Goal: Task Accomplishment & Management: Complete application form

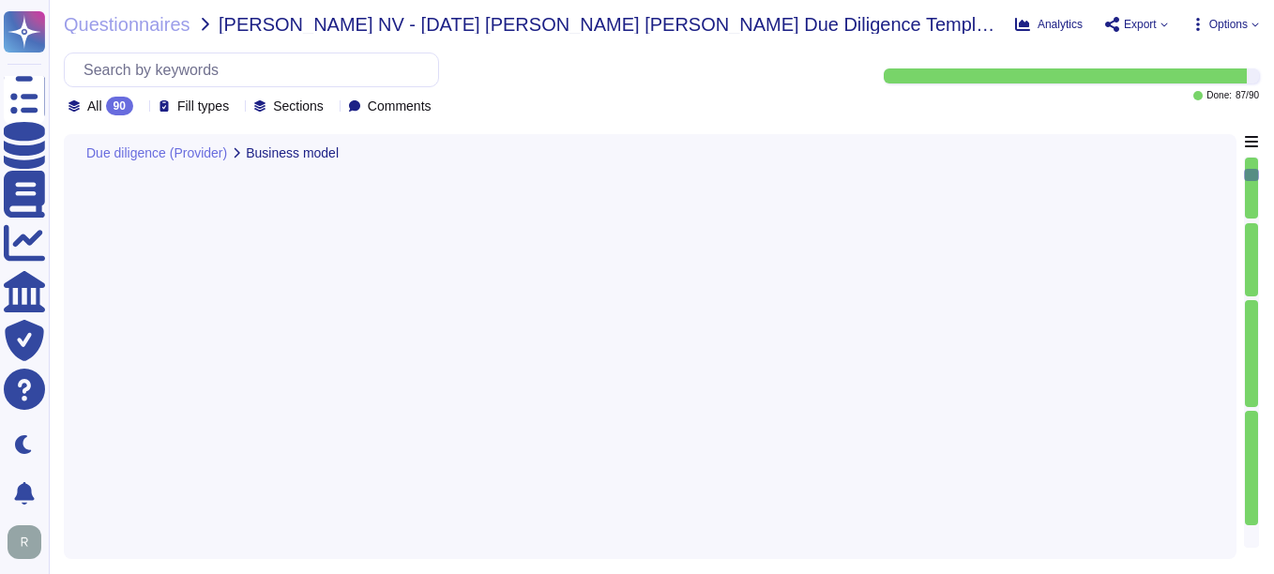
type textarea "Sectigo offers a comprehensive range of products and services, including: 1. Di…"
type textarea "The Service Provider's offices are located at: 1. [STREET_ADDRESS]. [STREET_ADD…"
type textarea "The ICT service procured is a core part of Sectigo's activities, as the provisi…"
type textarea "No, the Service Provider does not intend to subcontract a part or all of the se…"
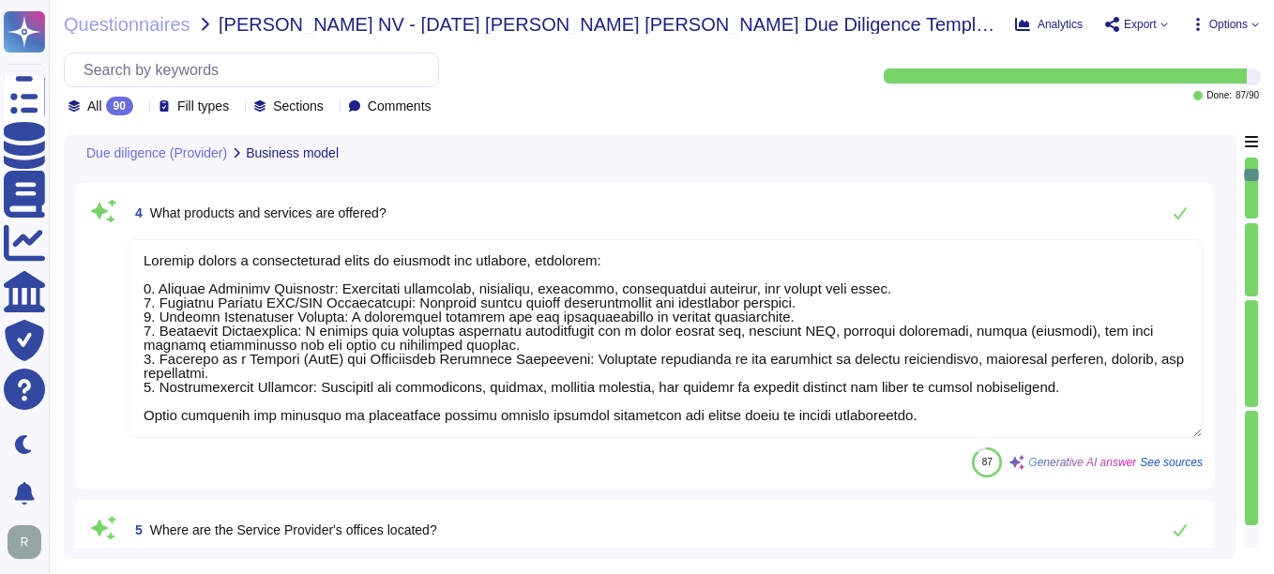
scroll to position [469, 0]
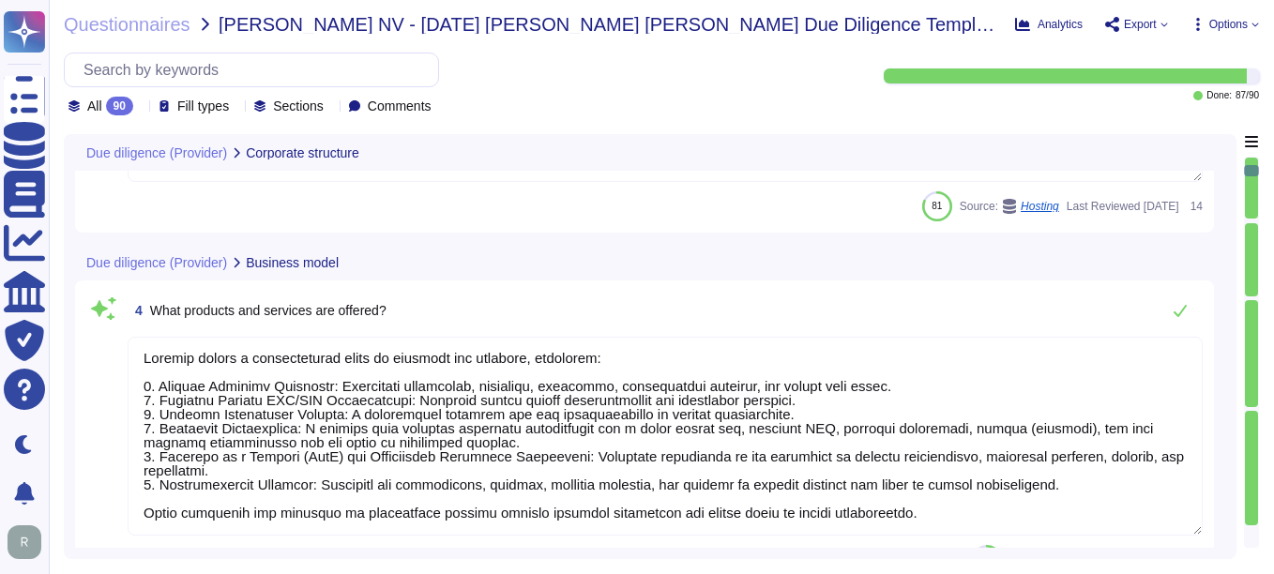
type textarea "The enterprise representative will share."
type textarea "The board is established by our private equity ownership, and we do not have in…"
type textarea "We maintain redundant, synced data centers in [GEOGRAPHIC_DATA], [US_STATE] and…"
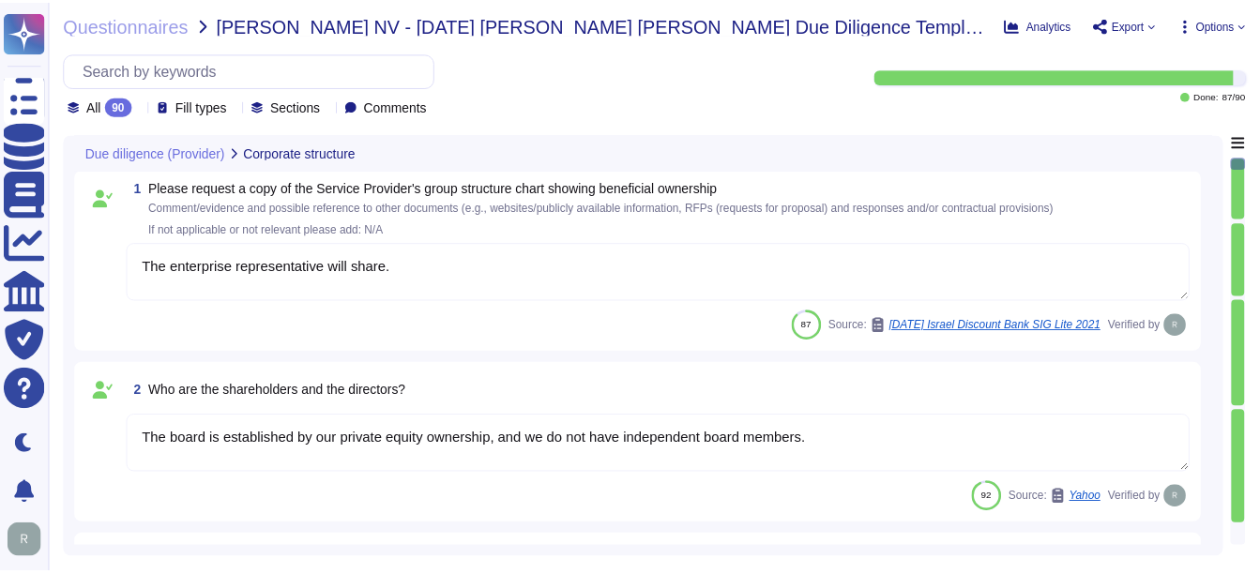
scroll to position [0, 0]
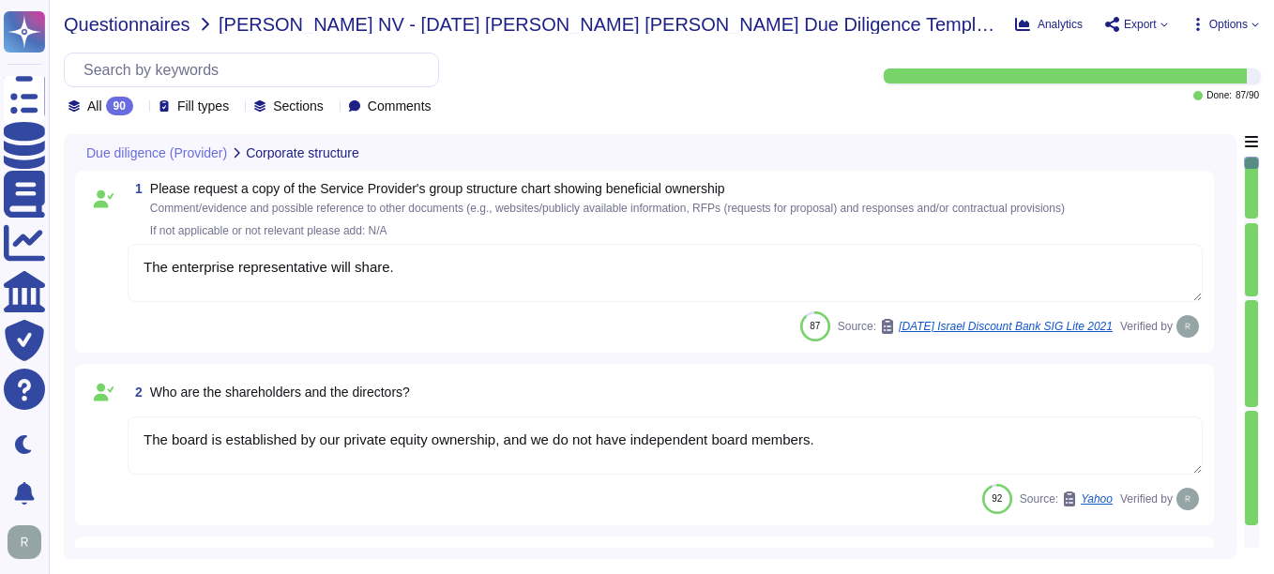
click at [144, 27] on span "Questionnaires" at bounding box center [127, 24] width 127 height 19
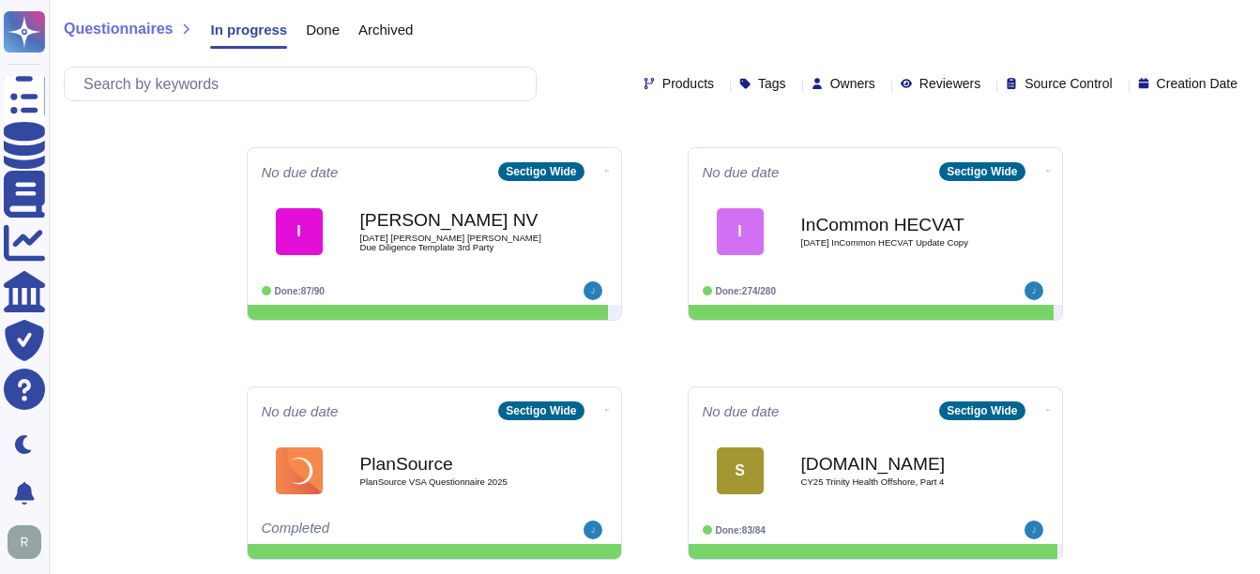
scroll to position [563, 0]
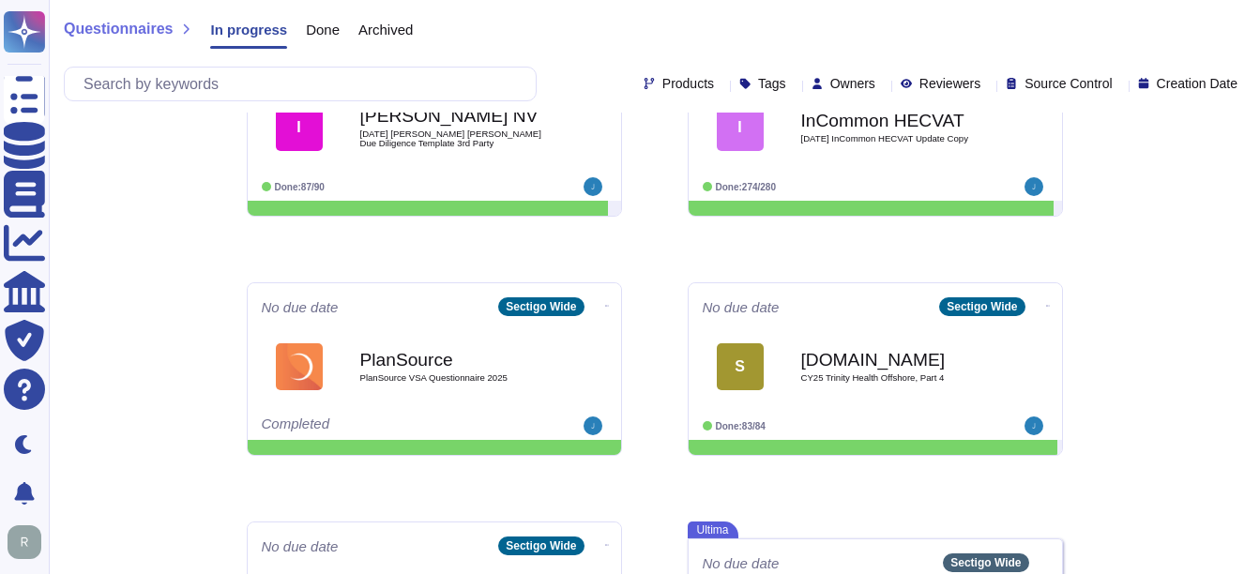
click at [327, 32] on span "Done" at bounding box center [323, 30] width 34 height 14
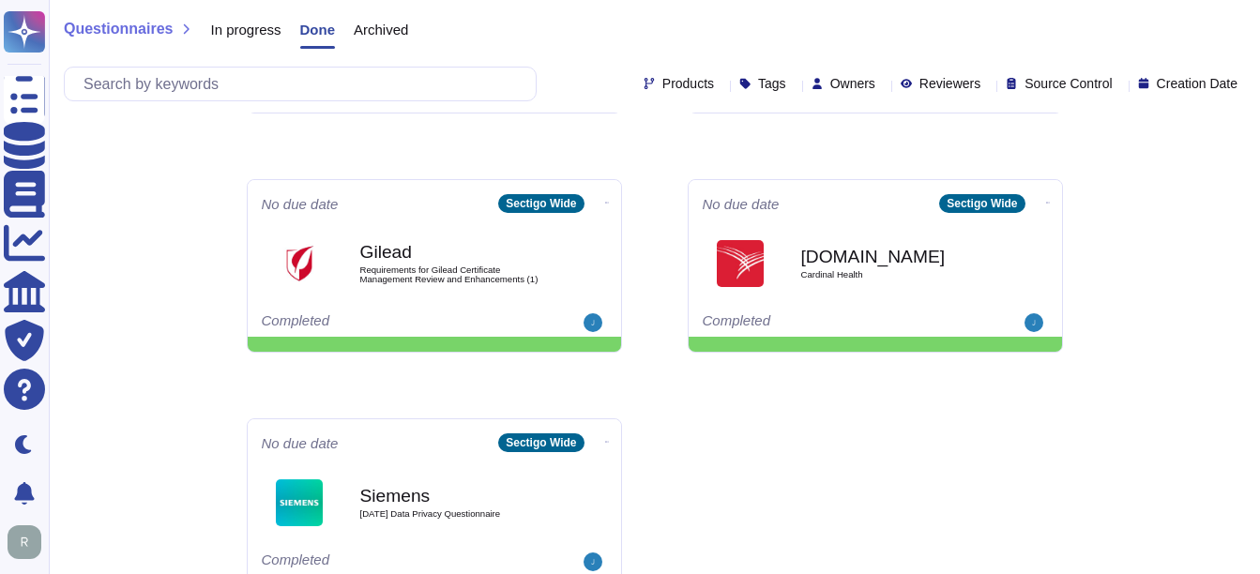
scroll to position [938, 0]
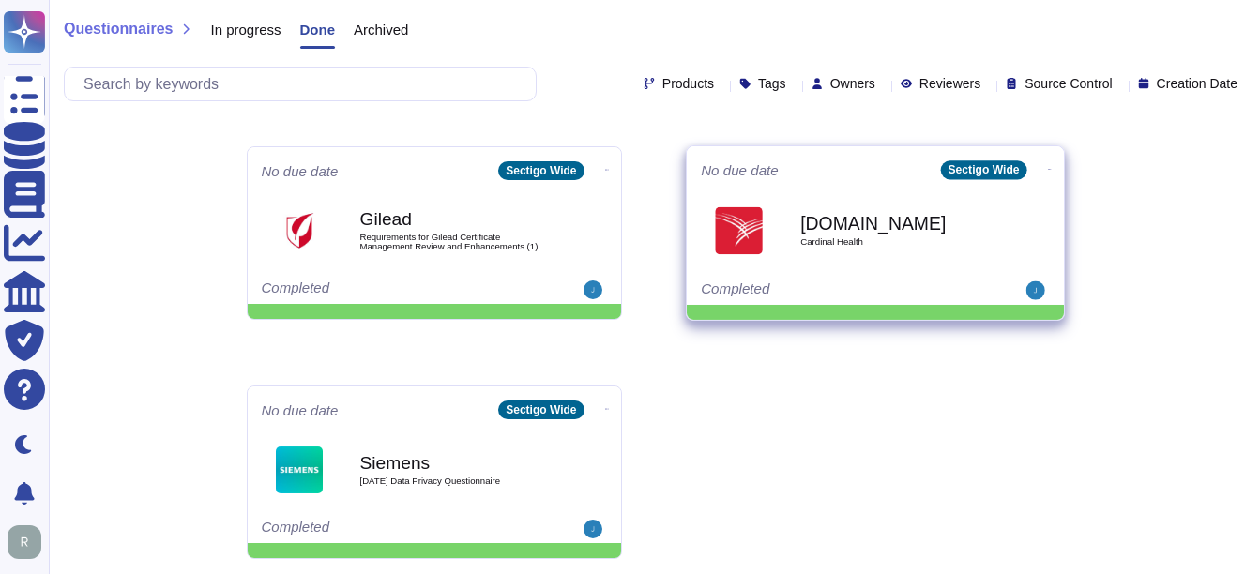
click at [872, 278] on div "No due date Sectigo Wide [DOMAIN_NAME] Cardinal Health Completed" at bounding box center [875, 225] width 377 height 159
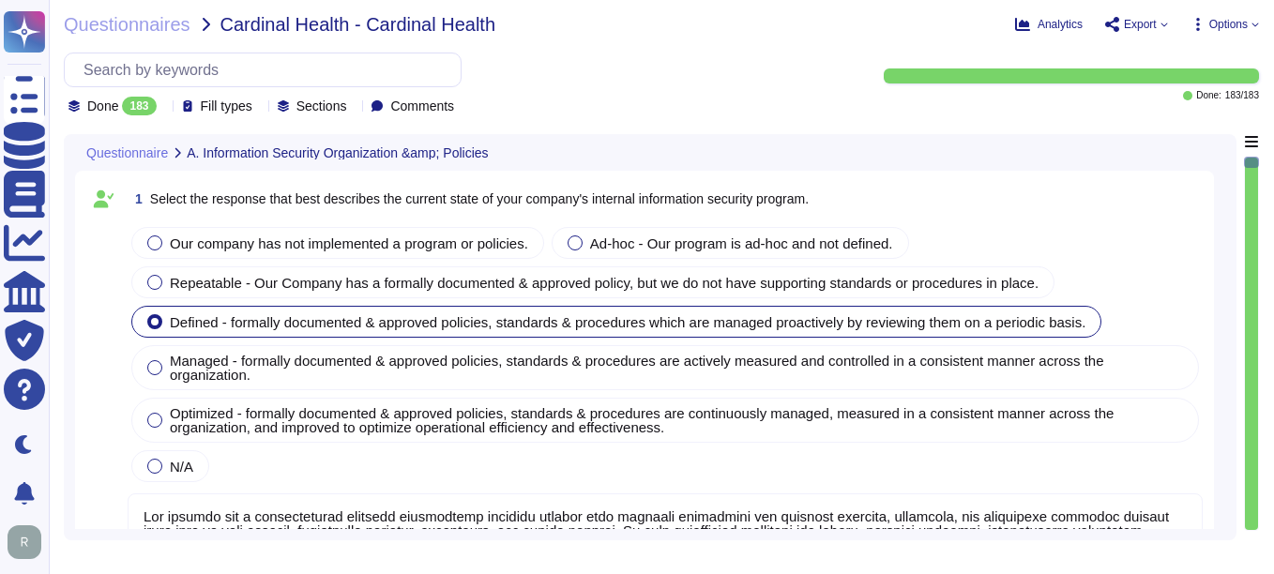
type textarea "Our company has a comprehensive internal information security program that incl…"
type textarea "Our company's mobile device policy includes several key components to ensure se…"
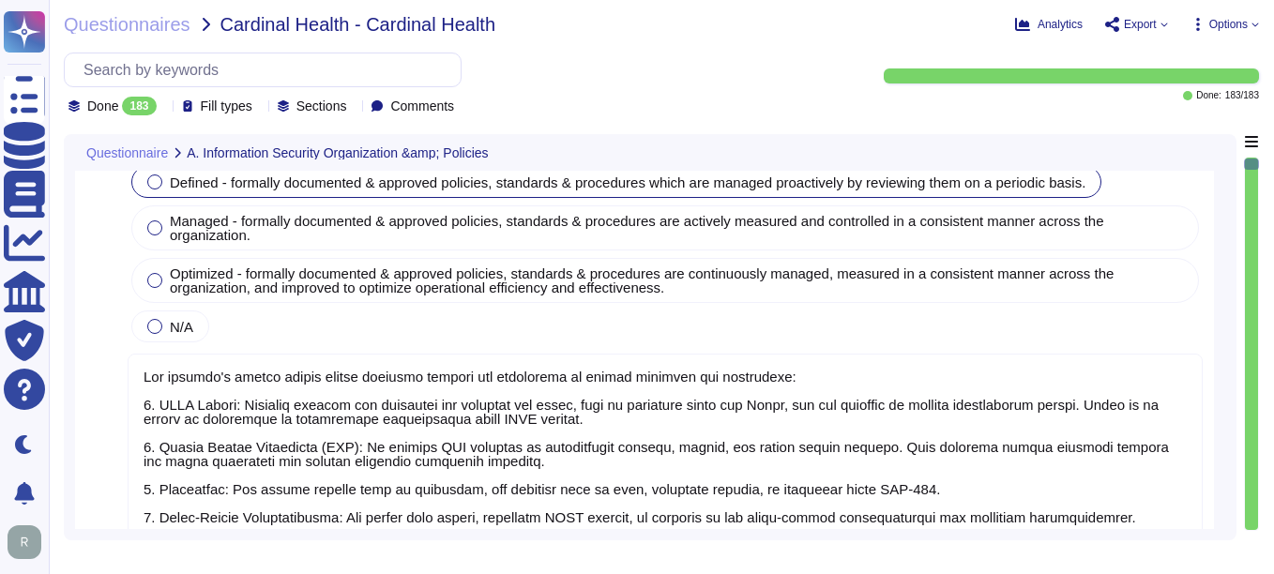
type textarea "Yes, our organization has implemented and documented a comprehensive informatio…"
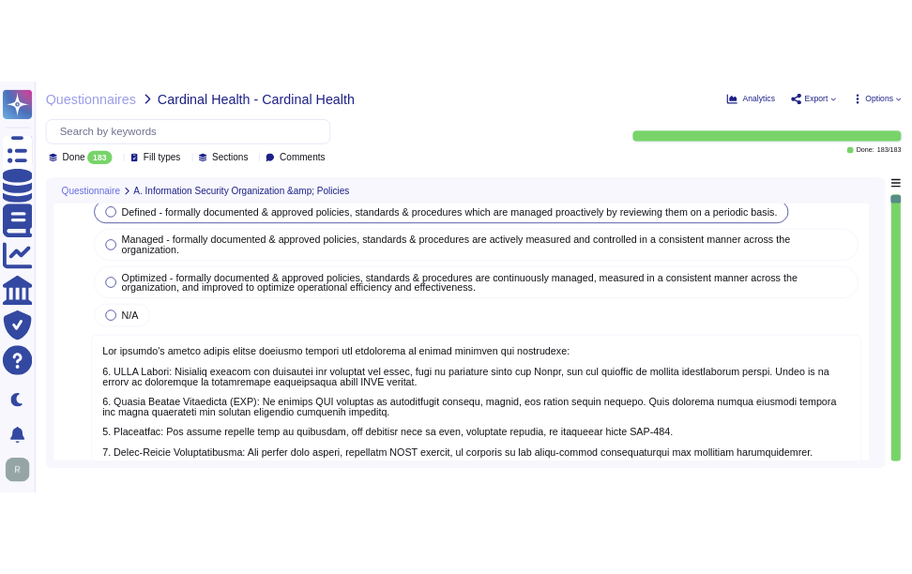
scroll to position [844, 0]
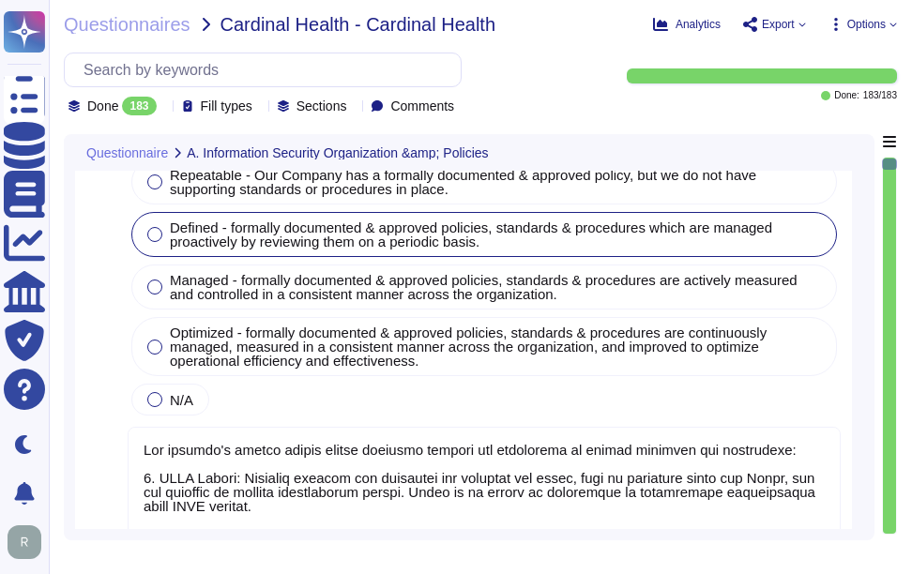
type textarea "Yes, our organization has implemented and documented a comprehensive informatio…"
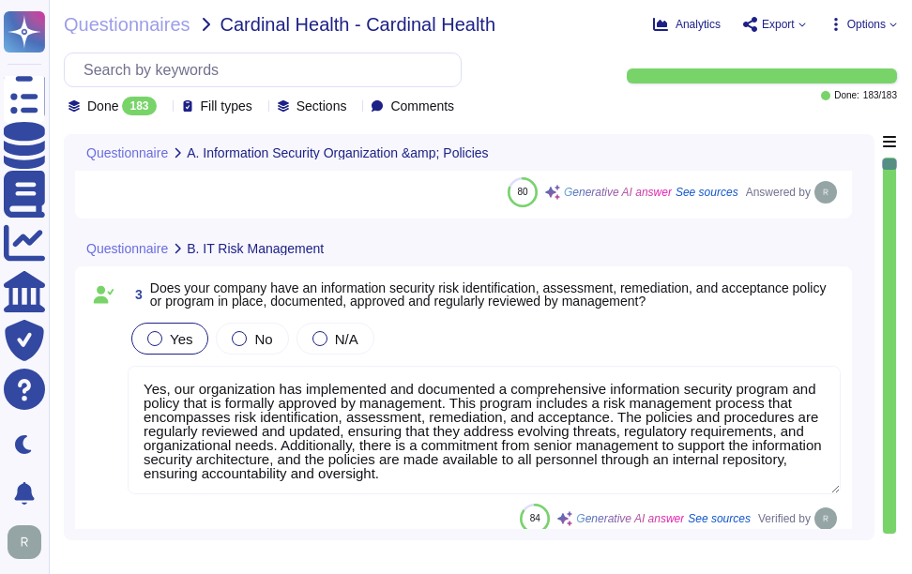
type textarea "Yes, Sectigo has established comprehensive procedures to ensure compliance with…"
type textarea "Yes, we have a dedicated information security team composed of qualified IT sec…"
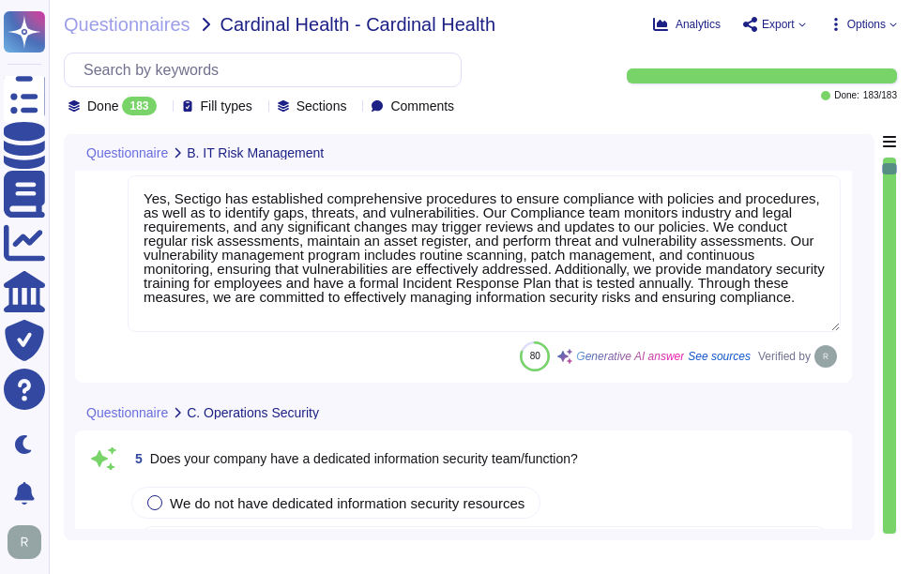
type textarea "Sectigo implements a comprehensive malware detection, containment, and resoluti…"
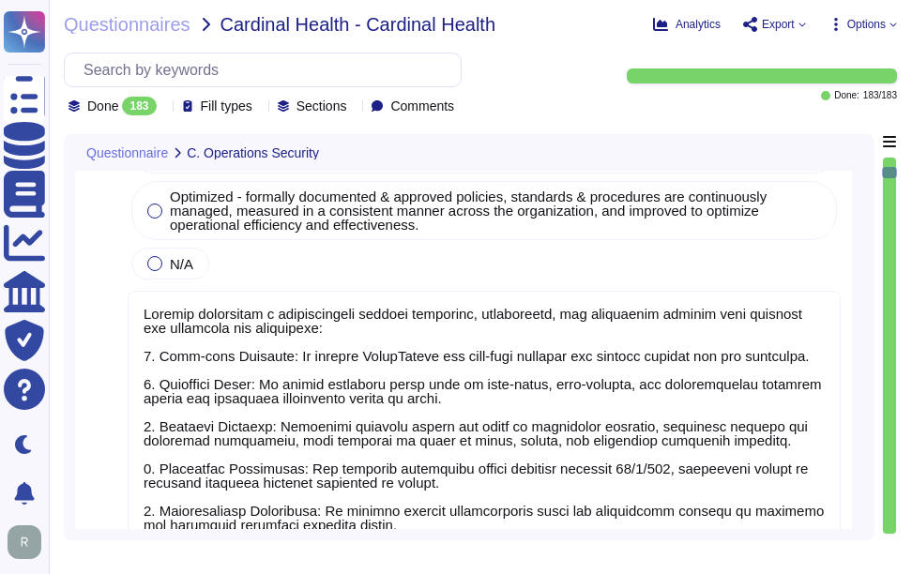
type textarea "Yes, installation of malware protection must be installed on network hosts to r…"
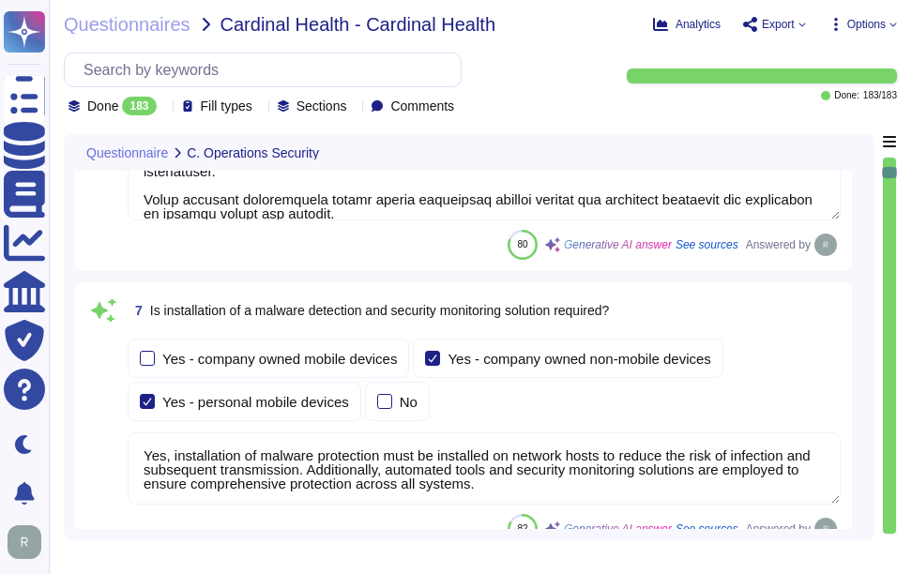
type textarea "Yes, our company updates signatures for anti-malware solutions regularly. The a…"
type textarea "Yes, Sectigo enforces security baselines through established system hardening s…"
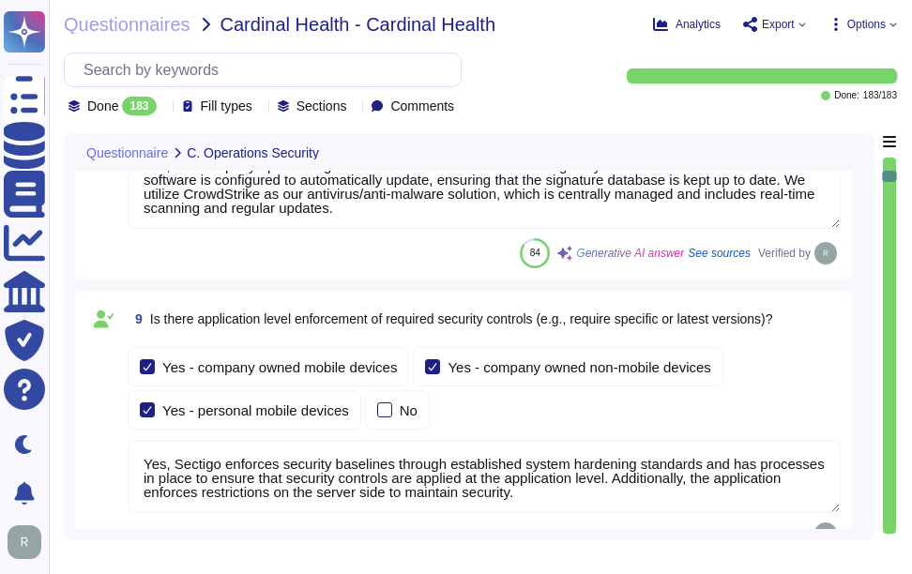
type textarea "Yes, all devices must be registered and authorized to access the corporate netw…"
type textarea "Yes, our company prohibits the use of unauthorized or unsupported hardware and …"
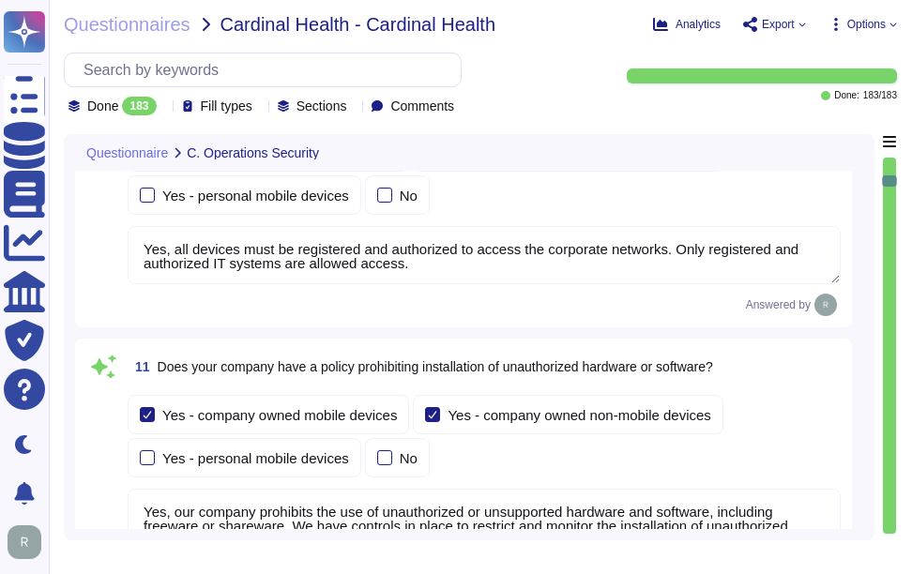
type textarea "Yes, our company has technical controls in place to restrict the installation o…"
type textarea "Yes, our company has implemented several technical controls to prevent users fr…"
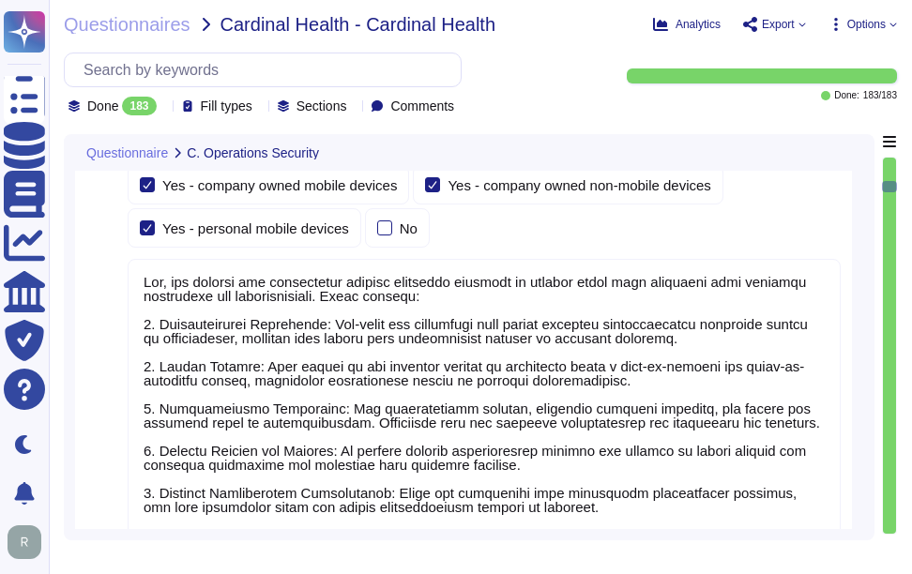
type textarea "Yes, devices are locked down after a maximum of 5 failed login attempts, and th…"
type textarea "Yes, all incoming and outgoing email attachments are scanned for malicious cont…"
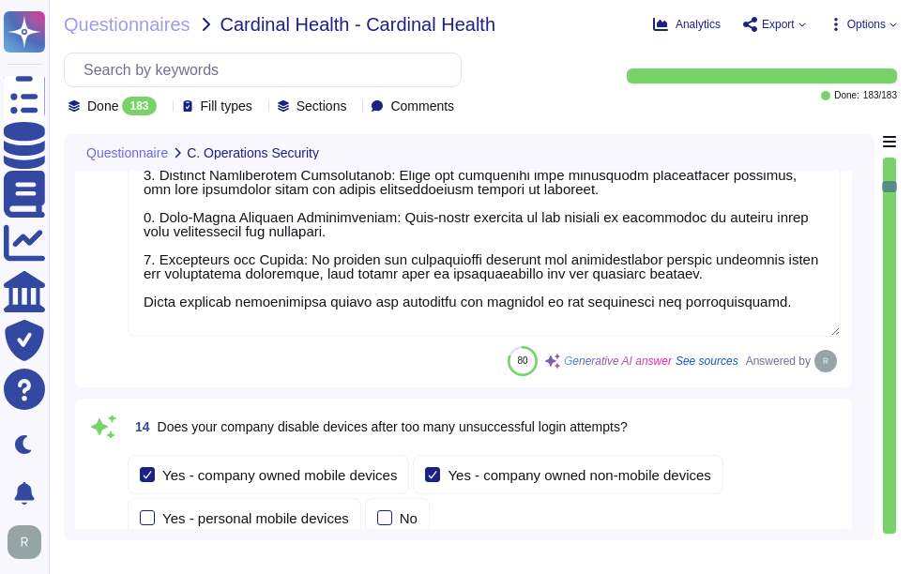
type textarea "Yes, our company performs vulnerability scans of information systems that suppo…"
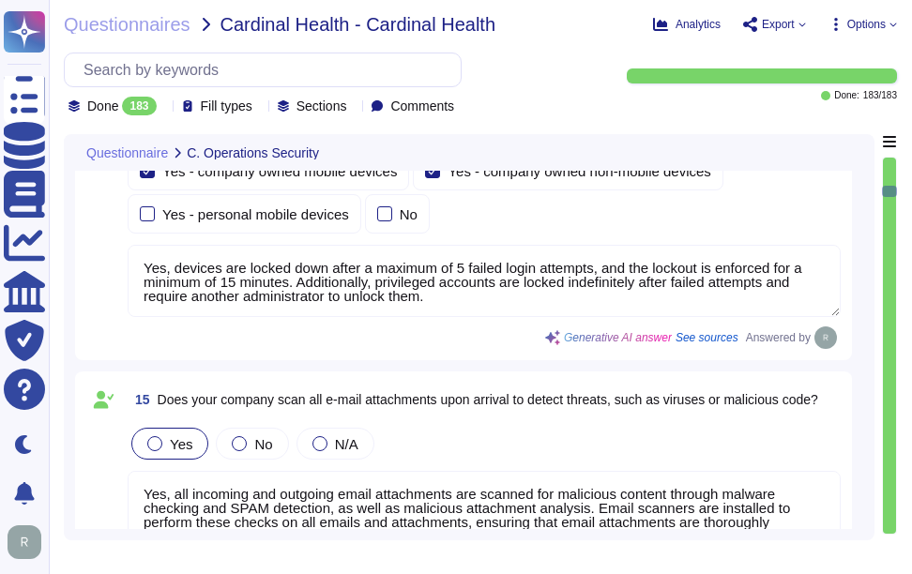
type textarea "Yes, we conduct routine penetration tests of information systems that support o…"
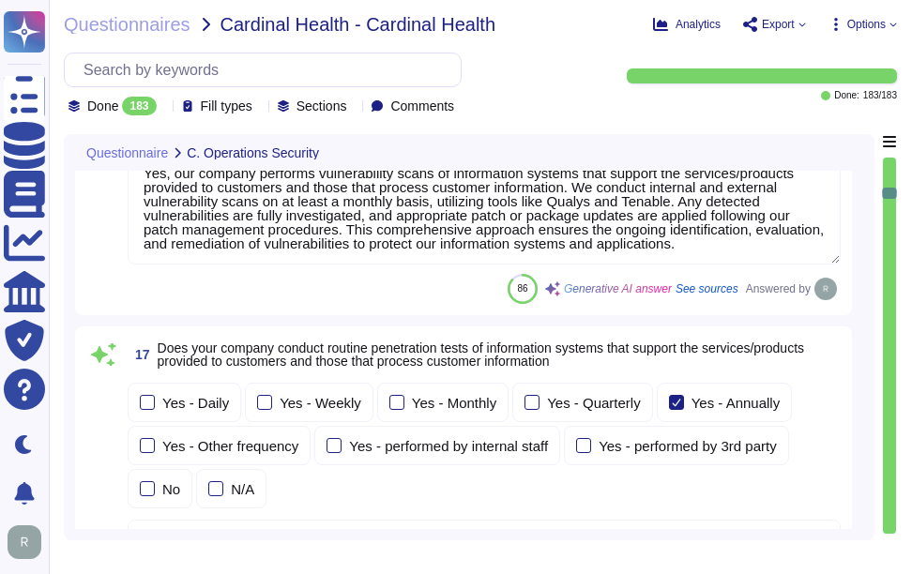
type textarea "No, we do not permit customers to perform their own audits. However, we can sup…"
type textarea "Yes, we conduct routine security code reviews on applications we develop or own…"
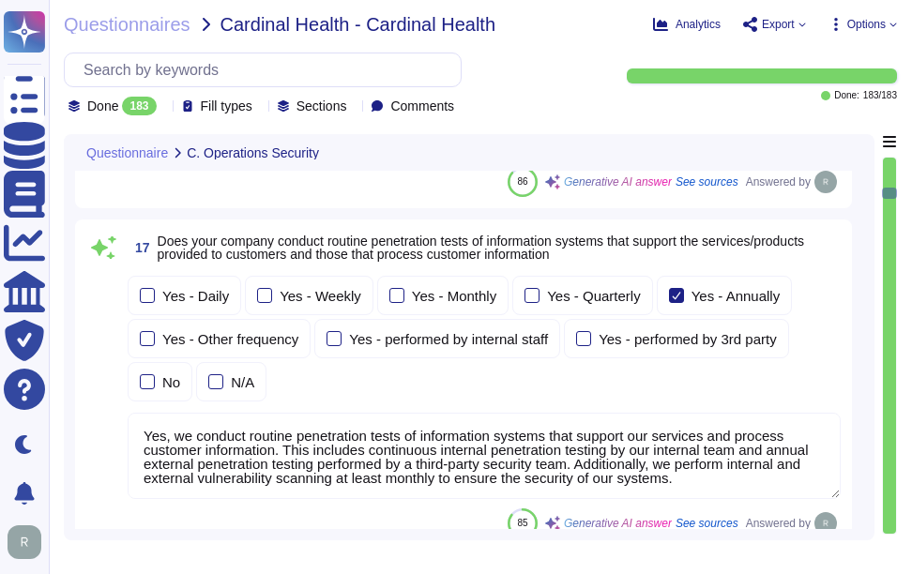
scroll to position [2, 0]
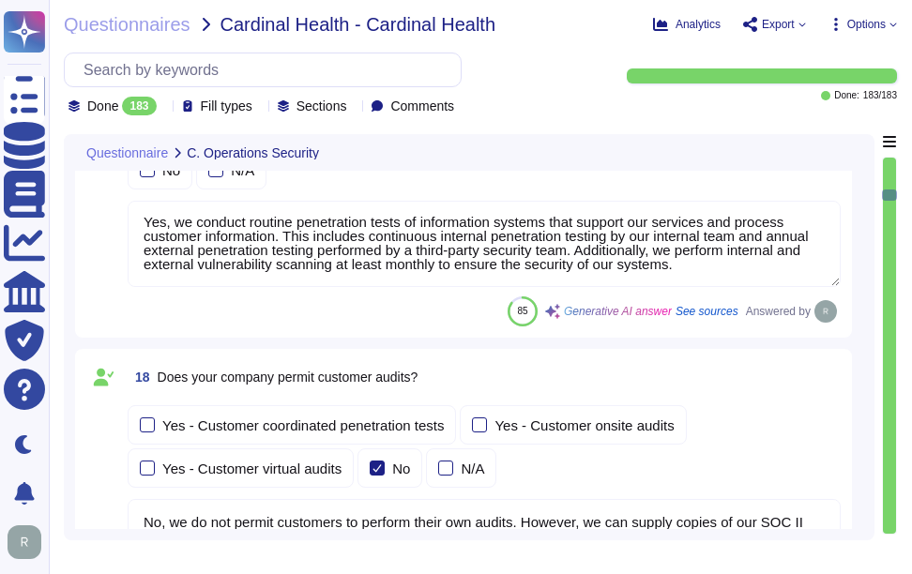
type textarea "Yes, Sectigo follows industry standards, including the OWASP Top 10, to mitigat…"
type textarea "Yes, our company tracks and appropriately remediates findings from vulnerabilit…"
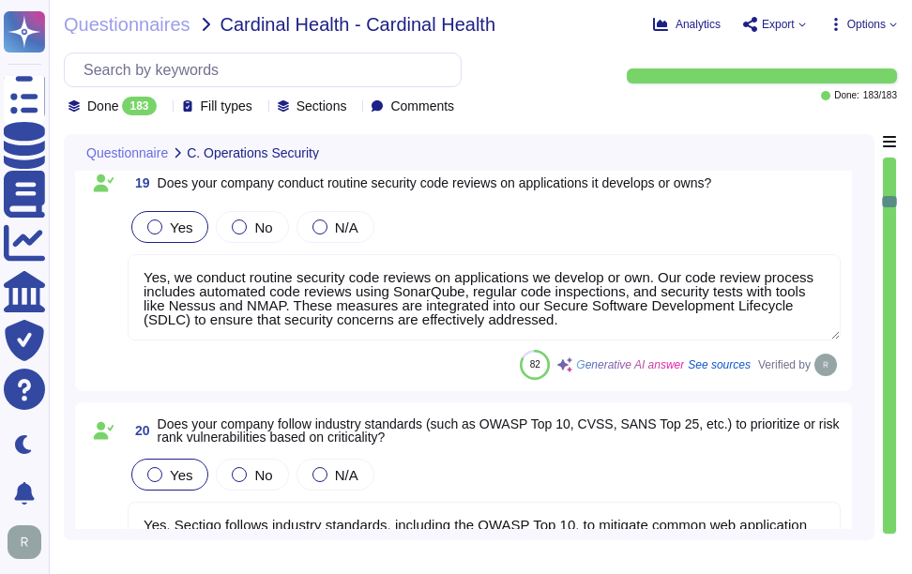
type textarea "Yes, our company has a solution in place to detect, monitor, prevent, and mitig…"
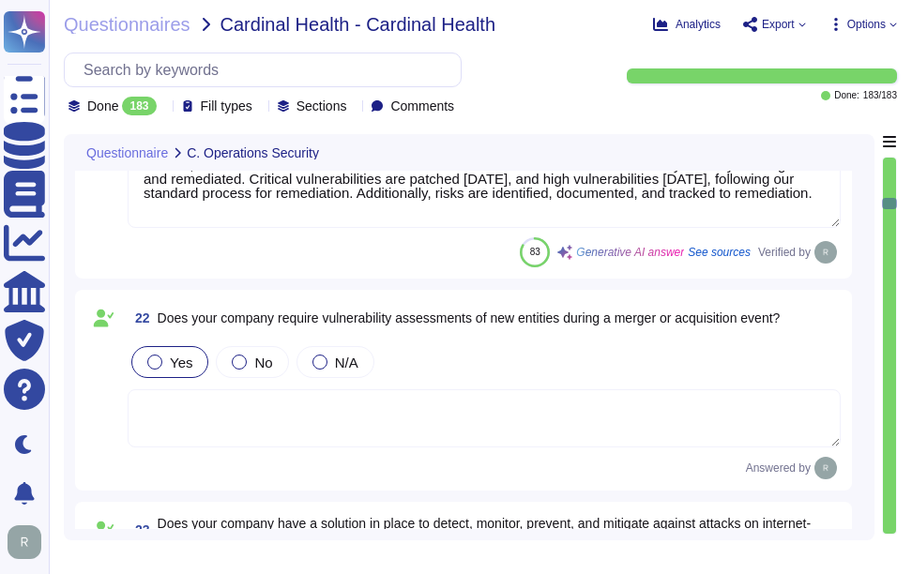
type textarea "Yes, our company conducts quarterly scans to identify unauthorized wireless acc…"
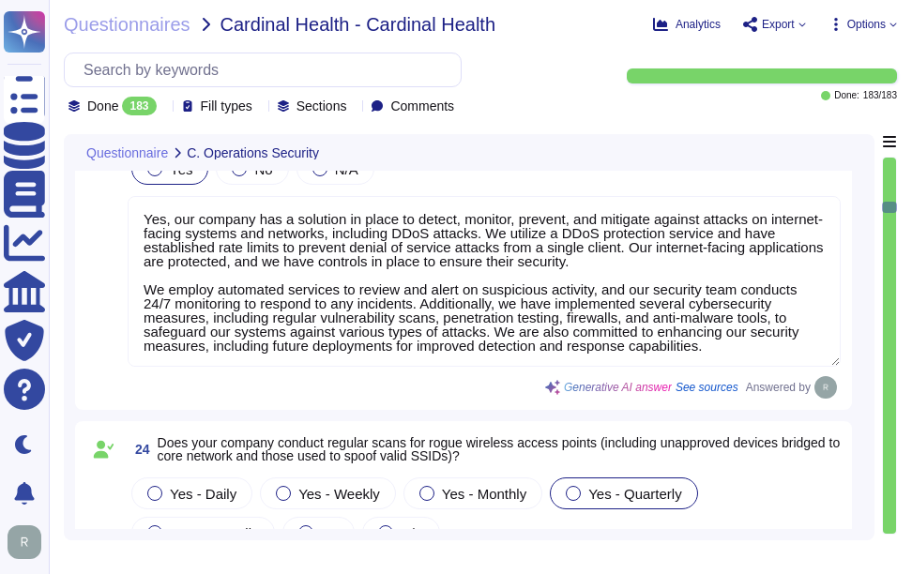
type textarea "Our company has a documented records retention policy and retention schedule th…"
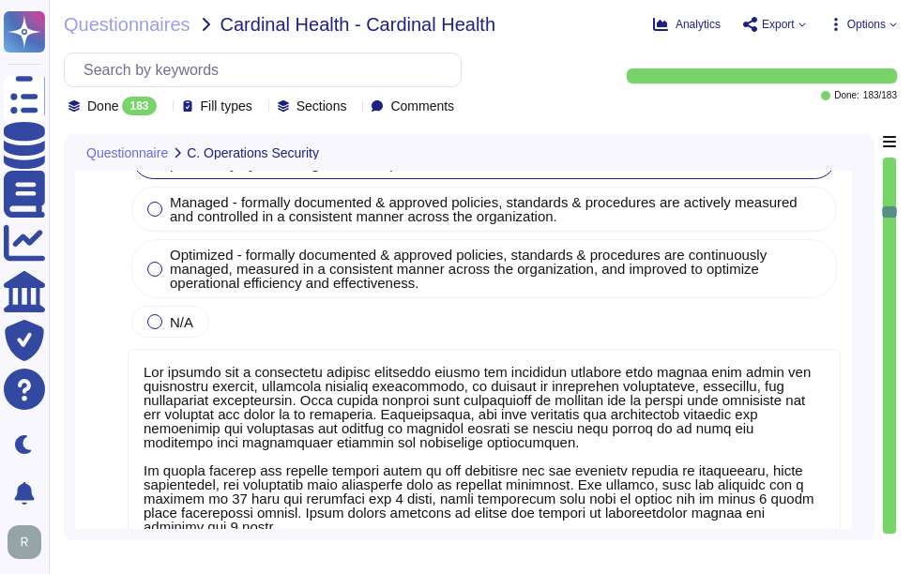
type textarea "Customer data records retention periods are not fixed and will vary based on se…"
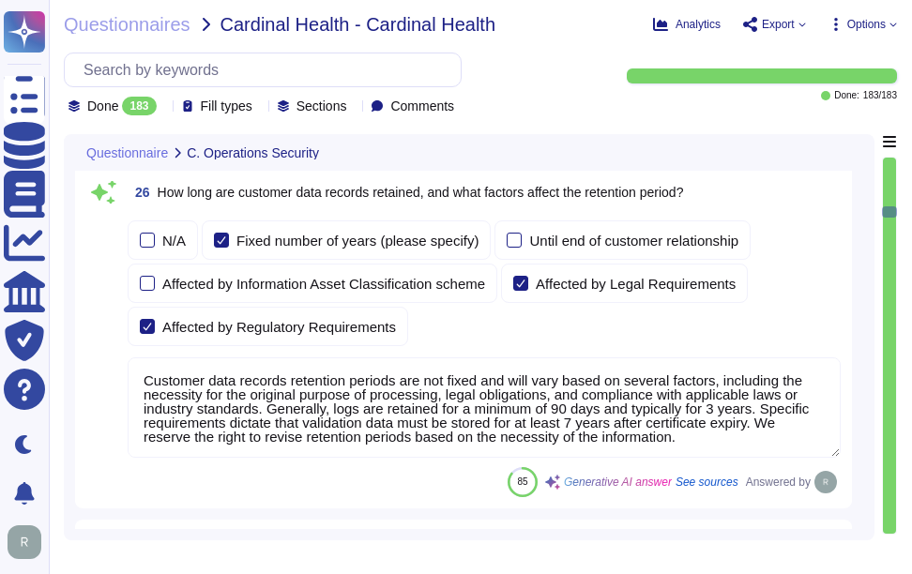
type textarea "- Account Lockout: Accounts are locked after a maximum of 5 failed login attemp…"
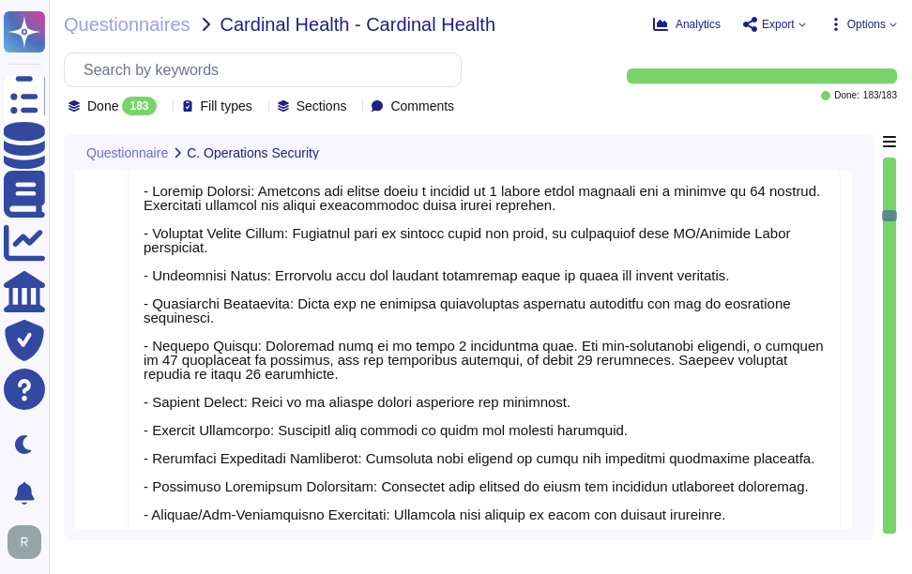
type textarea "Yes, the company configures user accounts so that first-time user account passw…"
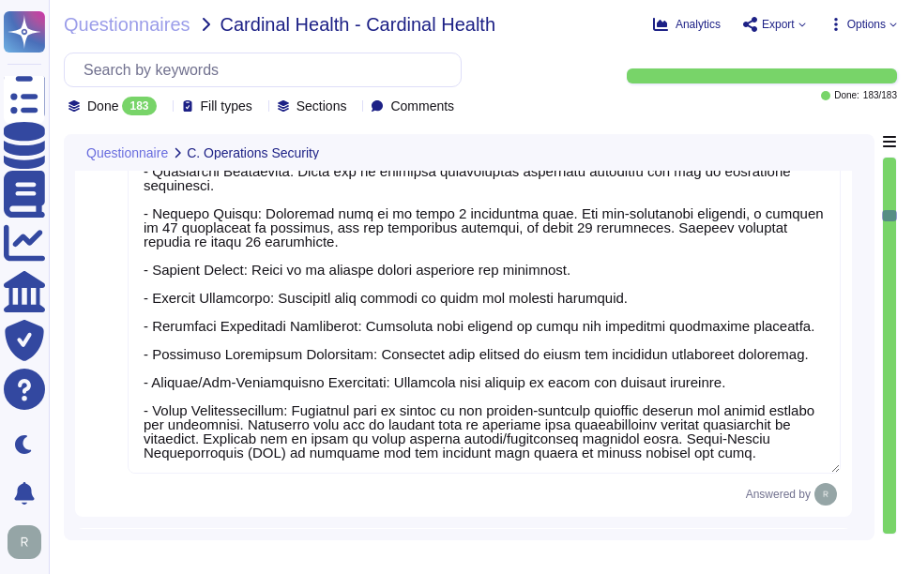
type textarea "Yes, users must change their password immediately if they suspect it has been c…"
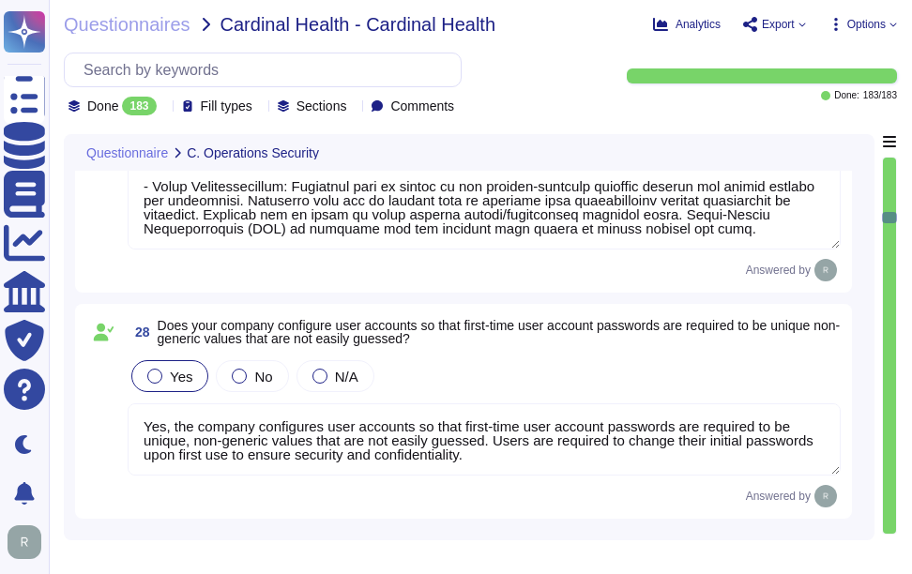
type textarea "Yes, our company verifies user identities prior to performing password resets. …"
type textarea "Yes, our company manages the electronic communication of passwords through emai…"
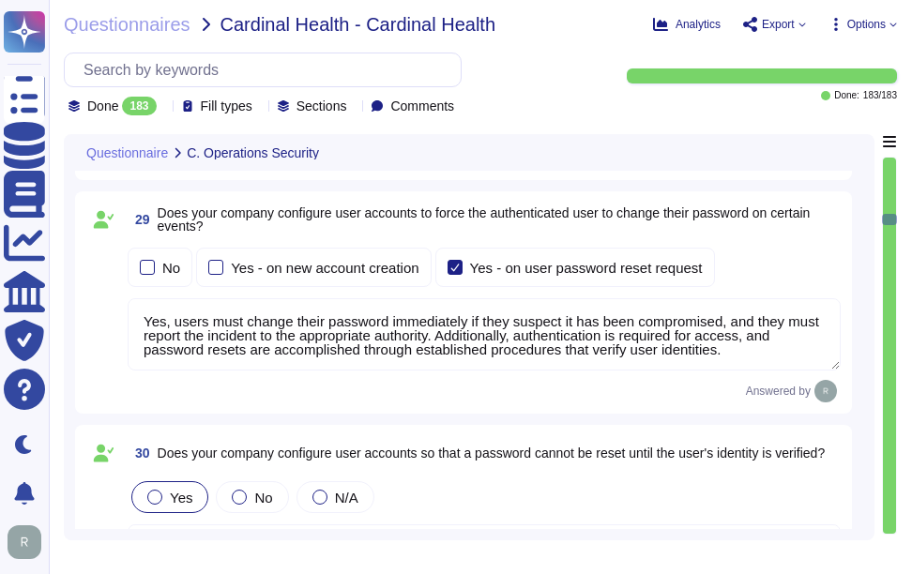
type textarea "Yes, our organization requires that passwords be masked when entered during the…"
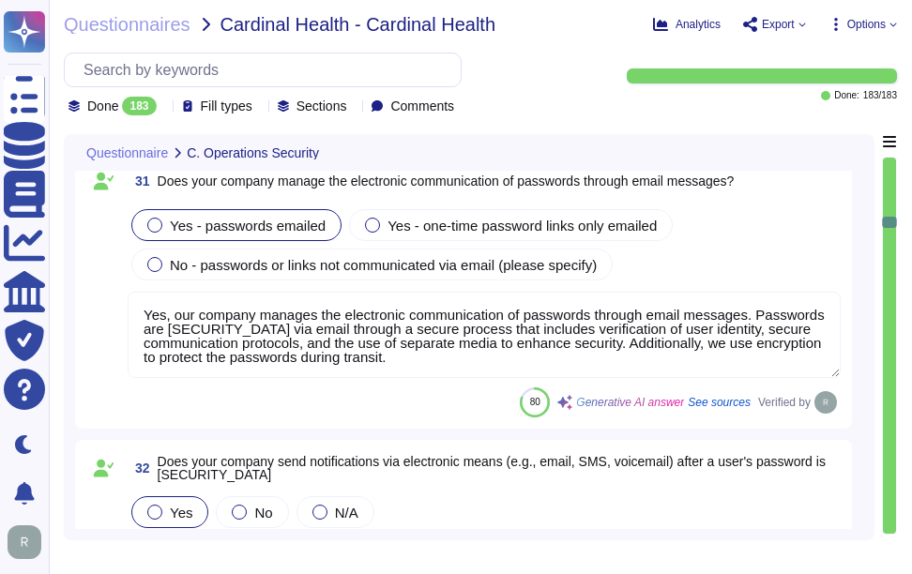
type textarea "Yes, our company encrypts authentication credentials at all times. Passwords ar…"
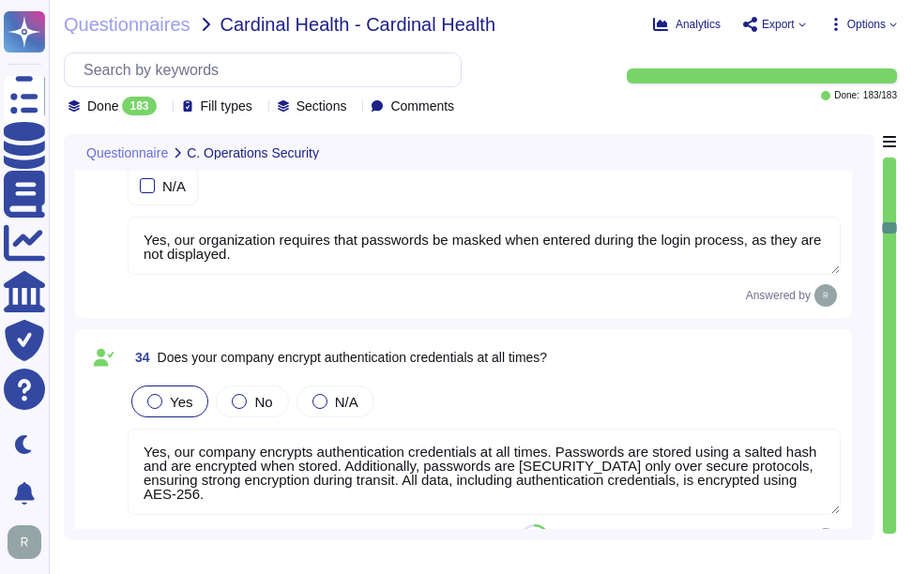
type textarea "Yes, our company requires encrypted communications for all administrative acces…"
type textarea "Yes, our company requires multi-factor authentication (MFA) for access to our s…"
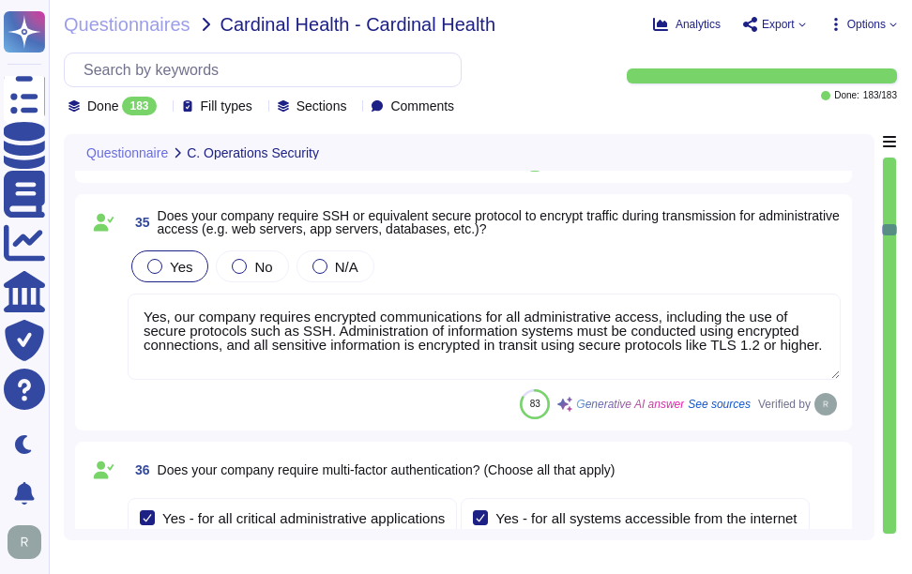
type textarea "Our service is deployed as a Software as a Service (SaaS), which means it is ho…"
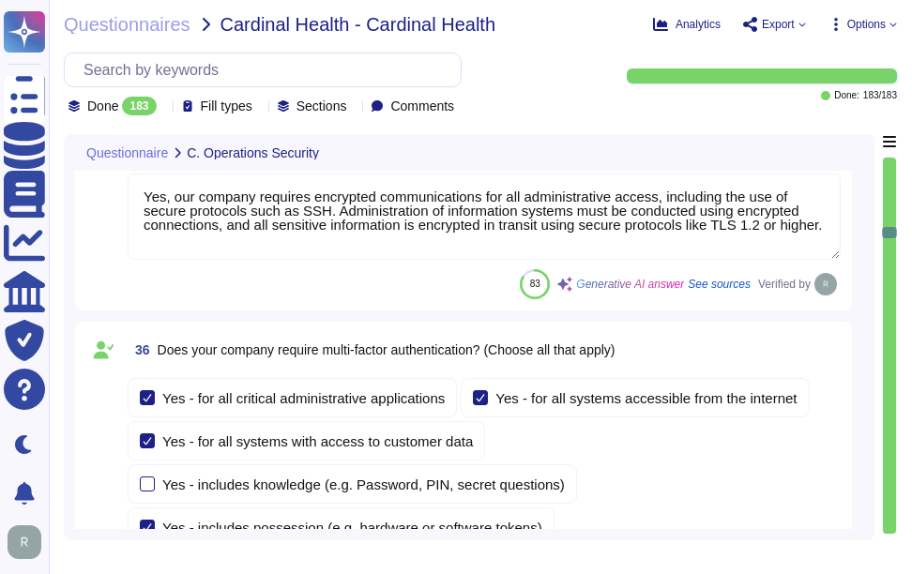
type textarea "Yes, our company validates and tests firmware, software, and application source…"
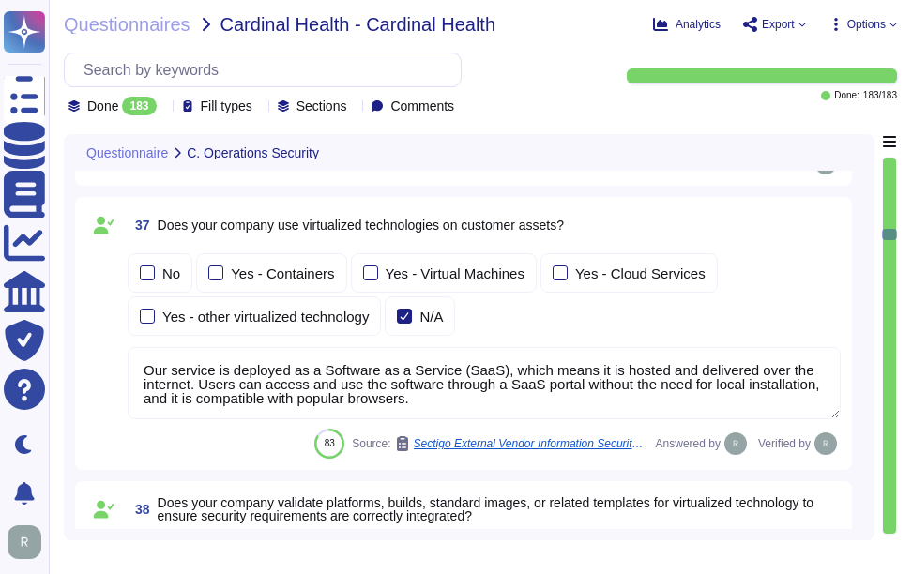
type textarea "Yes, we ensure isolation of virtualized technologies through several key method…"
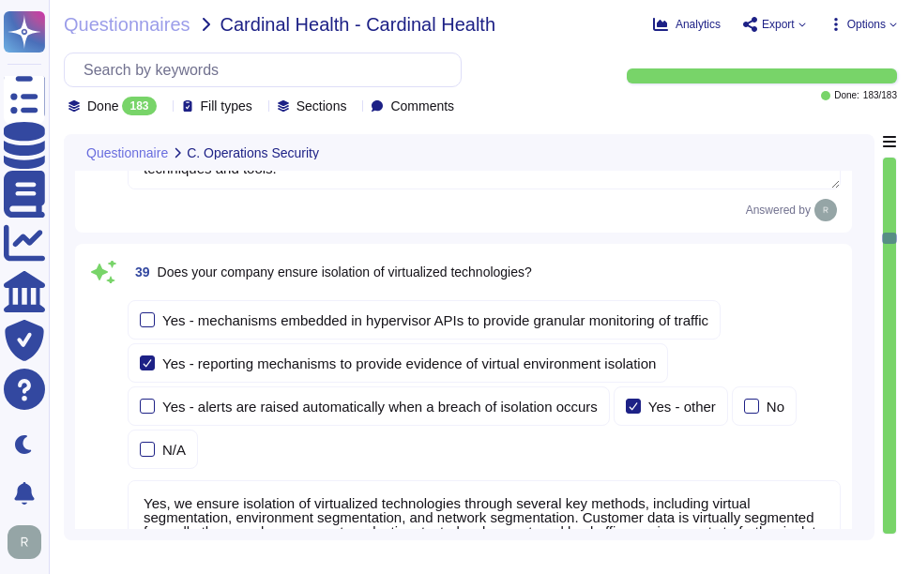
type textarea "Yes, our company has administrative access and control of virtualized technolog…"
type textarea "Yes, our company segregates customer assets into different security zones. We l…"
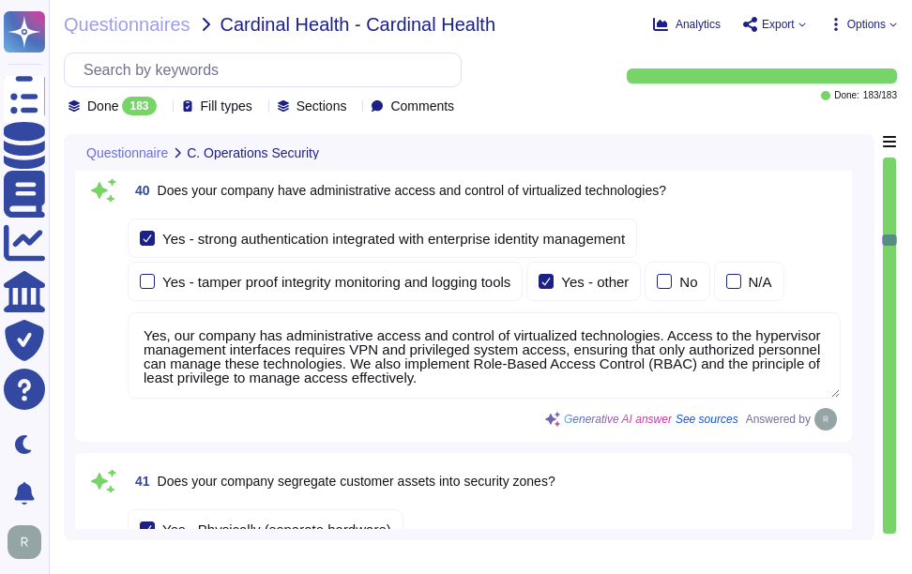
type textarea "Our company utilizes File Integrity Monitoring (FIM) to validate the integrity …"
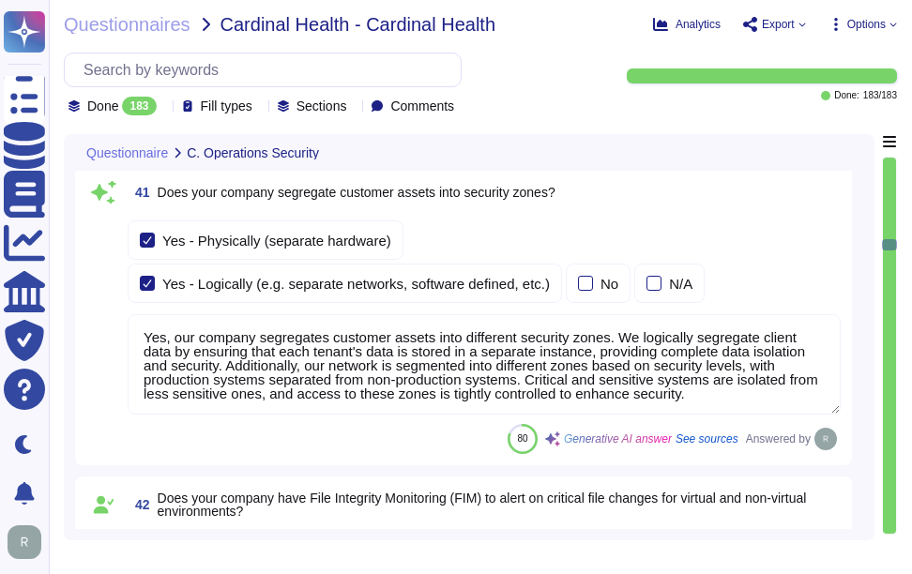
type textarea "Yes, our company utilizes several technologies to detect potential breaches and…"
type textarea "Yes, our company enforces system hardening standards for servers, workstations,…"
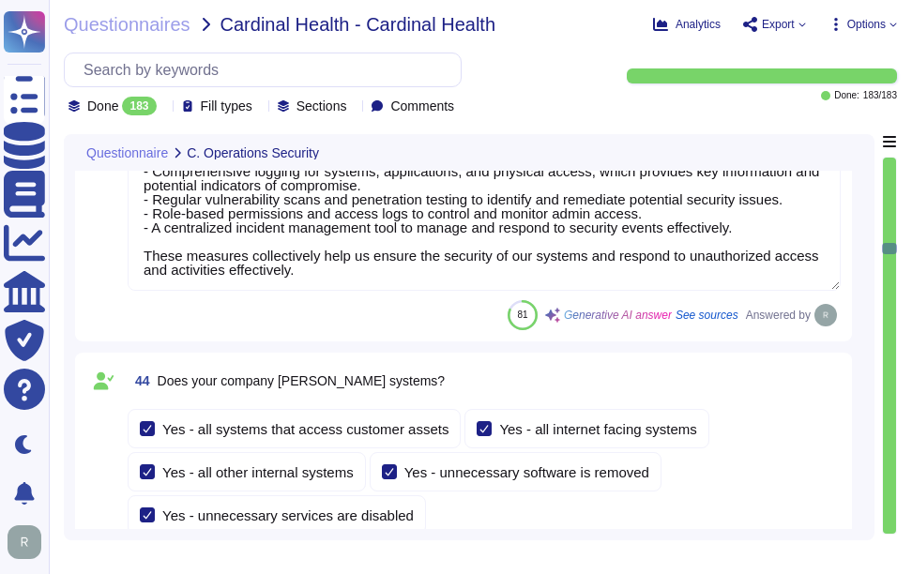
type textarea "Yes, our company deploys security updates, patches, and fixes. We apply and ver…"
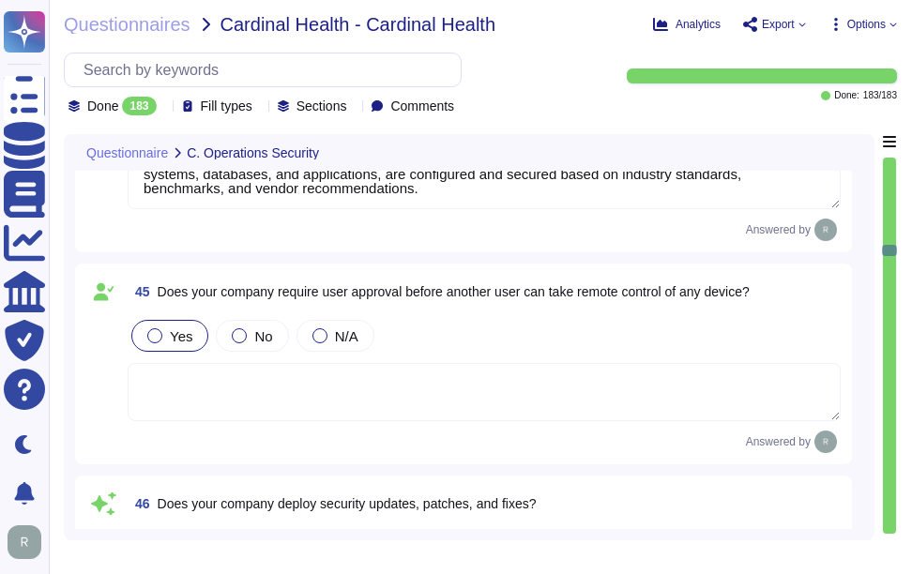
type textarea "Yes, we utilize third-party alert services to monitor vulnerabilities for serve…"
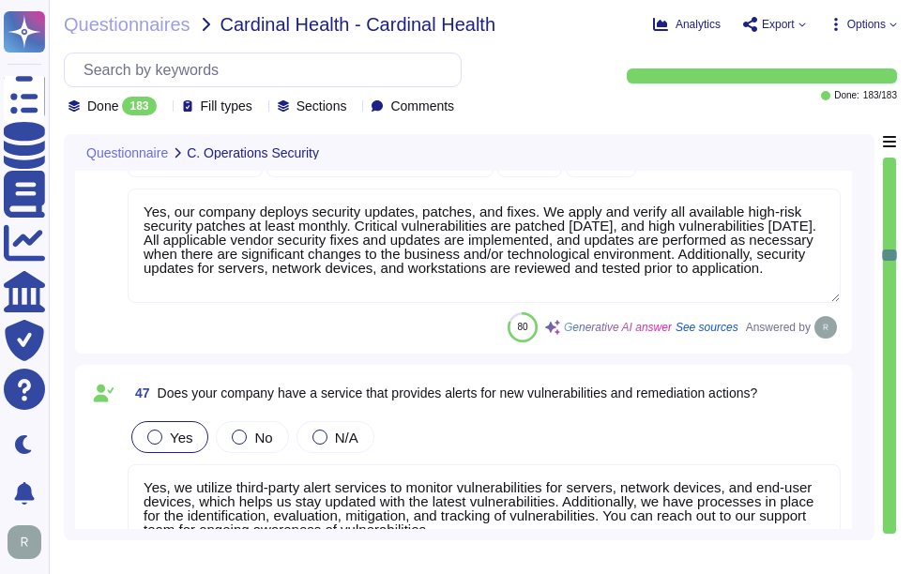
type textarea "Yes, our company scans systems, including midrange operating systems, databases…"
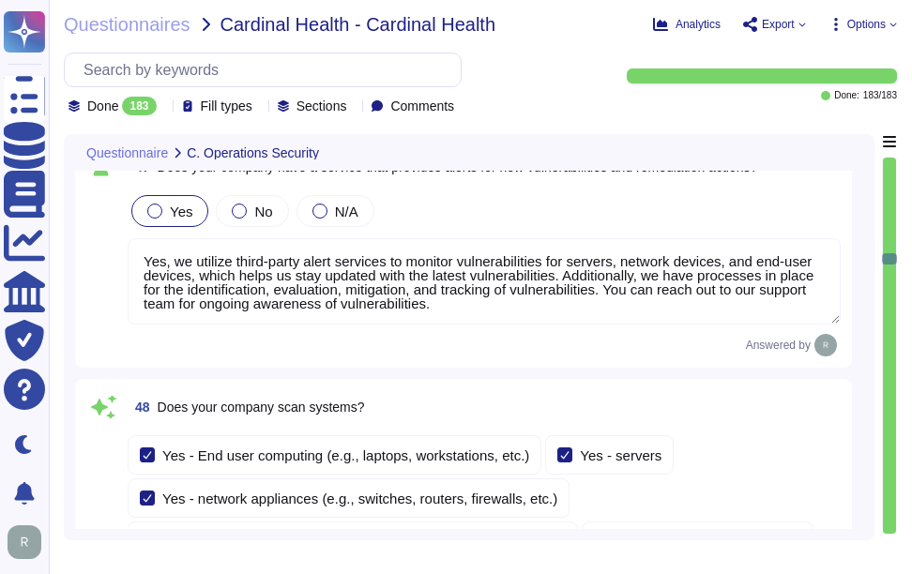
type textarea "Yes, security patches are tested in a controlled environment prior to implement…"
type textarea "Our company has a comprehensive Logging and Monitoring program that includes co…"
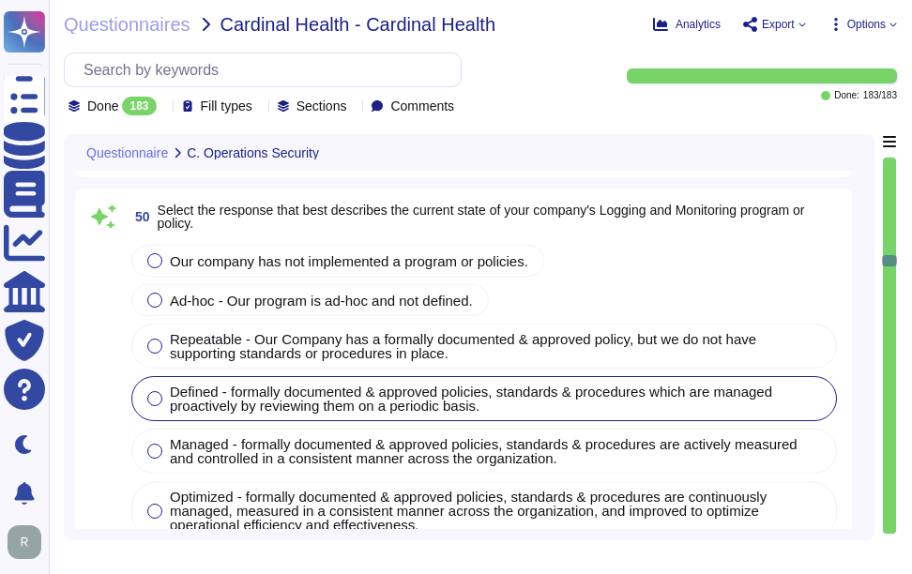
type textarea "Yes, our company logs events to enable detection and audit of suspicious or abn…"
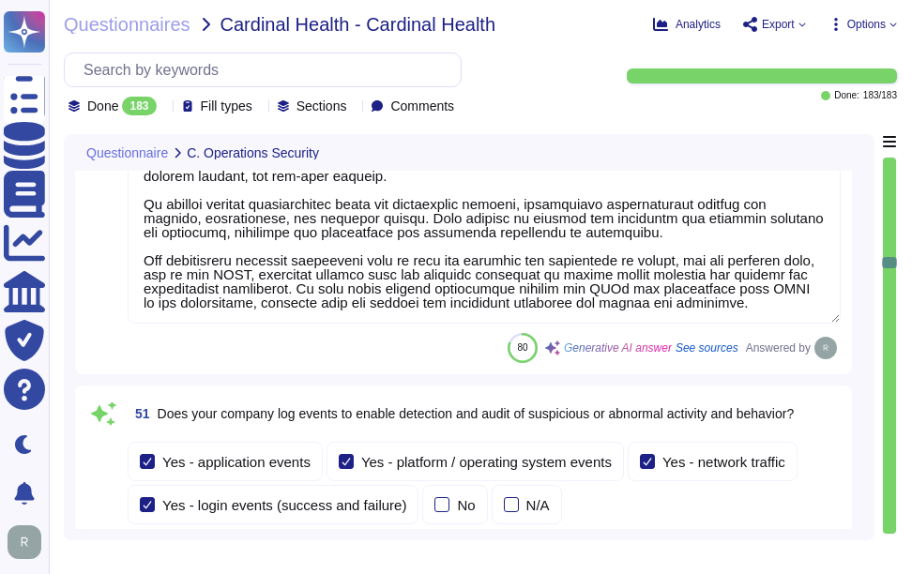
type textarea "Yes, our company retains system event and audit logs. Audit logs are retained f…"
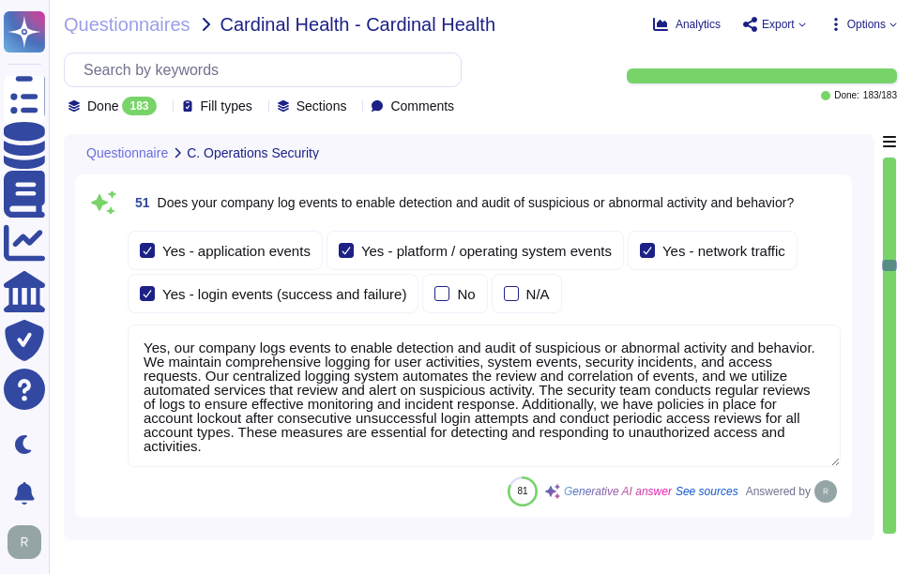
type textarea "Yes, security audit logs are centralized using a logging system that automates …"
type textarea "Yes, we establish thresholds for acceptable service performance and availabilit…"
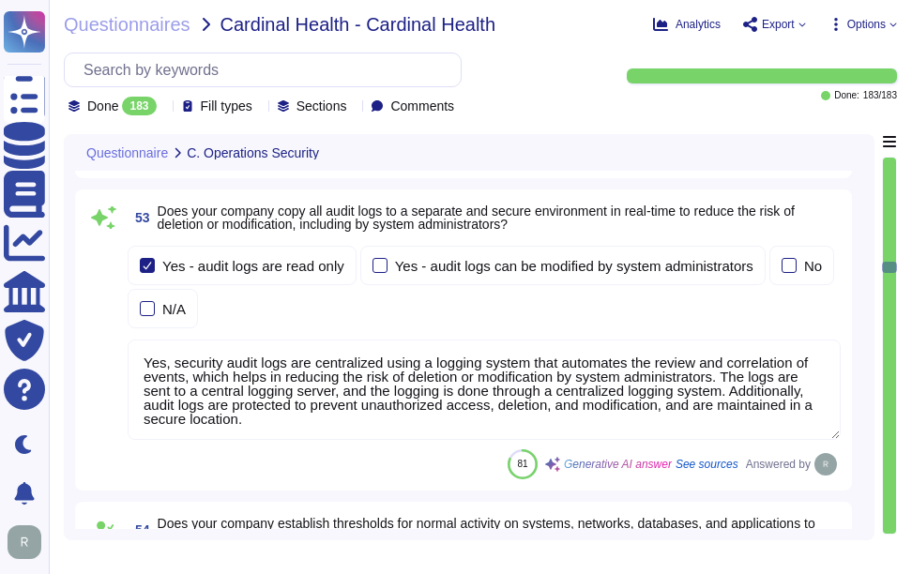
type textarea "Yes, our company performs continuous security monitoring 24x7x365. We operate a…"
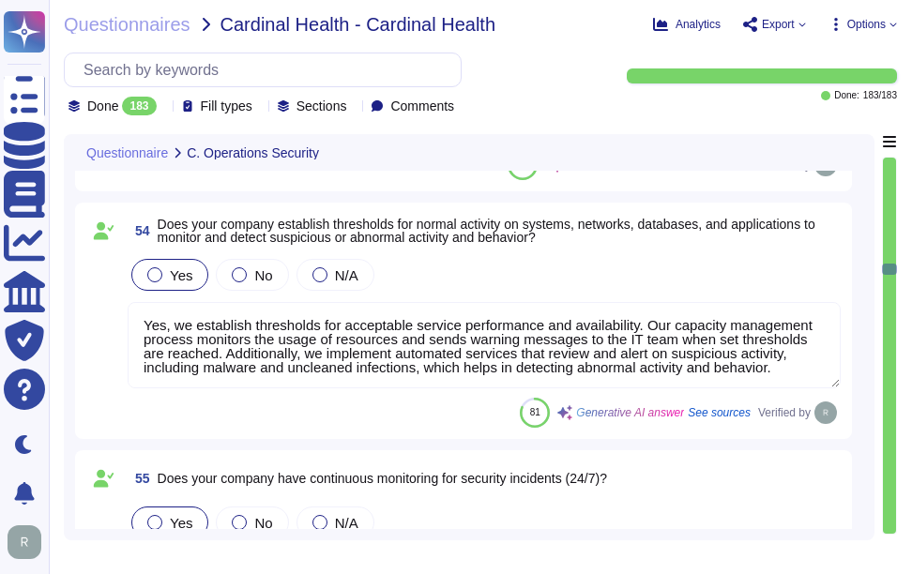
type textarea "No, our company does not use customer data or vendor confidential data in non-p…"
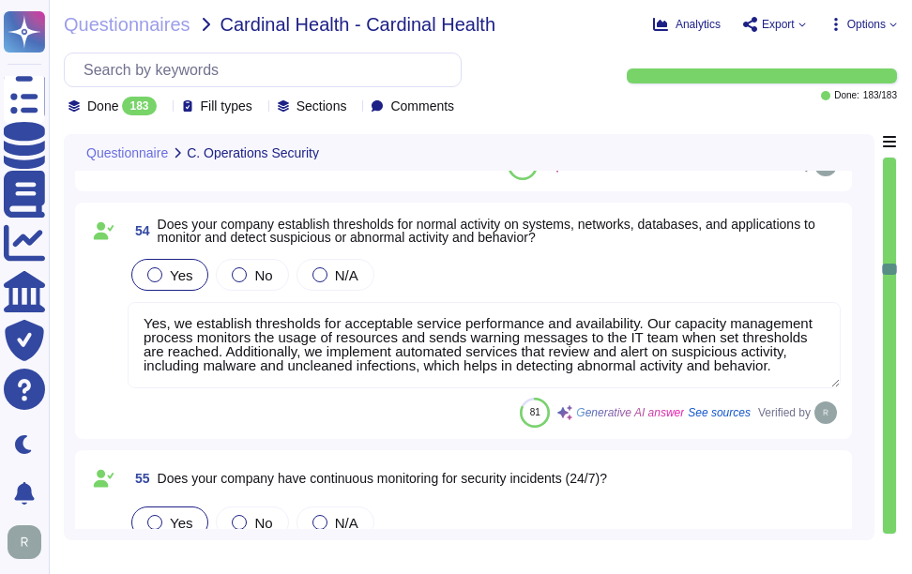
click at [891, 423] on div at bounding box center [889, 346] width 13 height 376
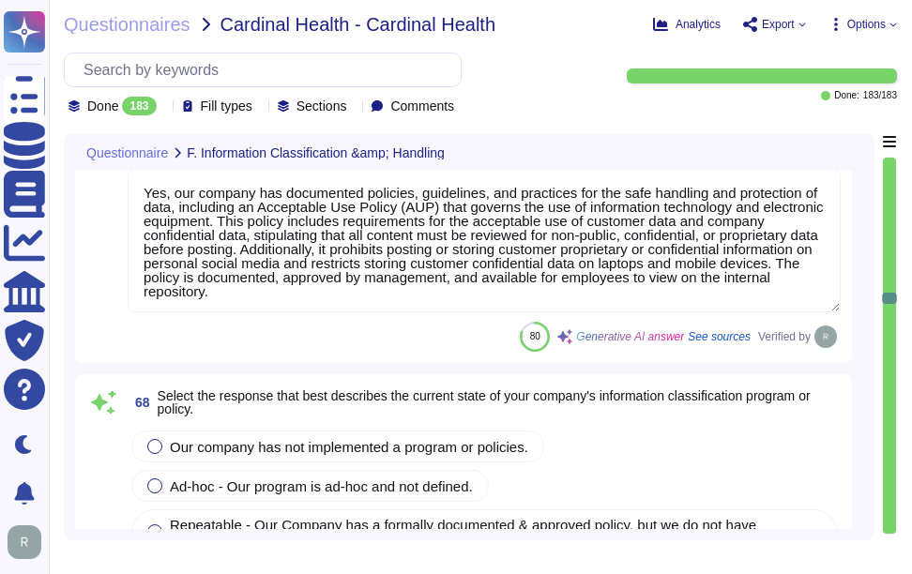
click at [891, 423] on div at bounding box center [889, 346] width 13 height 376
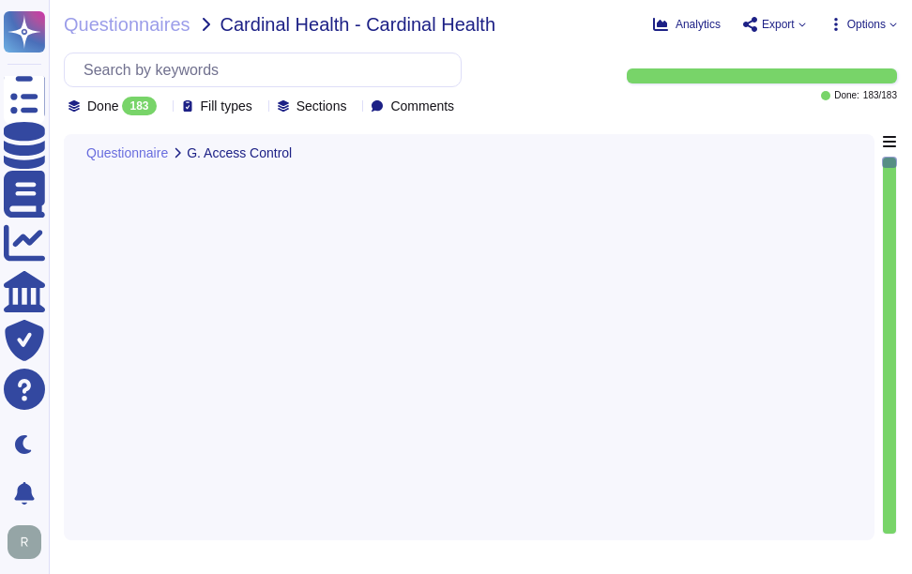
click at [891, 423] on div at bounding box center [889, 346] width 13 height 376
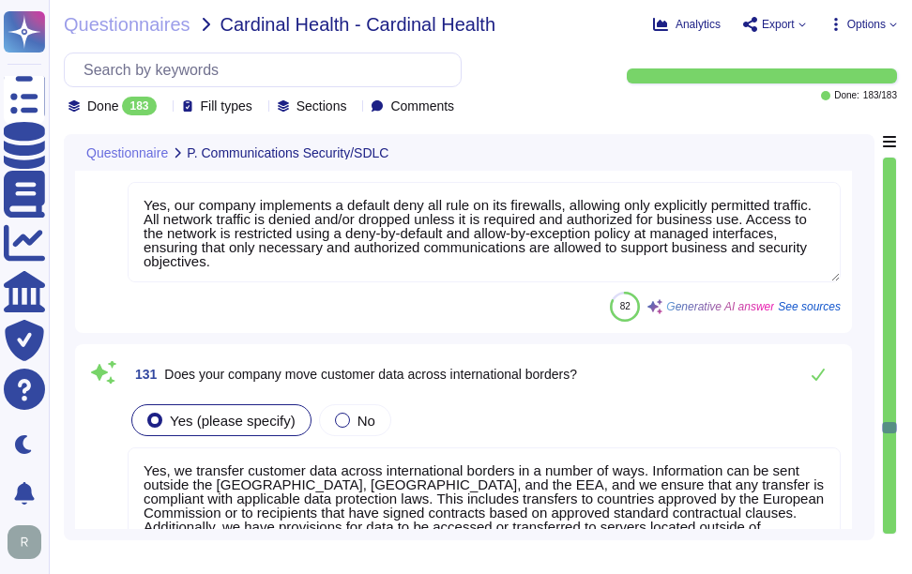
type textarea "Yes, our company configures network devices to disable all unnecessary services…"
type textarea "Yes, our company implements a default deny all rule on its firewalls, allowing …"
type textarea "Yes, we transfer customer data across international borders in a number of ways…"
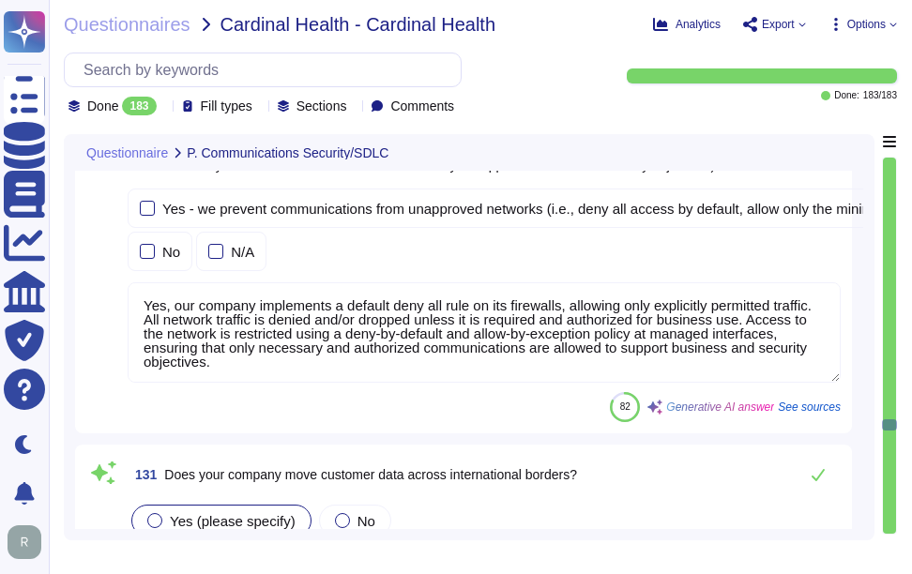
scroll to position [47354, 0]
type textarea "All network traffic is denied and/or dropped unless it is required and authoriz…"
type textarea "No, there is no internet proxy in place to filter content for employees on the …"
type textarea "All network traffic is denied and/or dropped unless it is required and authoriz…"
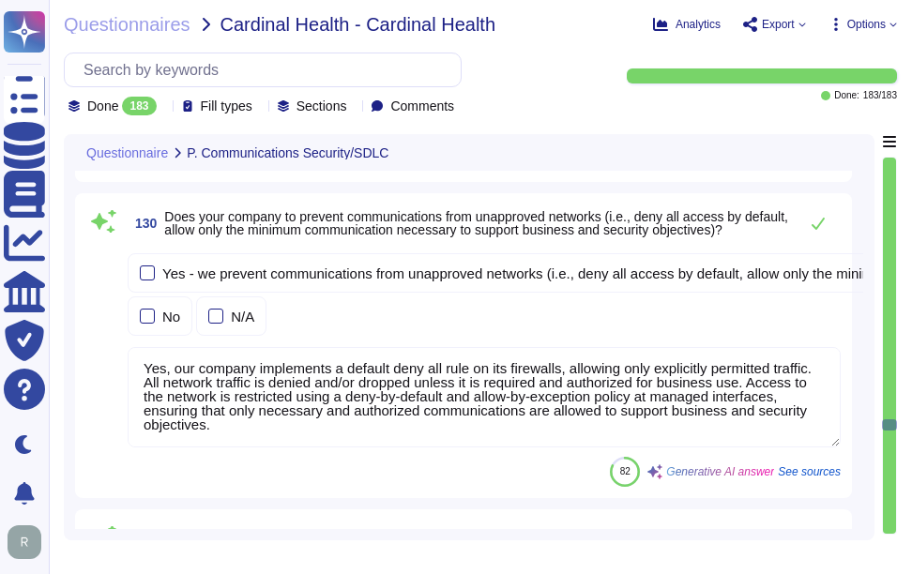
scroll to position [0, 0]
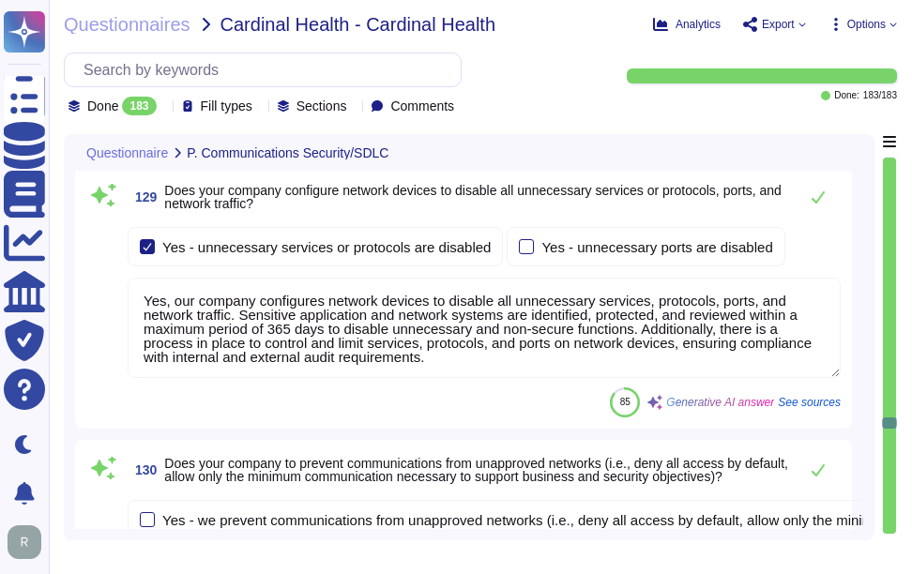
type textarea "Yes, we update all security threat detection systems, including antivirus softw…"
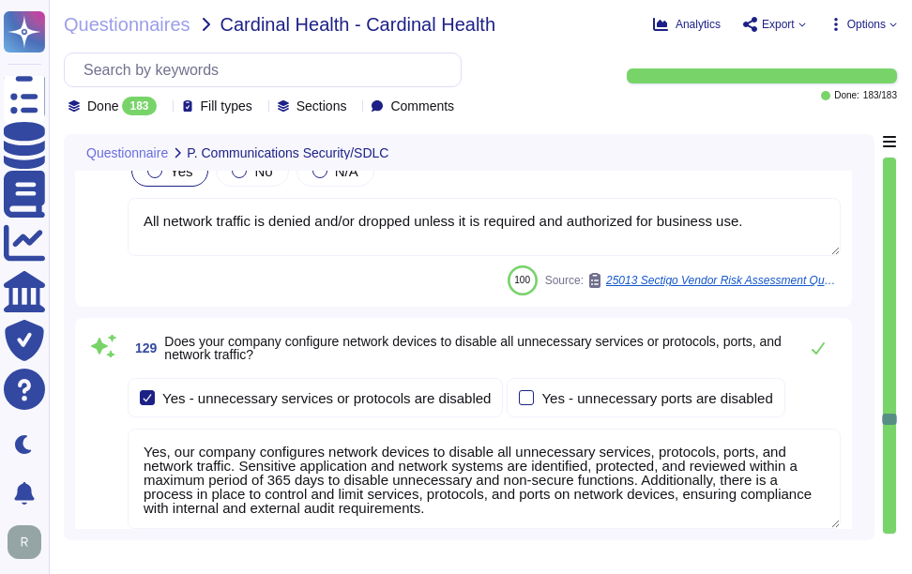
type textarea "Yes, our company periodically reviews and authorizes firewall rules. Firewall a…"
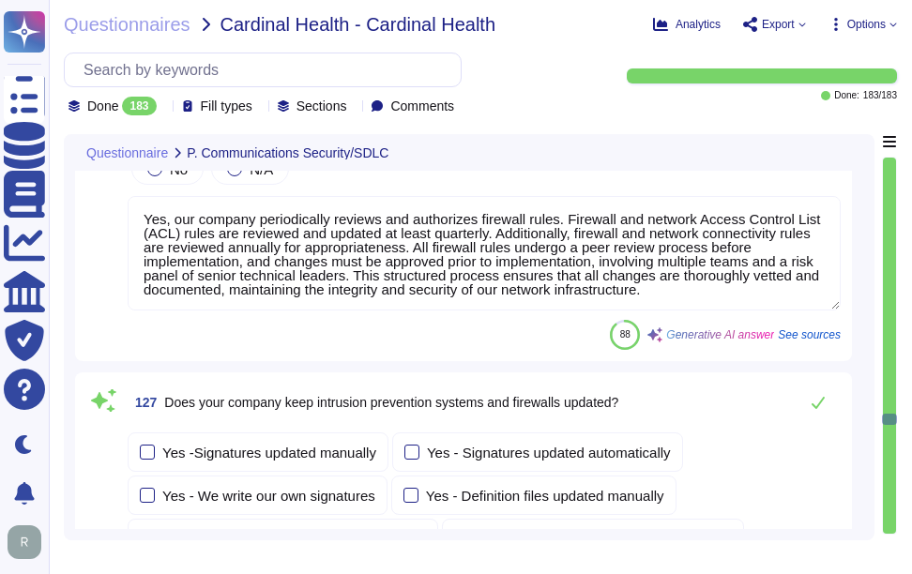
type textarea "Yes, our company has comprehensive capabilities to protect against unauthorized…"
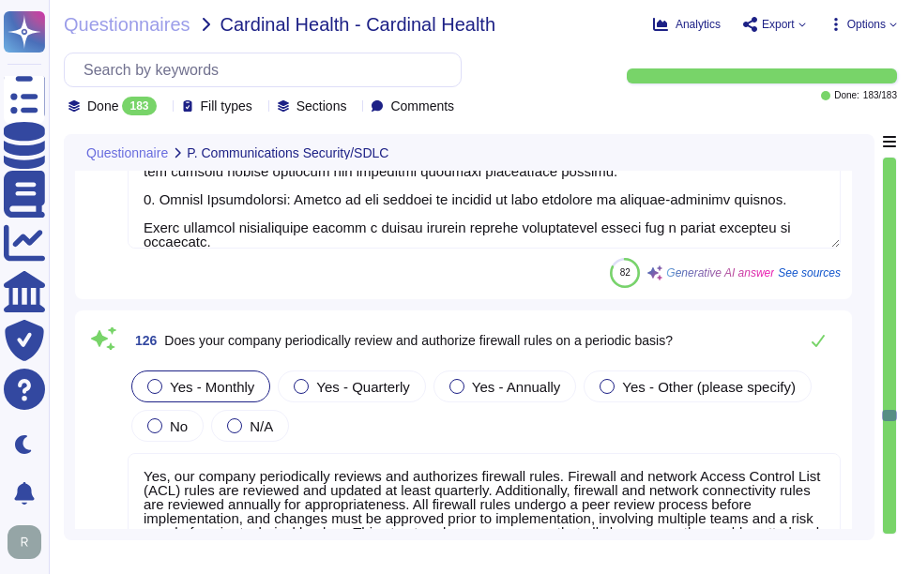
type textarea "Sectigo employs a comprehensive security program to address various types of at…"
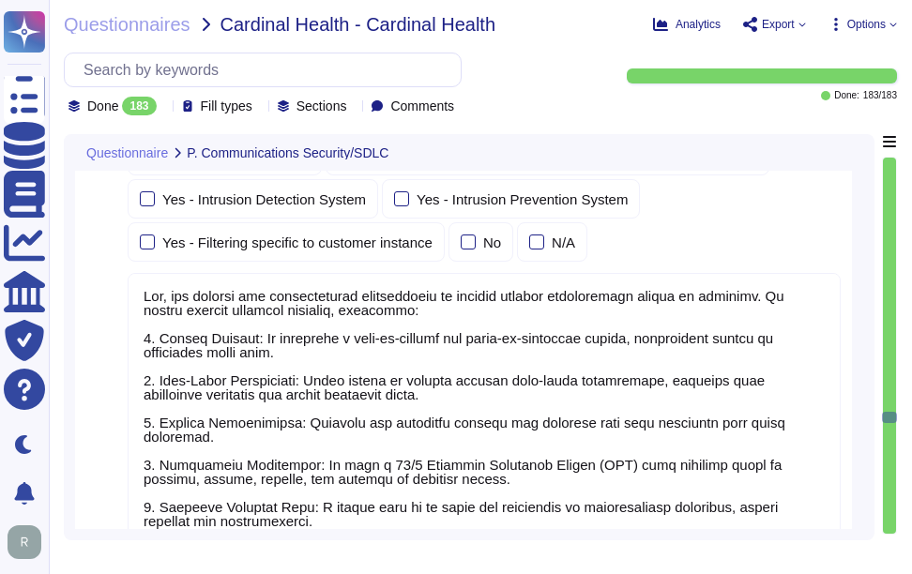
scroll to position [45478, 0]
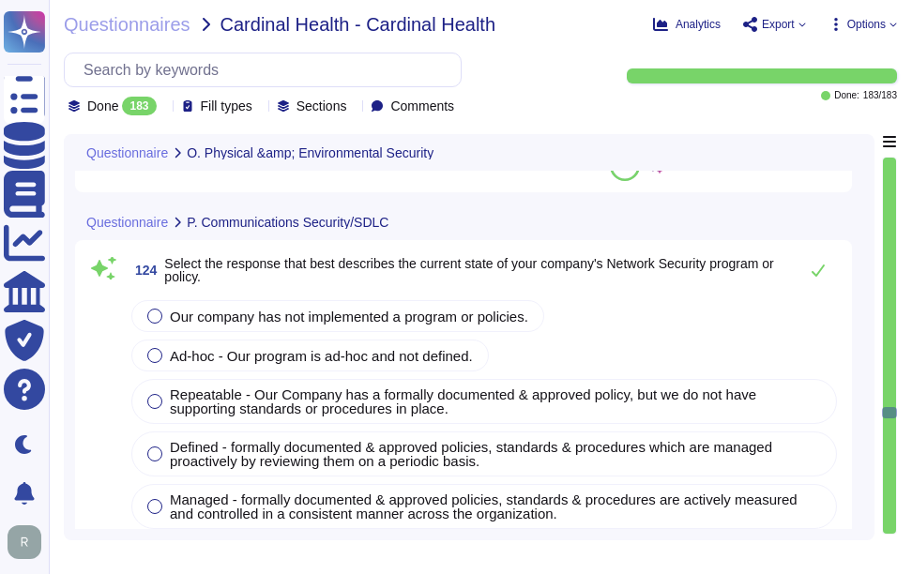
type textarea "Yes, our company secures and monitors access from exterior access points to the…"
type textarea "Yes, our company secures and monitors access to sensitive interior access point…"
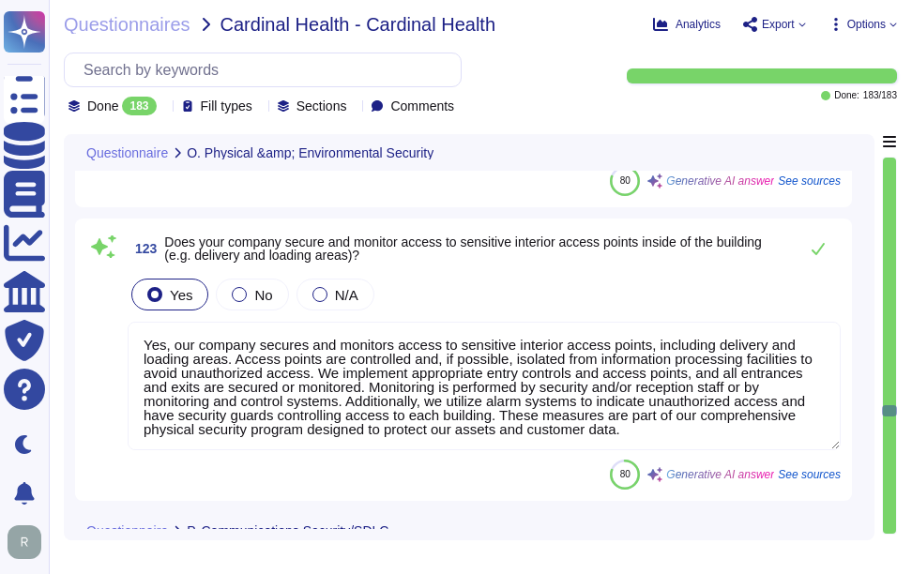
type textarea "Yes, all equipment located at the data centers is housed in secure lockable cab…"
type textarea "Yes, our company secures and monitors access from exterior access points to the…"
type textarea "Yes, our company secures and monitors access to sensitive interior access point…"
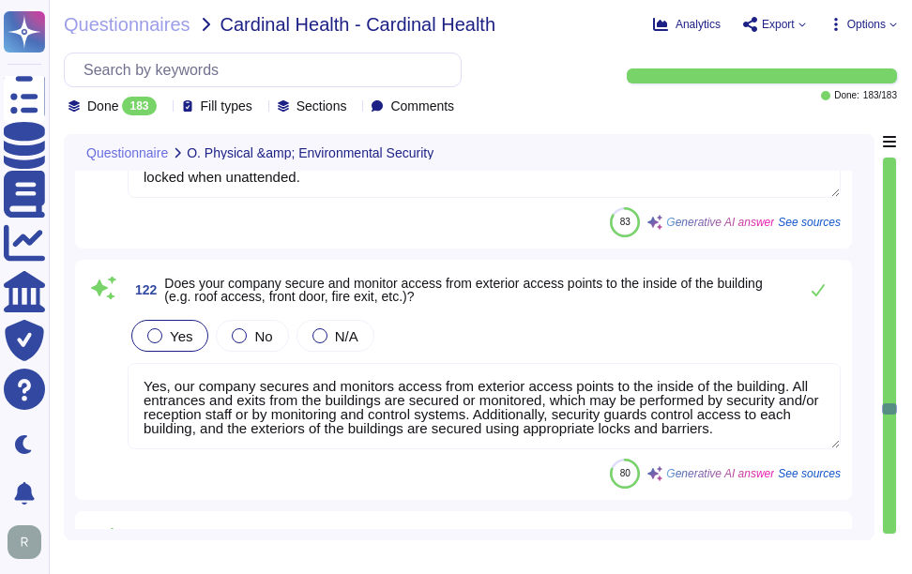
type textarea "USB ports are disabled by default for transferring data from endpoints, and ena…"
type textarea "Yes, all equipment located at the data centers is housed in secure lockable cab…"
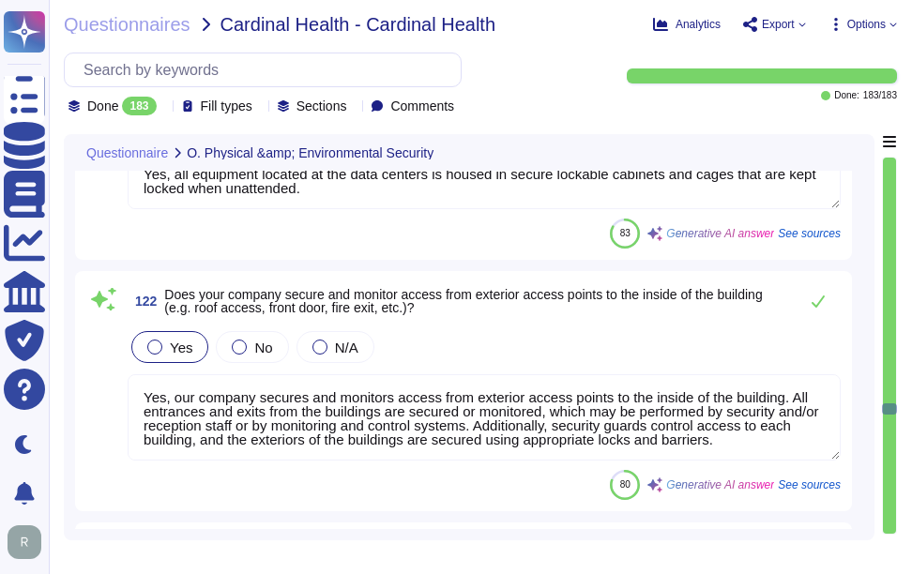
type textarea "Yes, our company uses authentication methods to control physical access. Access…"
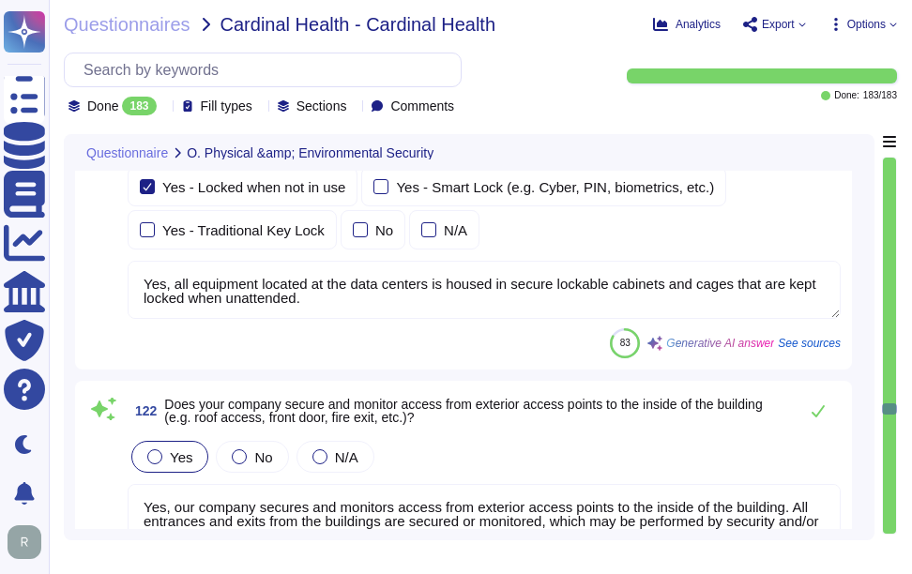
scroll to position [42403, 0]
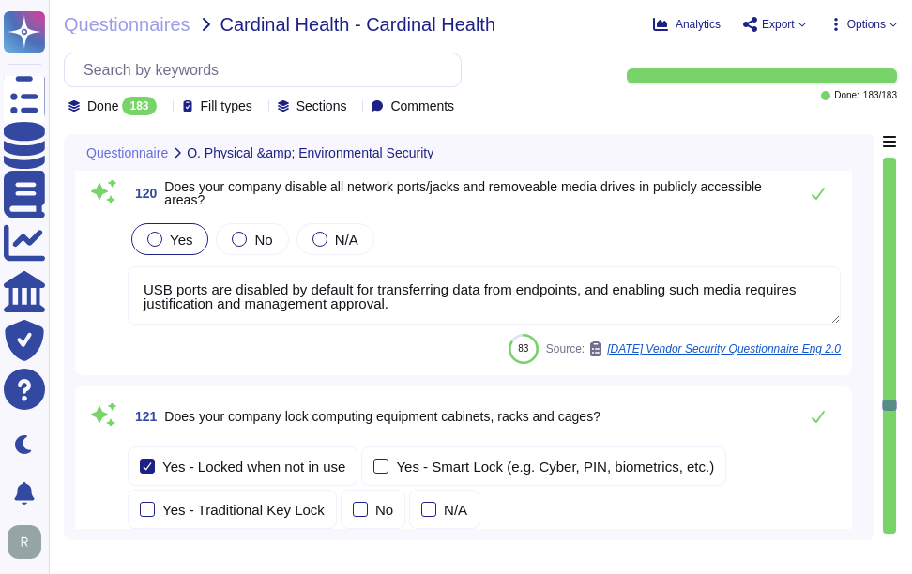
type textarea "Yes, Sectigo has a defined visitor management process that includes the followi…"
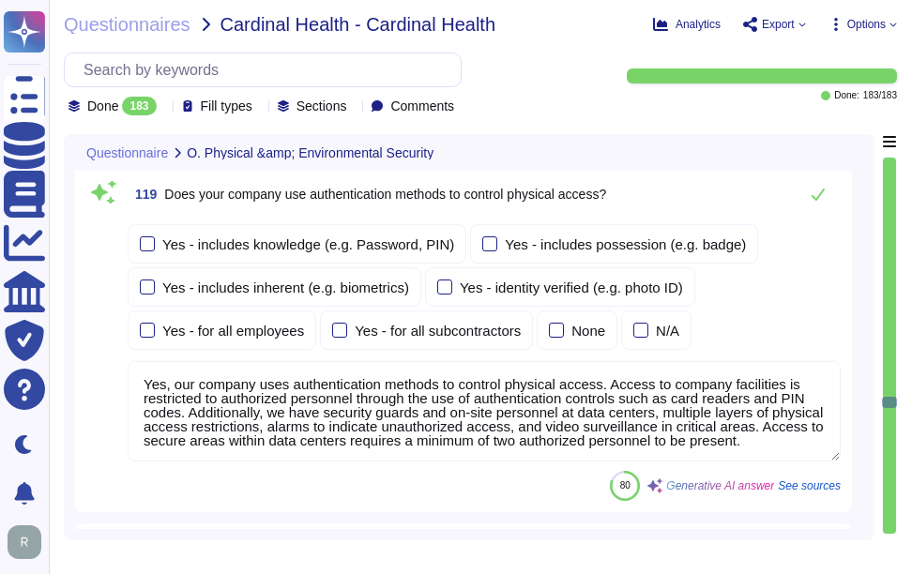
type textarea "Yes, our company restricts access to buildings and areas where data is stored, …"
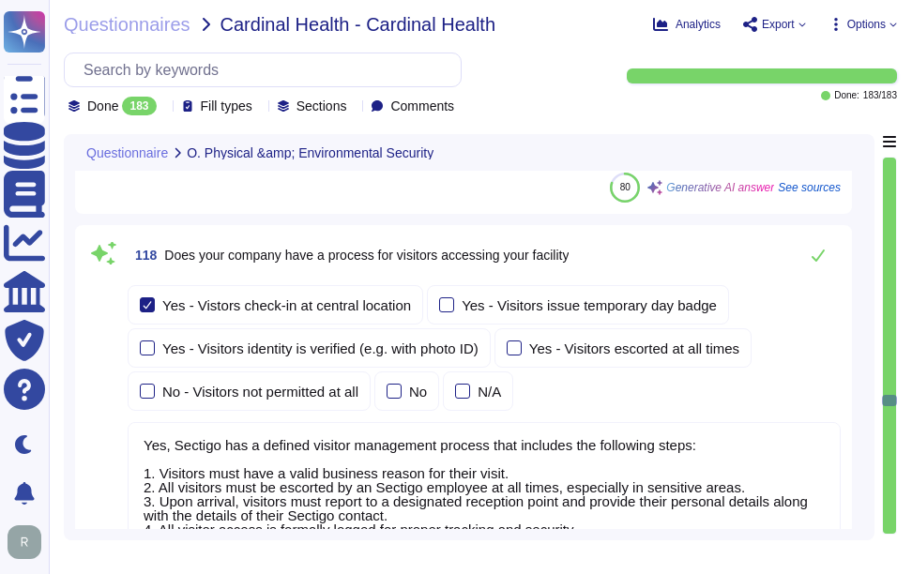
type textarea "Sectigo has implemented a comprehensive physical security program designed to p…"
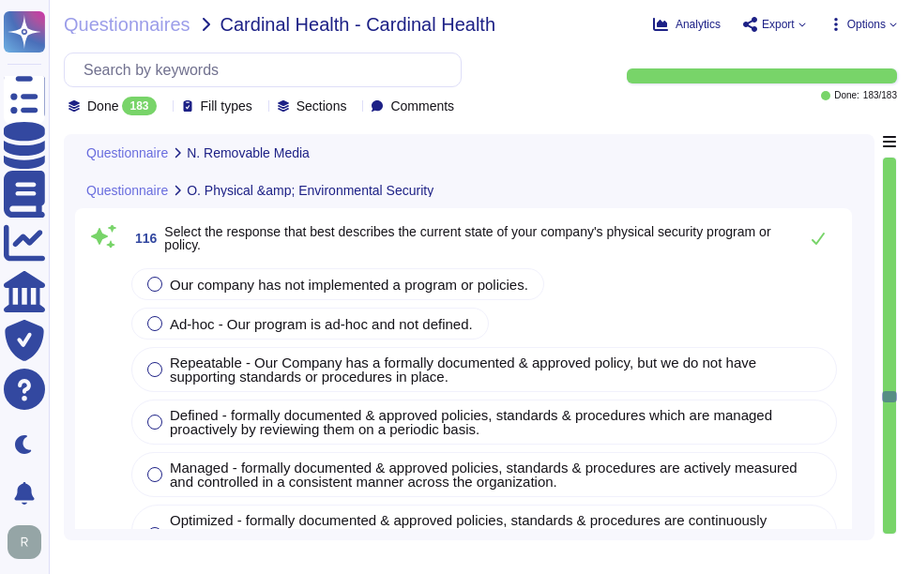
type textarea "The organization restricts the use of writable, removable media in its systems.…"
type textarea "Yes, the company has technical controls in place for removable media, which inc…"
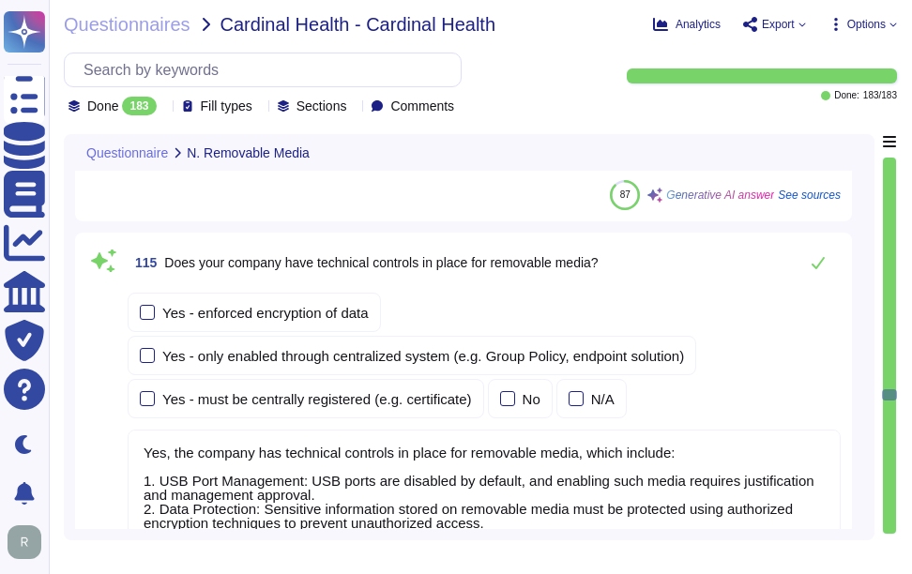
type textarea "Yes, our company has established documented procedures for the secure disposal,…"
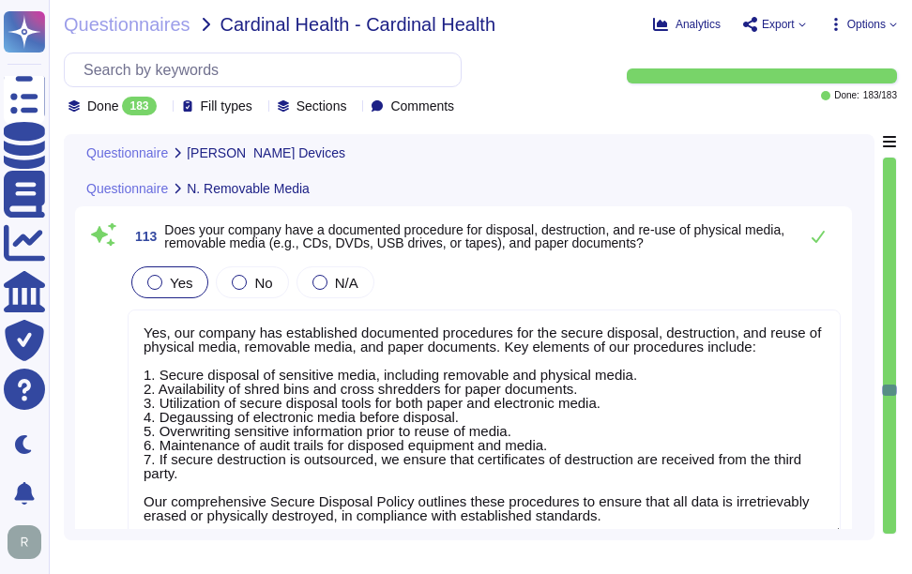
type textarea "Yes, personal mobile devices are allowed under a BYOD policy for specific use c…"
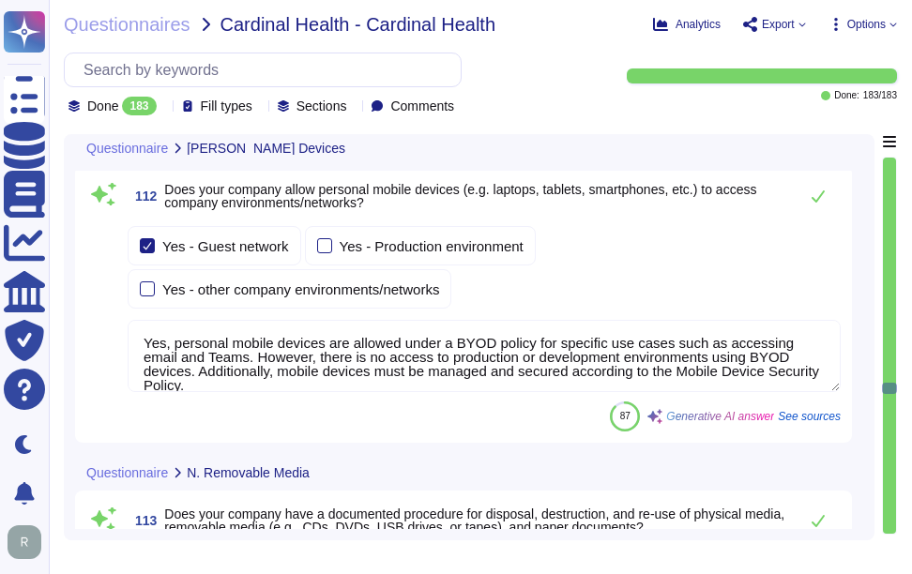
type textarea "Sectigo is incorporated in the [GEOGRAPHIC_DATA] and has global offices and sub…"
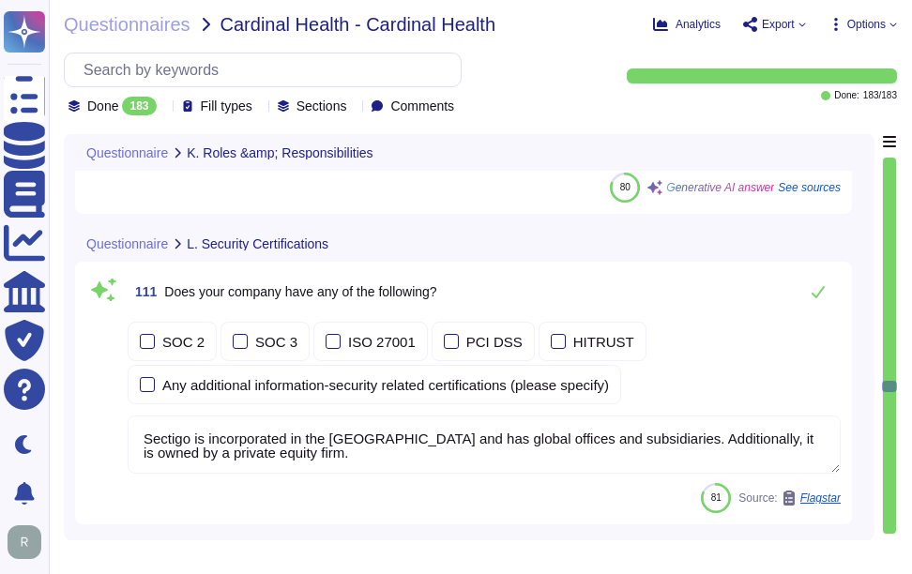
type textarea "Yes, our company defines and documents security roles and responsibilities in a…"
type textarea "Sectigo is incorporated in the [GEOGRAPHIC_DATA] and has global offices and sub…"
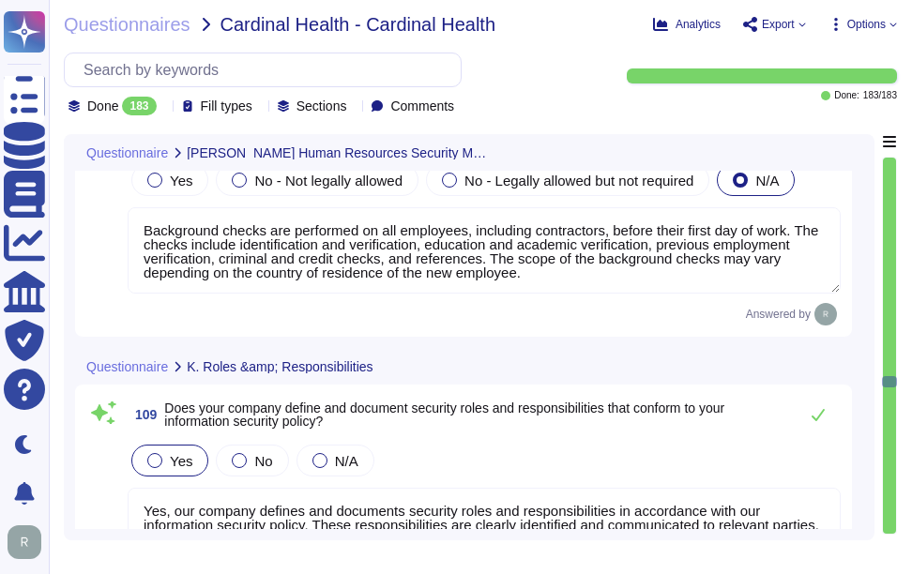
type textarea "Yes, our organization conducts background checks on all new employees, includin…"
type textarea "Yes, our company requires a criminal history check as part of the background ch…"
type textarea "Background checks are performed on all employees, including contractors, before…"
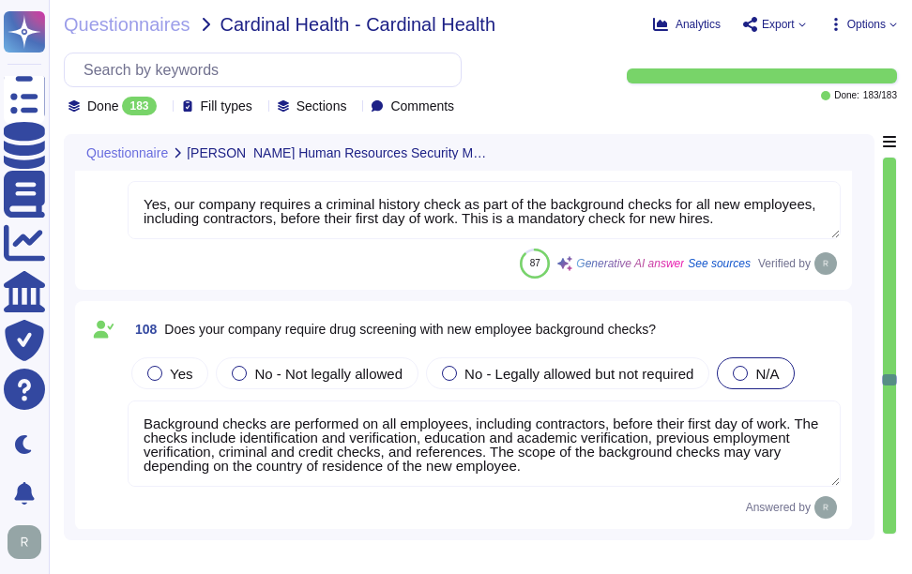
type textarea "Sectigo has a comprehensive security awareness and training program designed to…"
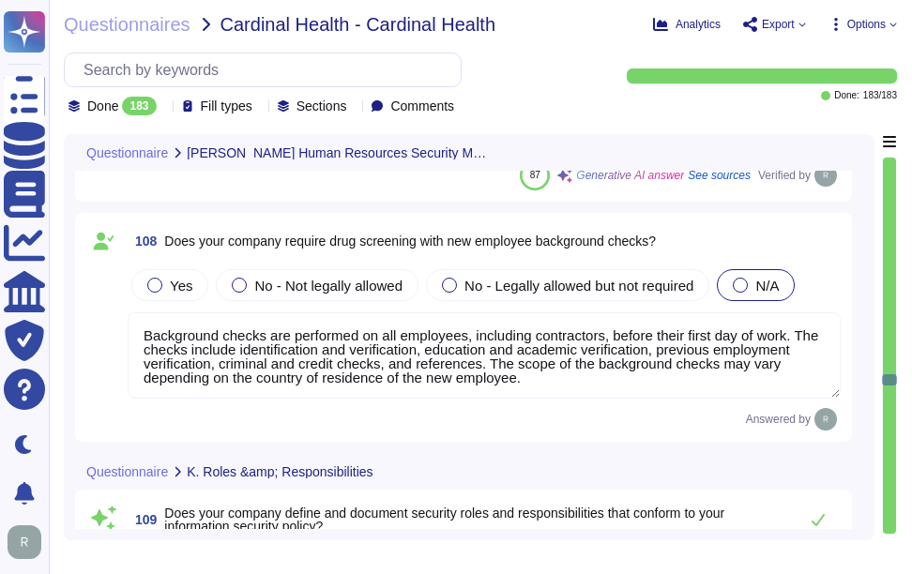
scroll to position [37558, 0]
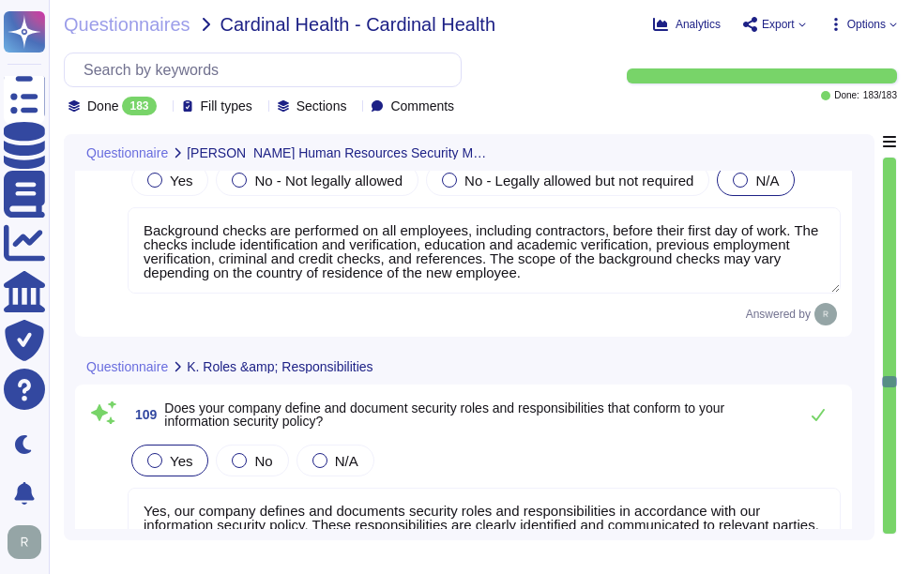
type textarea "Sectigo is incorporated in the [GEOGRAPHIC_DATA] and has global offices and sub…"
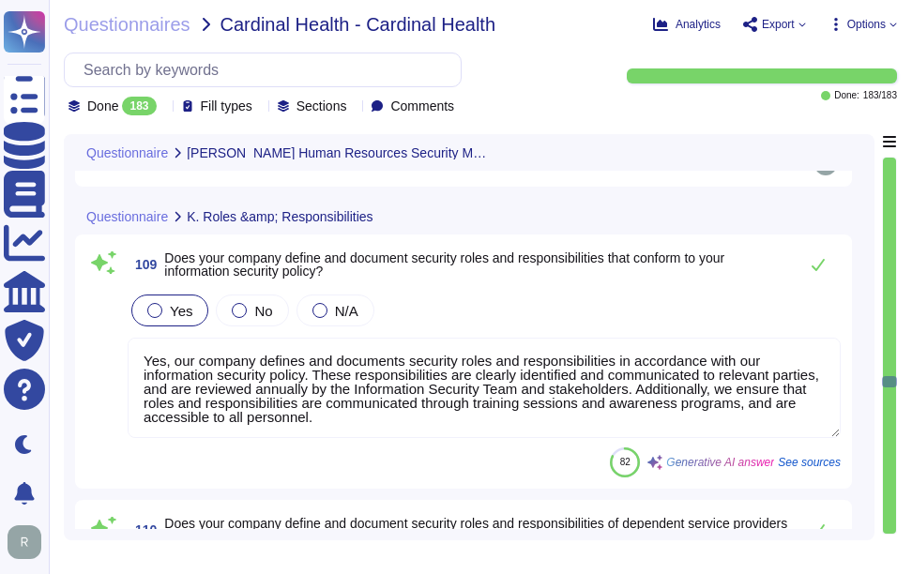
scroll to position [37652, 0]
type textarea "Yes, our company requires a criminal history check as part of the background ch…"
type textarea "Background checks are performed on all employees, including contractors, before…"
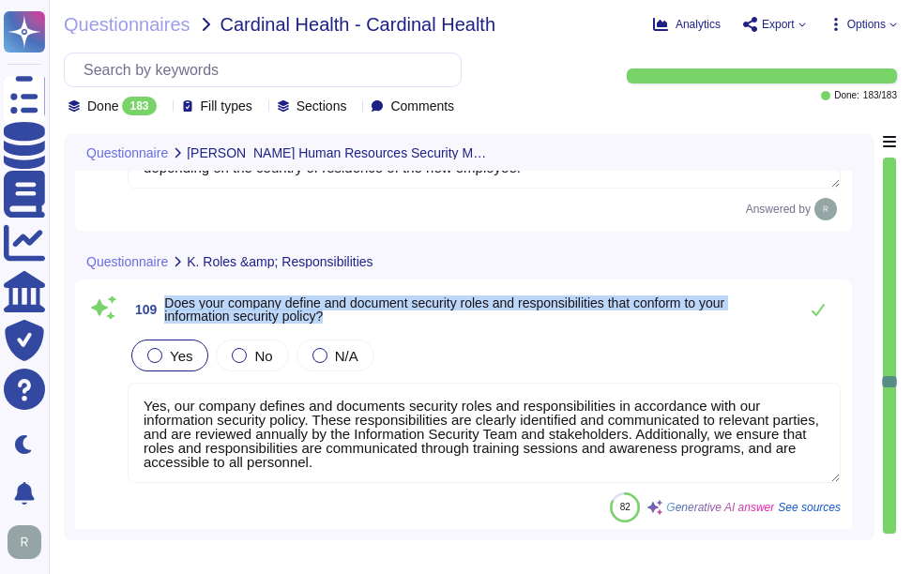
drag, startPoint x: 167, startPoint y: 300, endPoint x: 382, endPoint y: 312, distance: 215.2
click at [382, 312] on span "Does your company define and document security roles and responsibilities that …" at bounding box center [476, 309] width 624 height 26
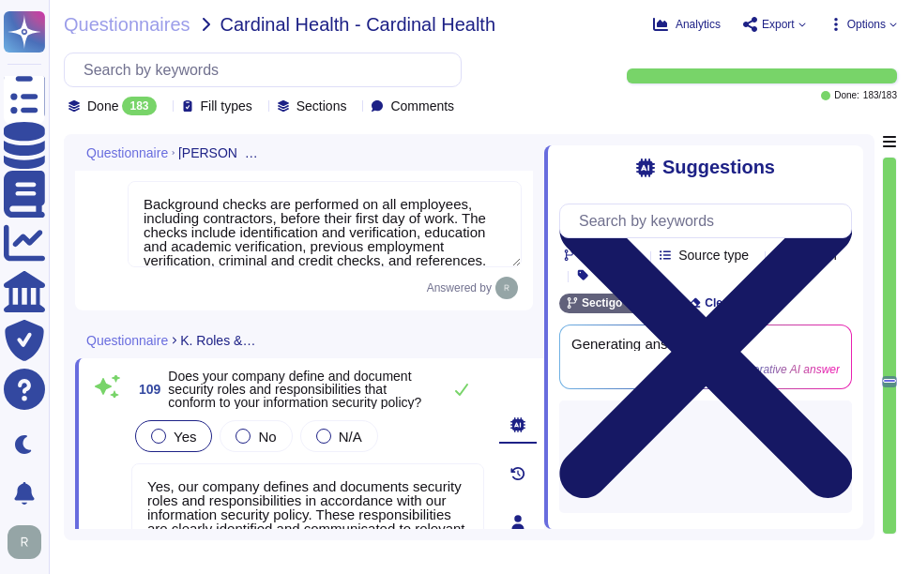
click at [838, 161] on icon at bounding box center [705, 352] width 293 height 390
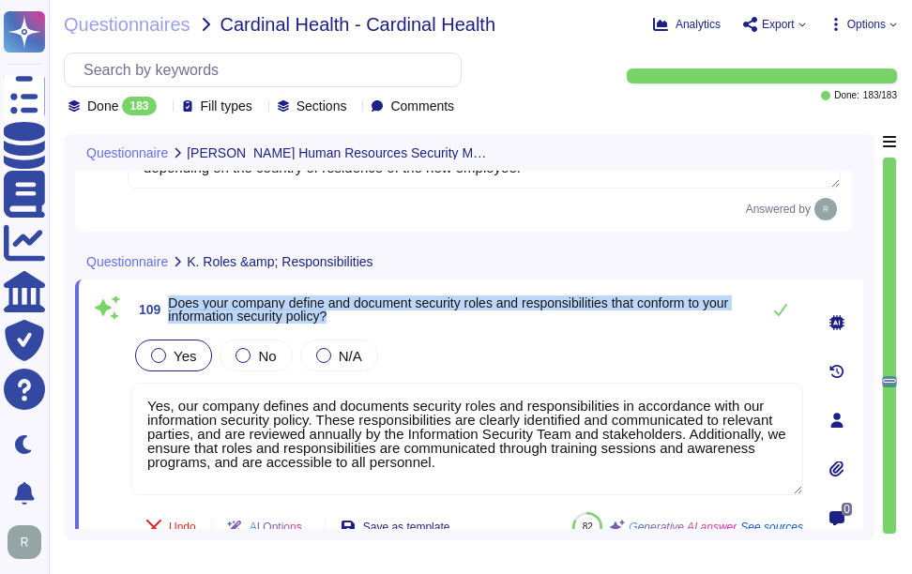
drag, startPoint x: 171, startPoint y: 300, endPoint x: 403, endPoint y: 323, distance: 232.8
click at [403, 323] on span "109 Does your company define and document security roles and responsibilities t…" at bounding box center [440, 310] width 619 height 34
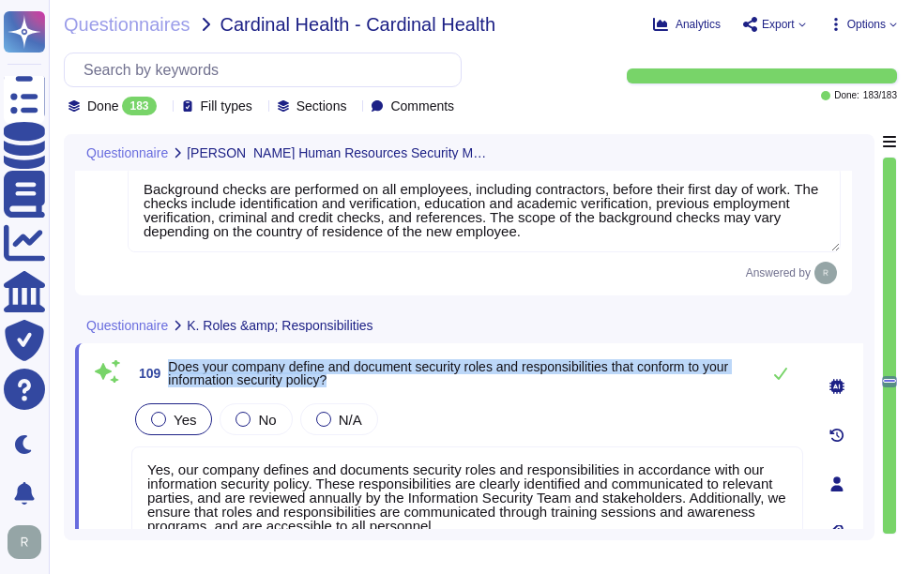
type textarea "Yes, our organization conducts background checks on all new employees, includin…"
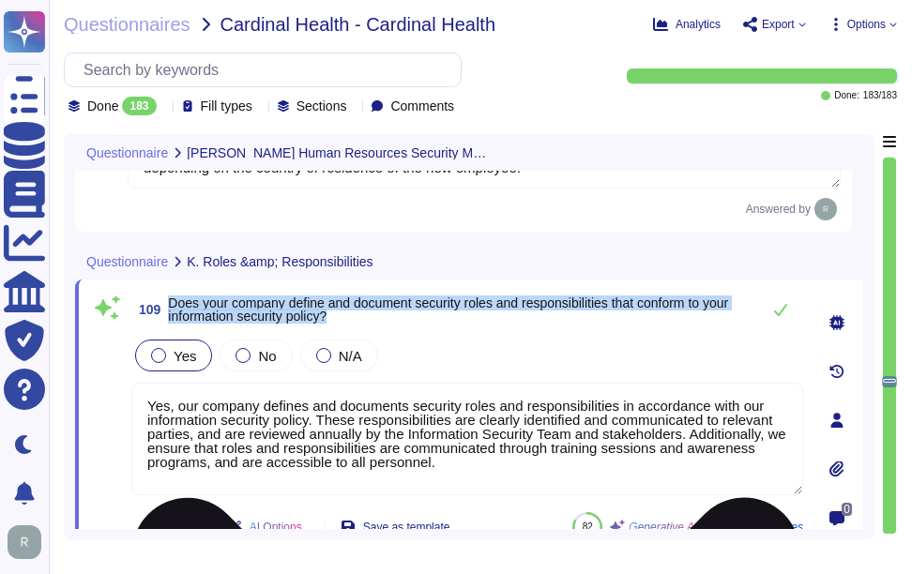
type textarea "Yes, our company requires a criminal history check as part of the background ch…"
type textarea "Background checks are performed on all employees, including contractors, before…"
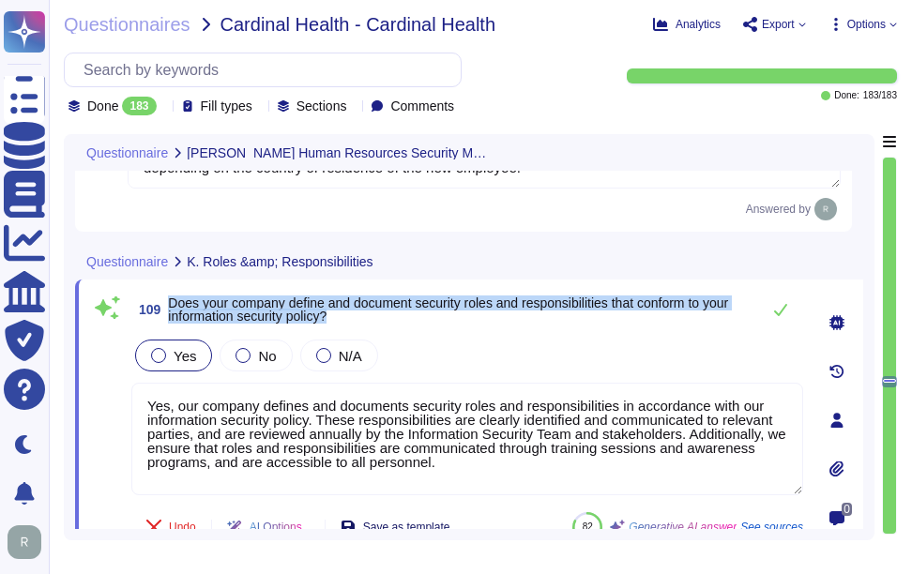
type textarea "Yes, our company requires a criminal history check as part of the background ch…"
type textarea "Background checks are performed on all employees, including contractors, before…"
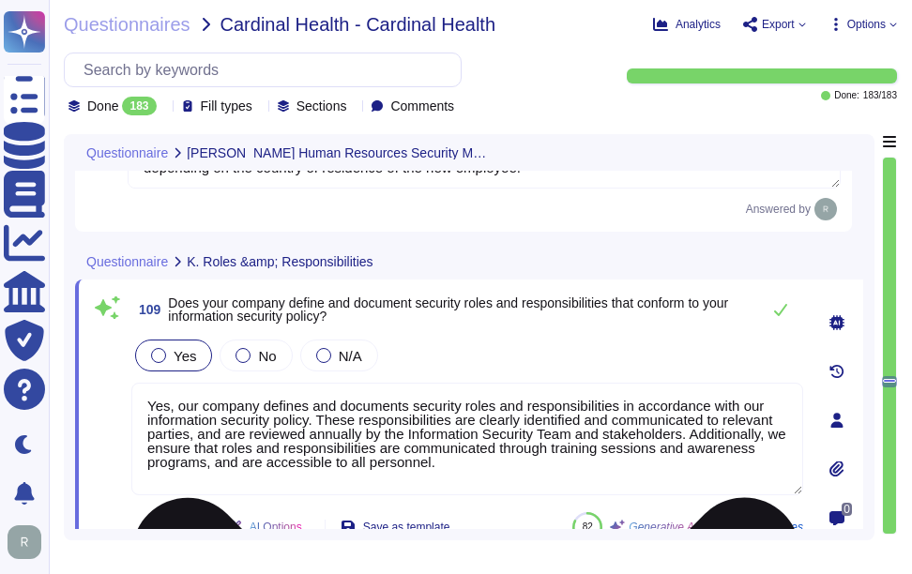
click at [318, 418] on textarea "Yes, our company defines and documents security roles and responsibilities in a…" at bounding box center [467, 439] width 672 height 113
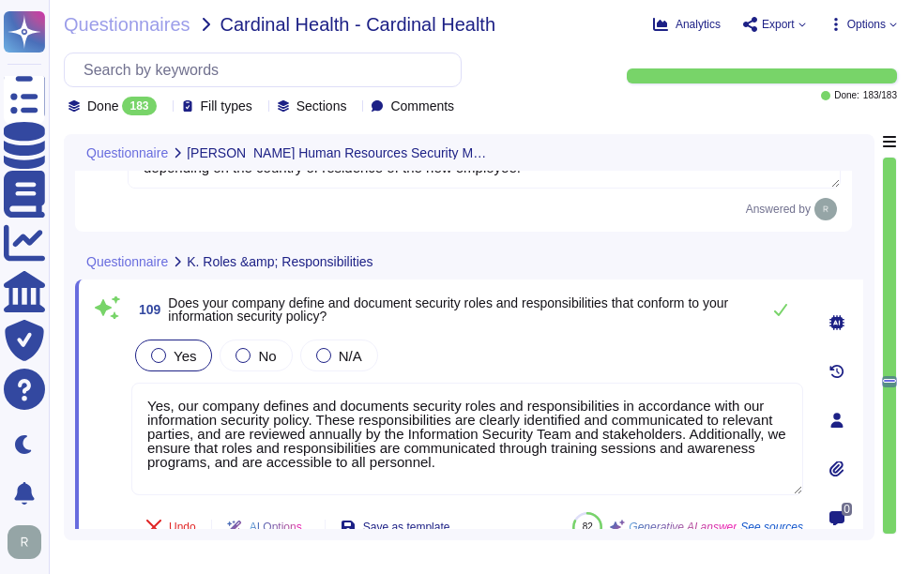
click at [468, 342] on div "Yes No N/A" at bounding box center [467, 355] width 672 height 39
click at [586, 343] on div "Yes No N/A" at bounding box center [467, 355] width 672 height 39
click at [586, 344] on div "Yes No N/A" at bounding box center [467, 355] width 672 height 39
click at [780, 316] on icon at bounding box center [780, 309] width 15 height 15
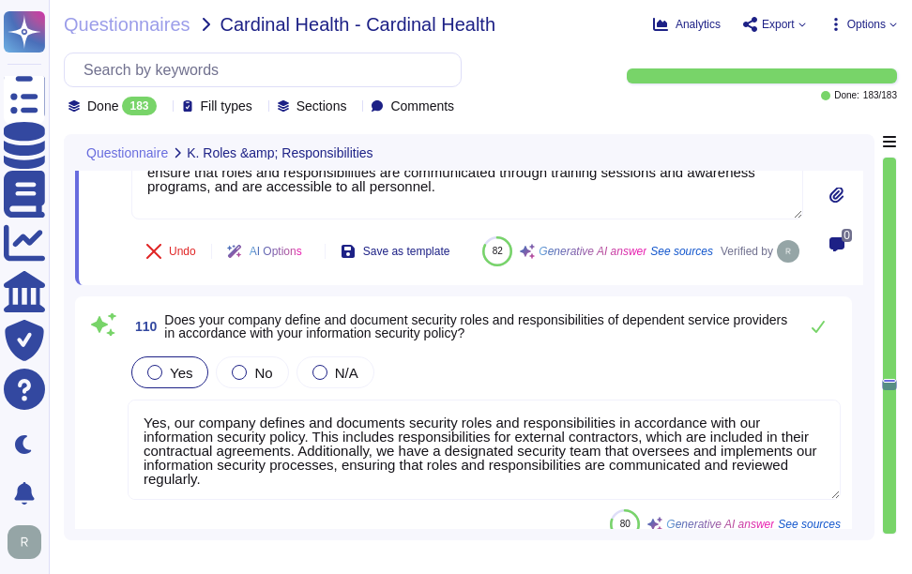
scroll to position [37934, 0]
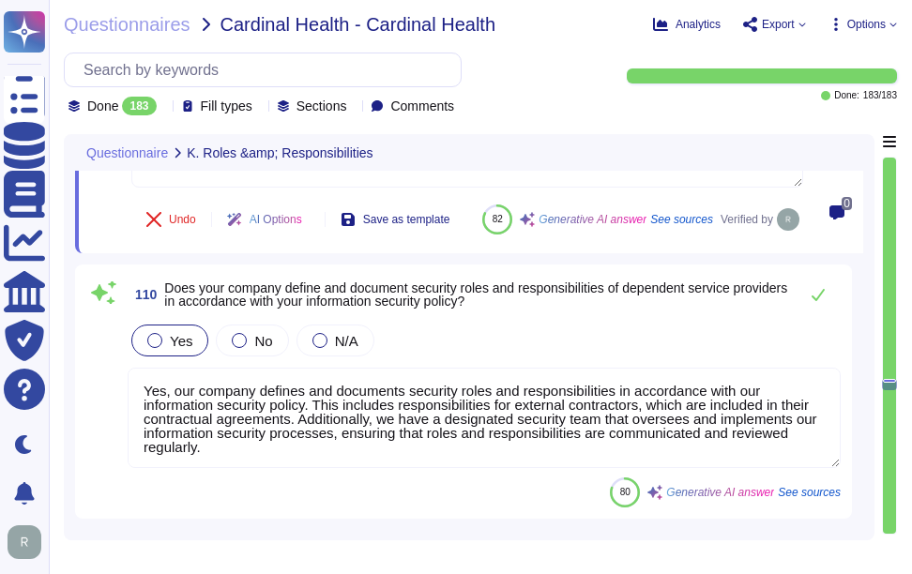
type textarea "Yes, personal mobile devices are allowed under a BYOD policy for specific use c…"
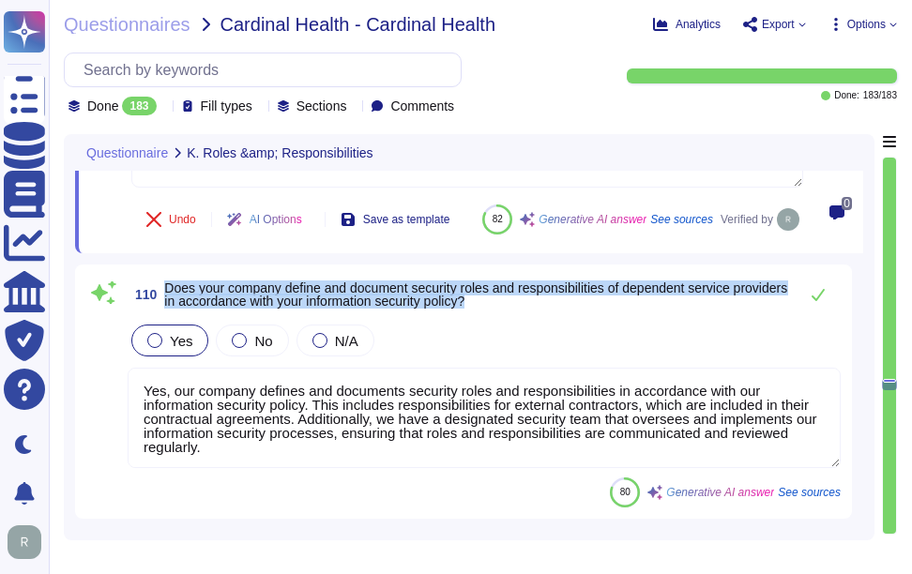
drag, startPoint x: 164, startPoint y: 327, endPoint x: 600, endPoint y: 351, distance: 437.0
click at [600, 311] on span "110 Does your company define and document security roles and responsibilities o…" at bounding box center [458, 295] width 661 height 34
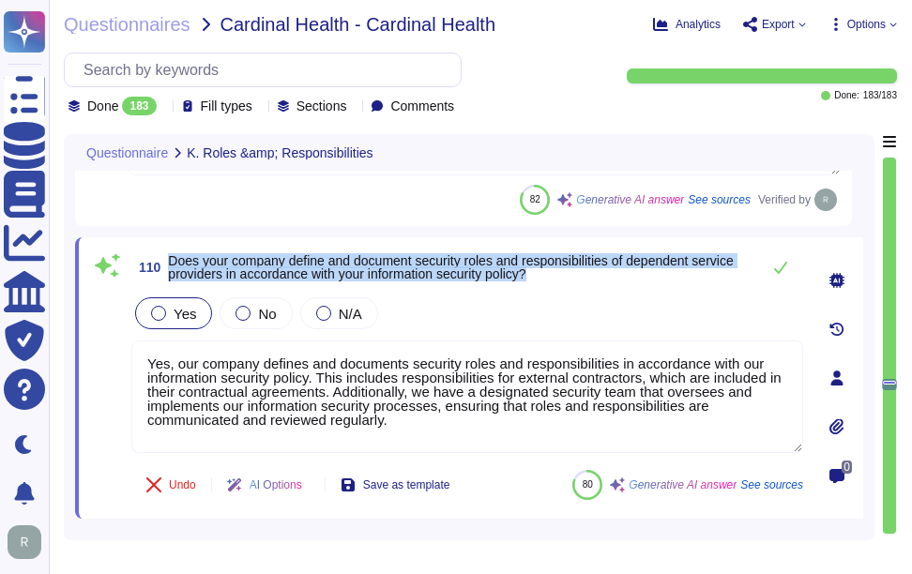
drag, startPoint x: 169, startPoint y: 259, endPoint x: 559, endPoint y: 287, distance: 391.3
click at [559, 287] on div "110 Does your company define and document security roles and responsibilities o…" at bounding box center [446, 378] width 713 height 259
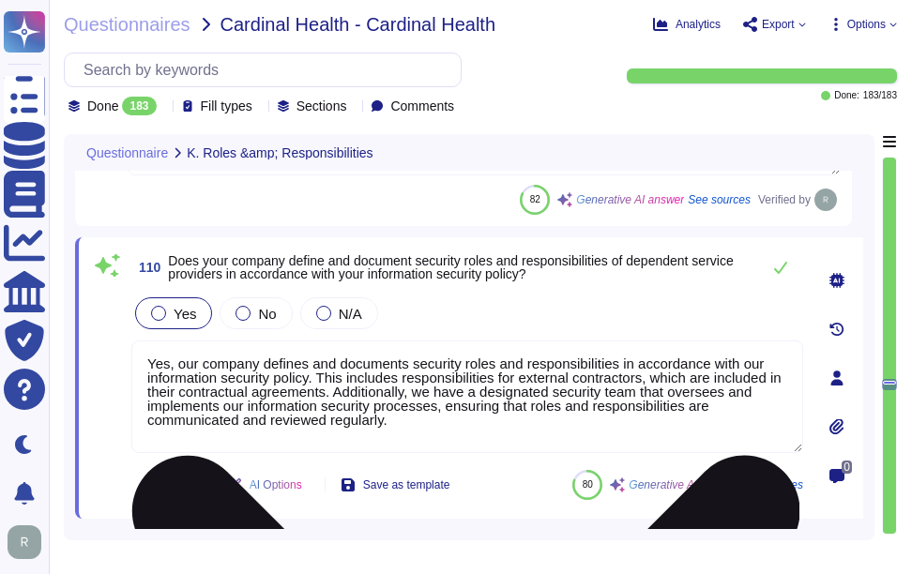
click at [421, 391] on textarea "Yes, our company defines and documents security roles and responsibilities in a…" at bounding box center [467, 397] width 672 height 113
paste textarea ", which includes responsibilities for external contractors and dependent servic…"
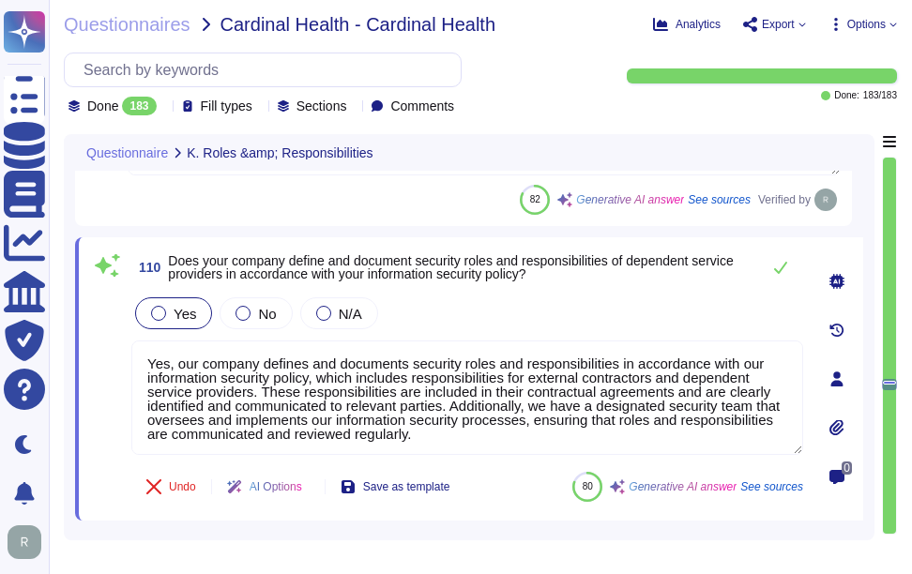
type textarea "Yes, our company defines and documents security roles and responsibilities in a…"
click at [498, 309] on div "Yes No N/A" at bounding box center [467, 313] width 672 height 39
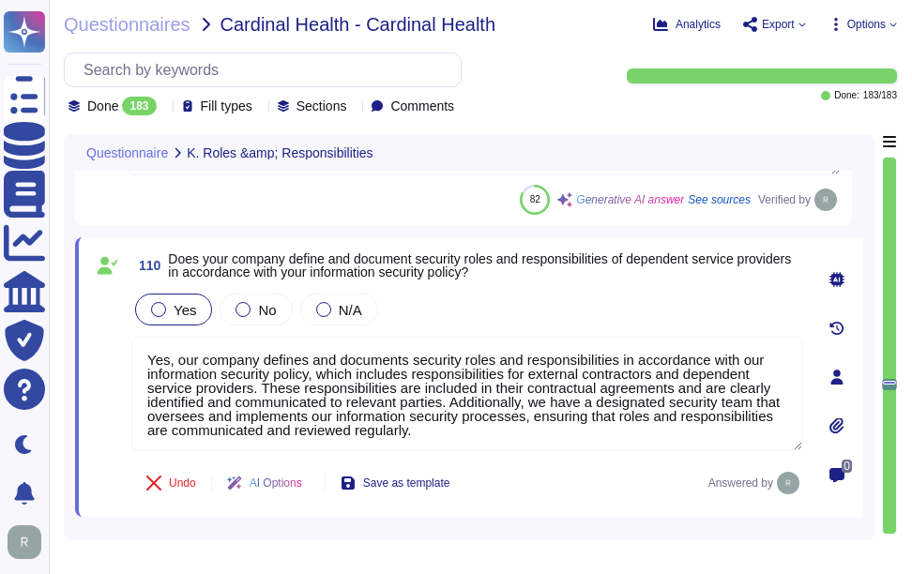
click at [498, 309] on div "Yes No N/A" at bounding box center [467, 309] width 672 height 39
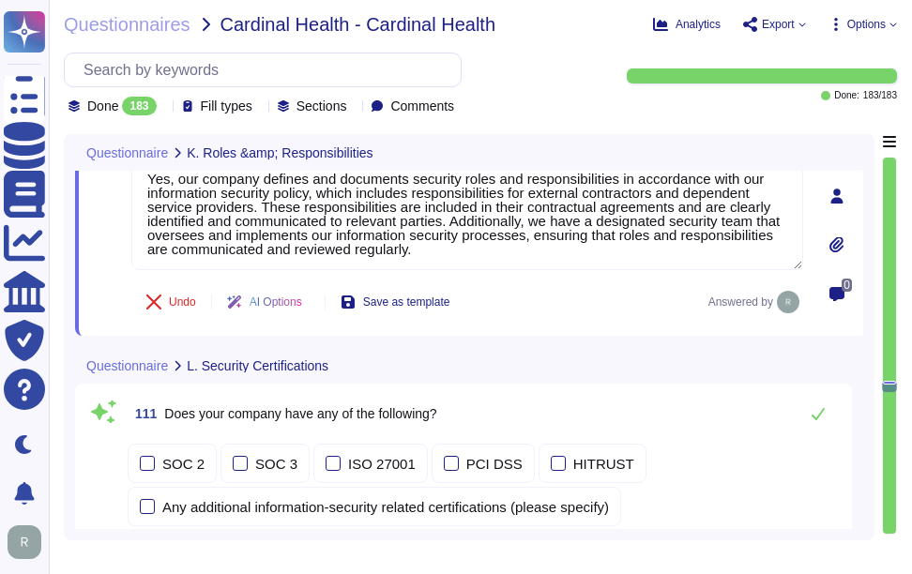
scroll to position [38121, 0]
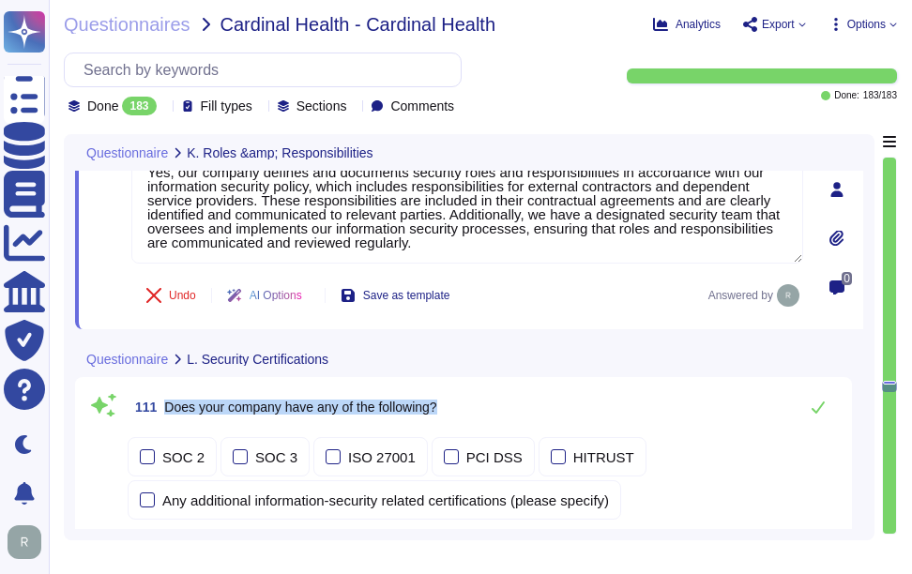
drag, startPoint x: 163, startPoint y: 403, endPoint x: 479, endPoint y: 410, distance: 316.3
click at [479, 410] on div "111 Does your company have any of the following?" at bounding box center [484, 407] width 713 height 38
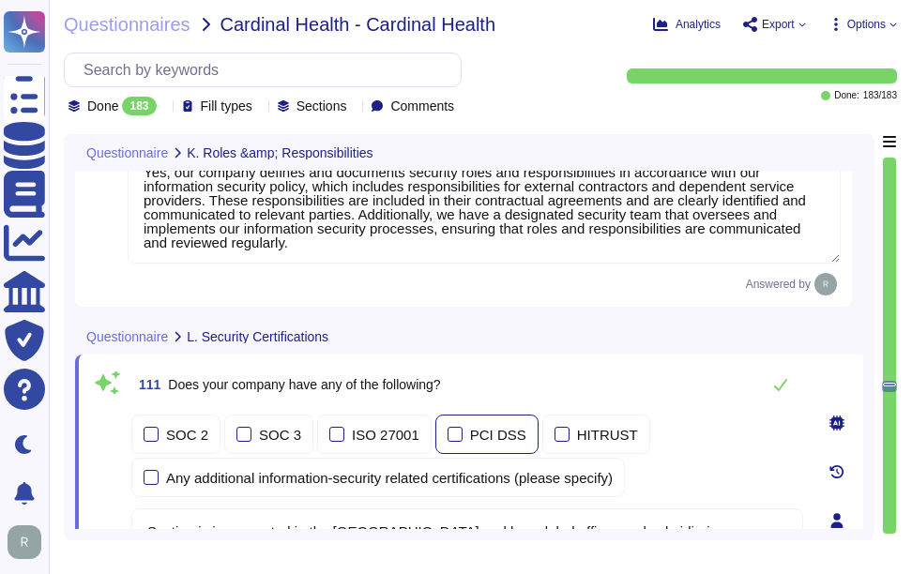
scroll to position [38132, 0]
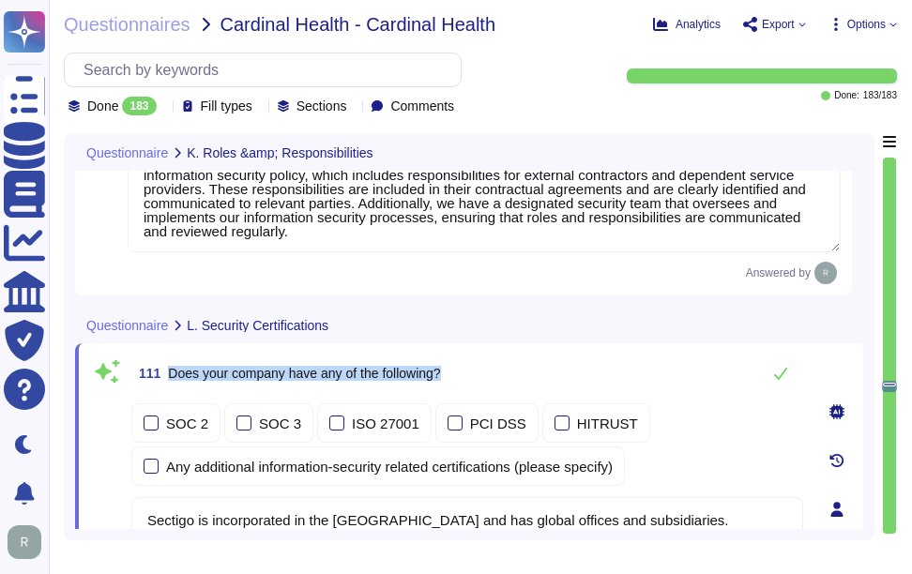
drag, startPoint x: 171, startPoint y: 373, endPoint x: 526, endPoint y: 379, distance: 355.6
click at [526, 379] on div "111 Does your company have any of the following?" at bounding box center [467, 374] width 672 height 38
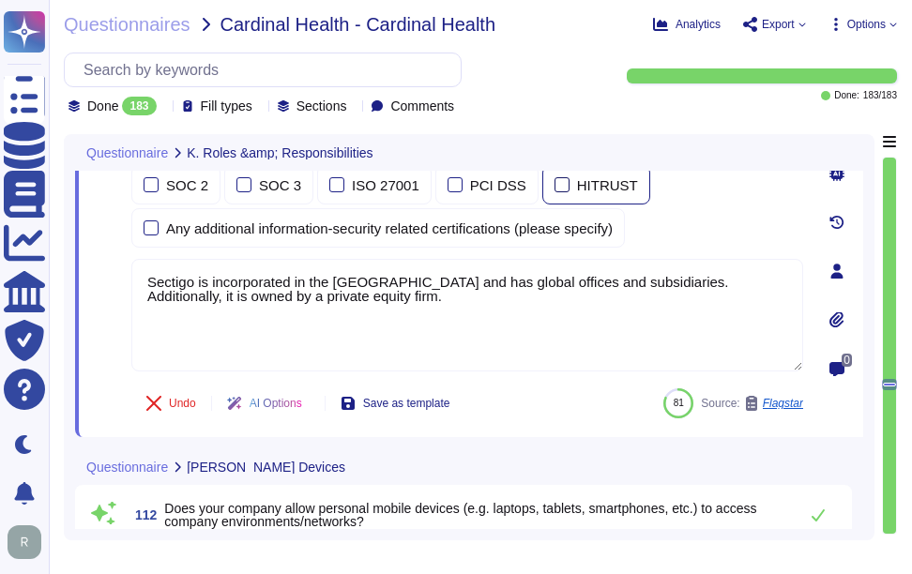
scroll to position [38427, 0]
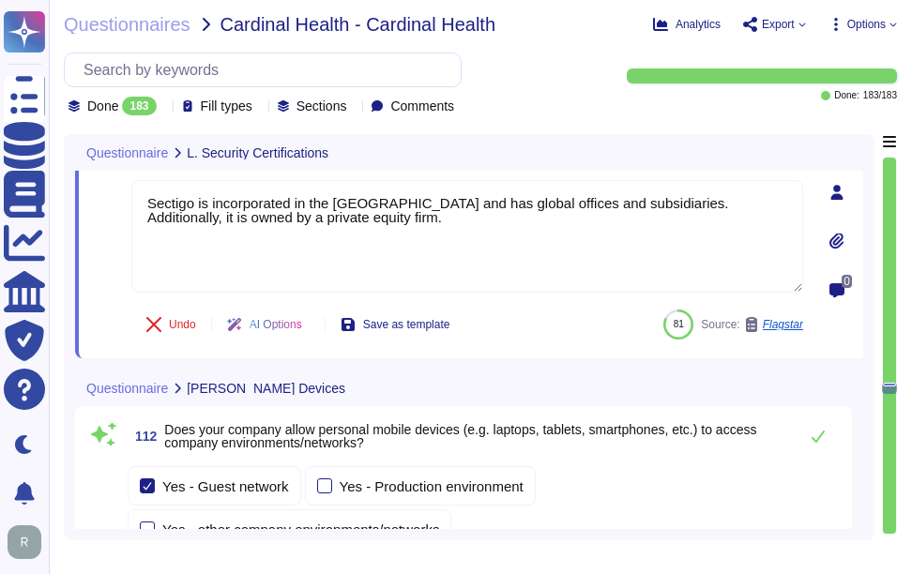
type textarea "Yes, our company has established documented procedures for the secure disposal,…"
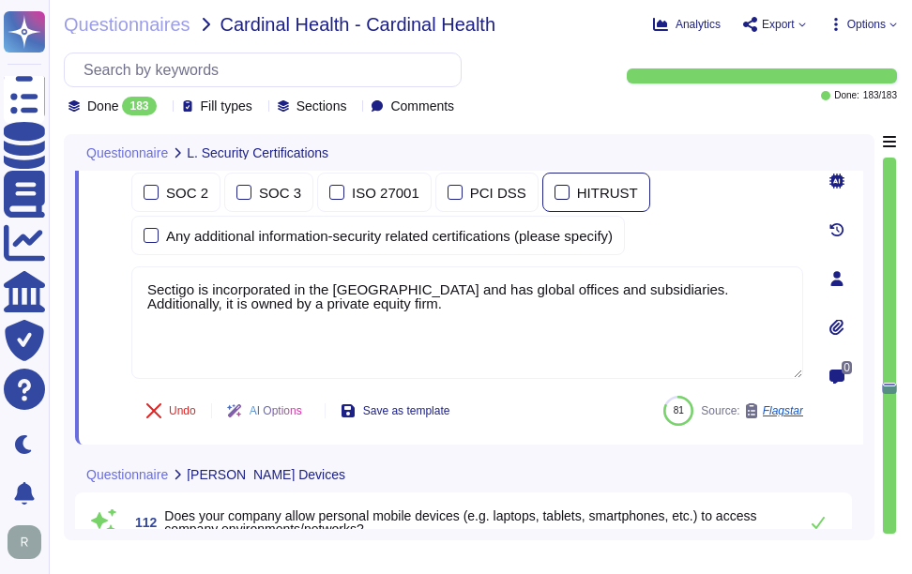
scroll to position [38239, 0]
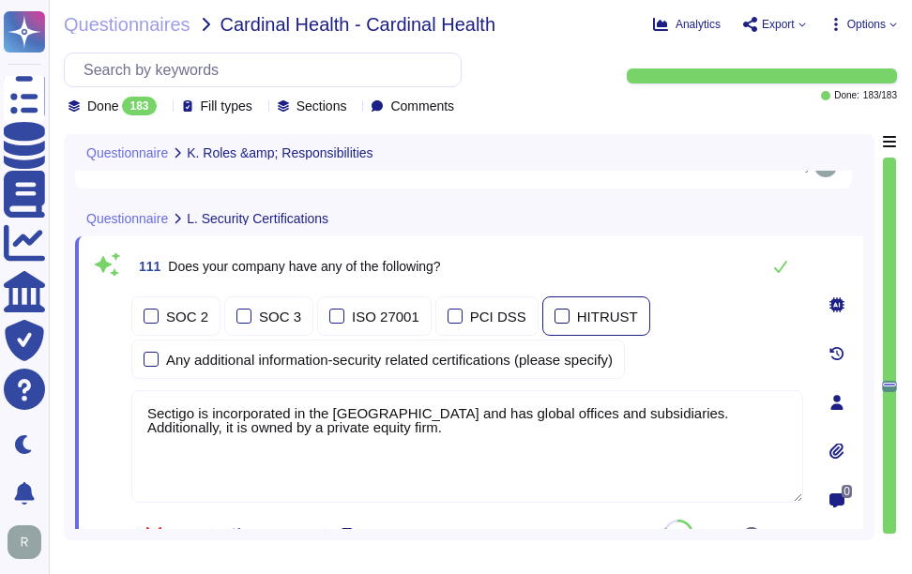
type textarea "Yes, our company defines and documents security roles and responsibilities in a…"
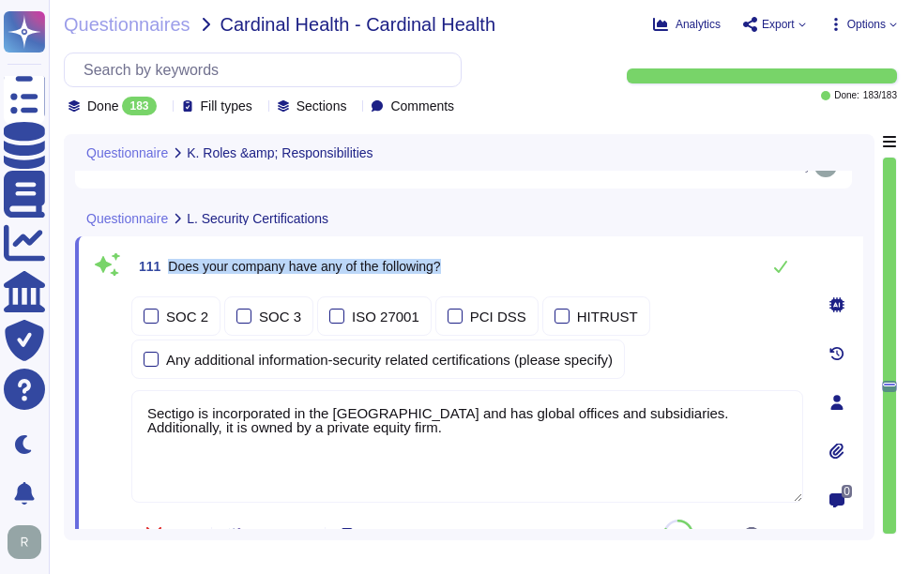
drag, startPoint x: 171, startPoint y: 267, endPoint x: 525, endPoint y: 281, distance: 354.9
click at [525, 281] on div "111 Does your company have any of the following?" at bounding box center [467, 267] width 672 height 38
type textarea "Yes, our company has established documented procedures for the secure disposal,…"
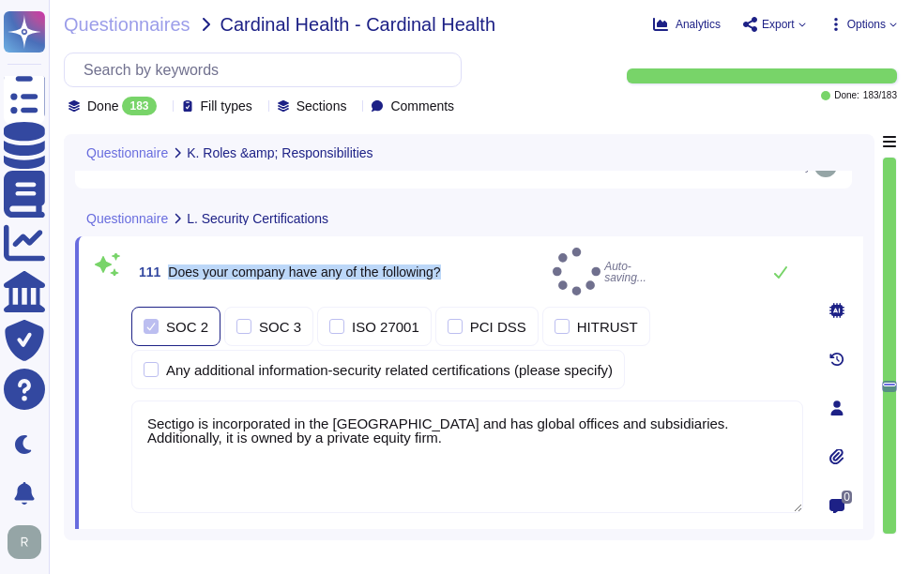
click at [147, 319] on div at bounding box center [151, 326] width 15 height 15
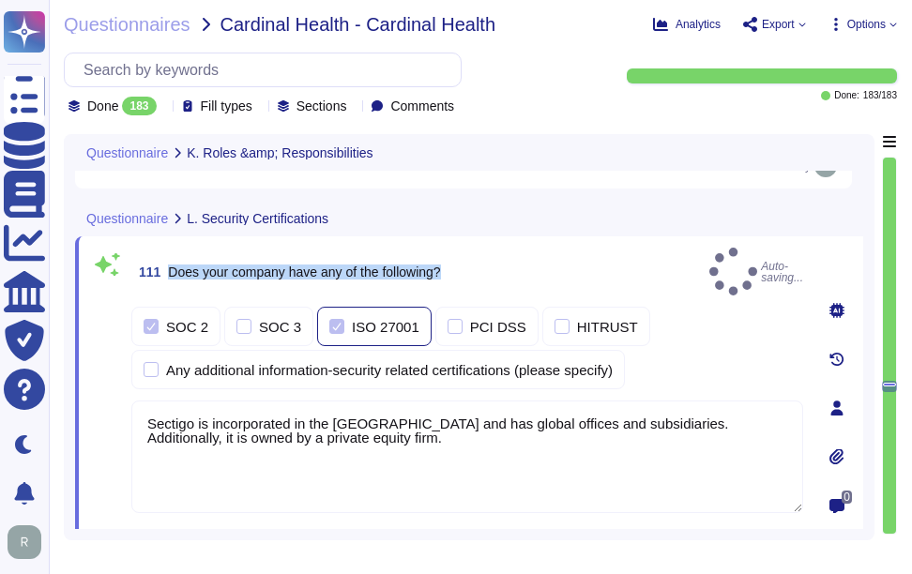
click at [338, 319] on label "ISO 27001" at bounding box center [374, 326] width 90 height 15
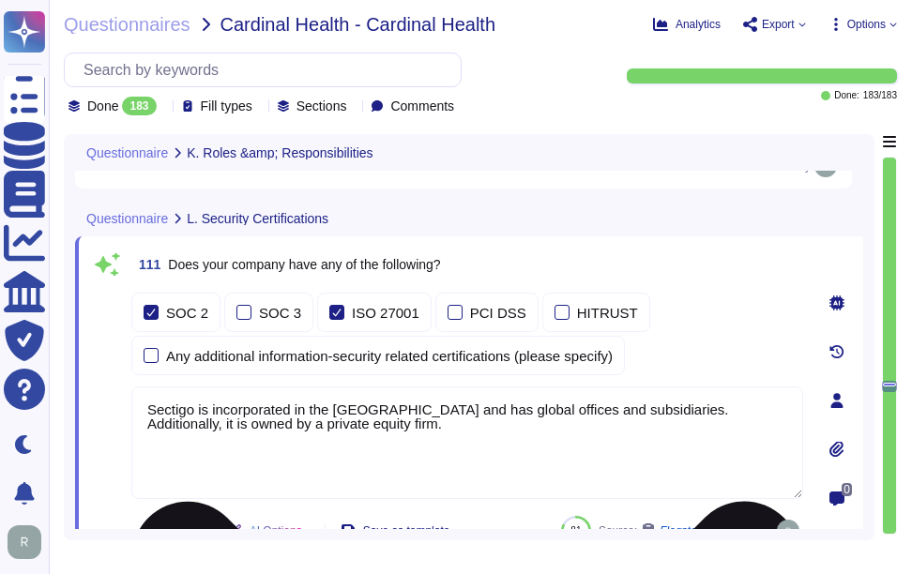
click at [379, 411] on textarea "Sectigo is incorporated in the [GEOGRAPHIC_DATA] and has global offices and sub…" at bounding box center [467, 443] width 672 height 113
paste textarea "holds the following certifications: 1. SOC 2 2. ISO 27001 3. WebTrust 4. ETSI"
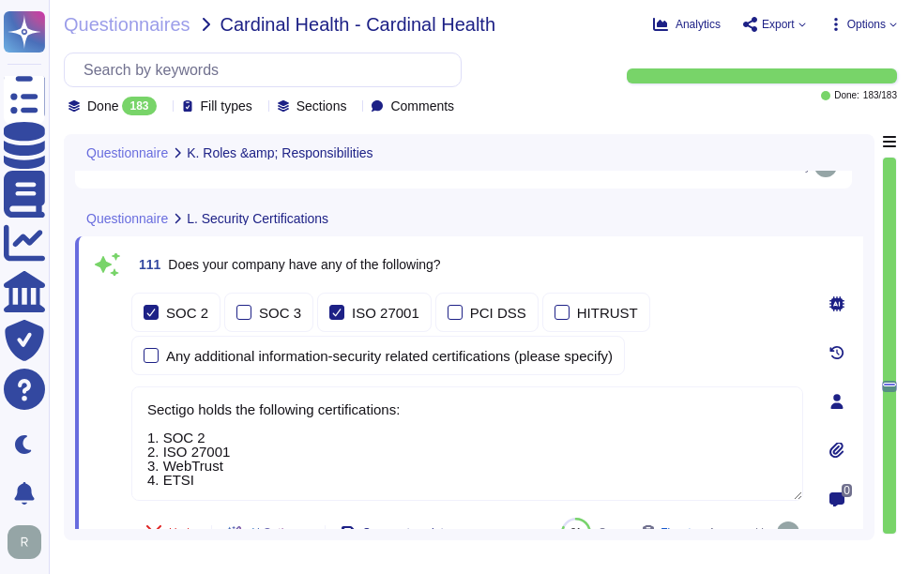
type textarea "Sectigo holds the following certifications: 1. SOC 2 2. ISO 27001 3. WebTrust 4…"
click at [679, 269] on div "111 Does your company have any of the following?" at bounding box center [467, 265] width 672 height 34
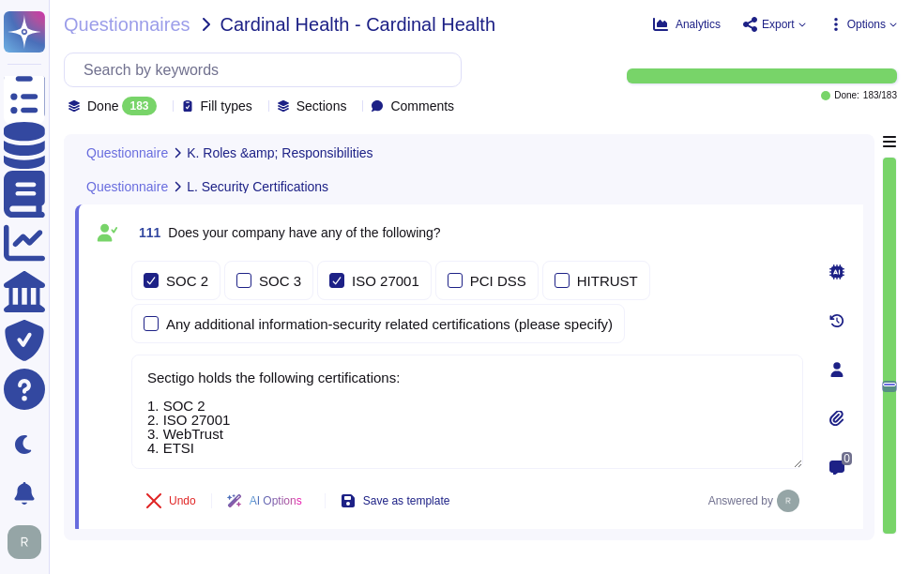
type textarea "Yes, our company defines and documents security roles and responsibilities in a…"
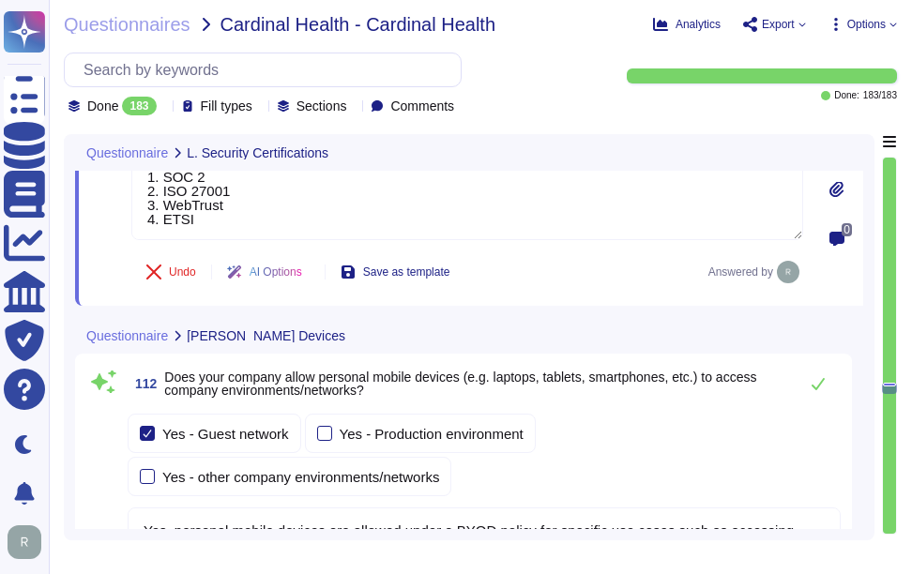
scroll to position [38521, 0]
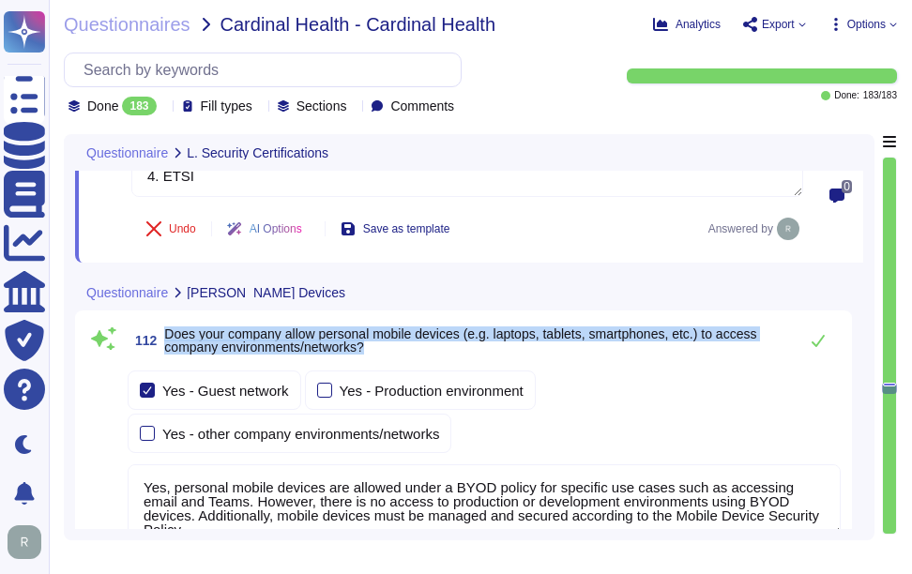
drag, startPoint x: 167, startPoint y: 333, endPoint x: 376, endPoint y: 351, distance: 210.0
click at [376, 351] on span "Does your company allow personal mobile devices (e.g. laptops, tablets, smartph…" at bounding box center [476, 340] width 624 height 26
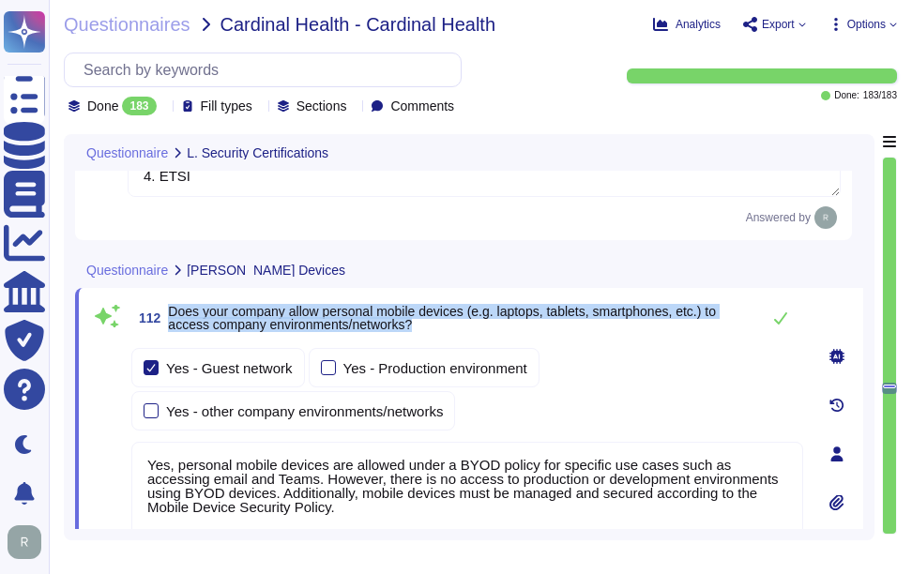
drag, startPoint x: 169, startPoint y: 311, endPoint x: 433, endPoint y: 324, distance: 264.9
click at [433, 324] on span "Does your company allow personal mobile devices (e.g. laptops, tablets, smartph…" at bounding box center [459, 318] width 583 height 26
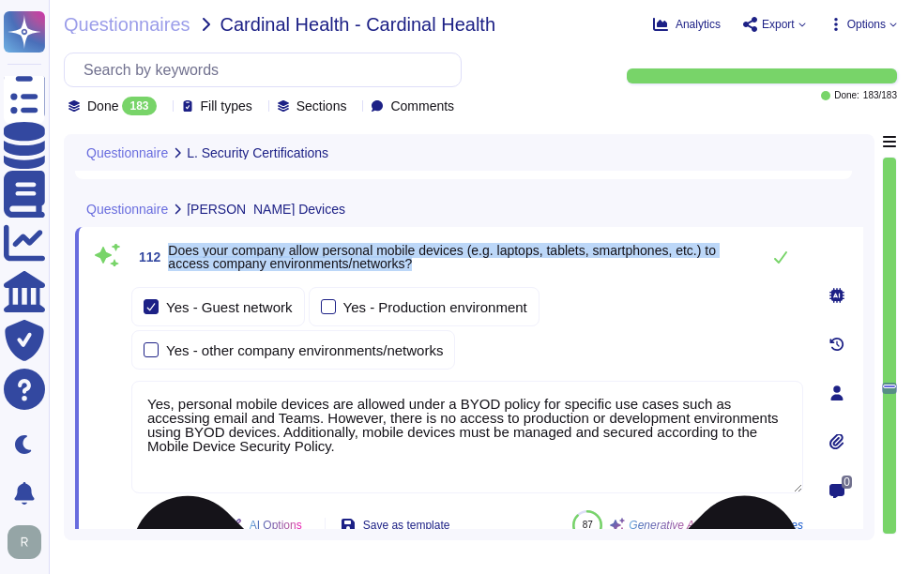
scroll to position [38615, 0]
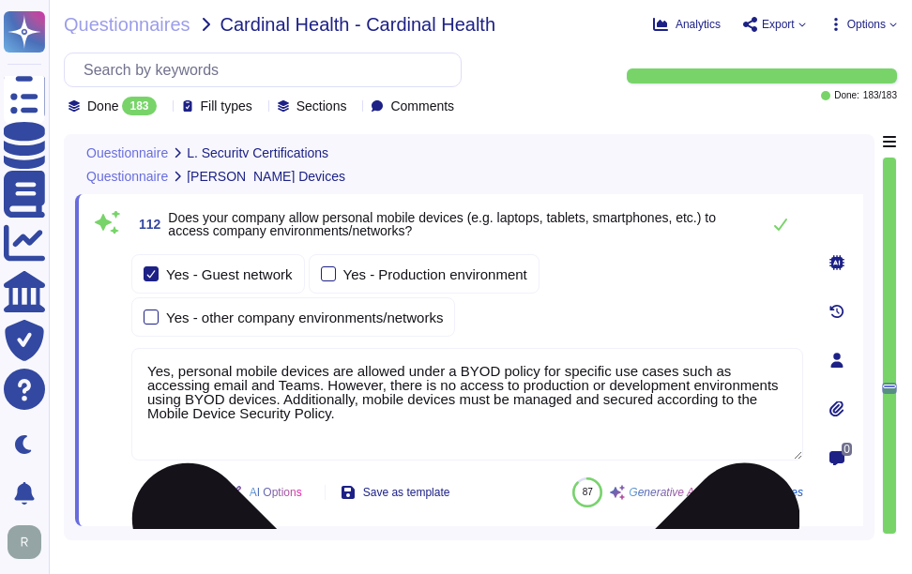
click at [435, 389] on textarea "Yes, personal mobile devices are allowed under a BYOD policy for specific use c…" at bounding box center [467, 404] width 672 height 113
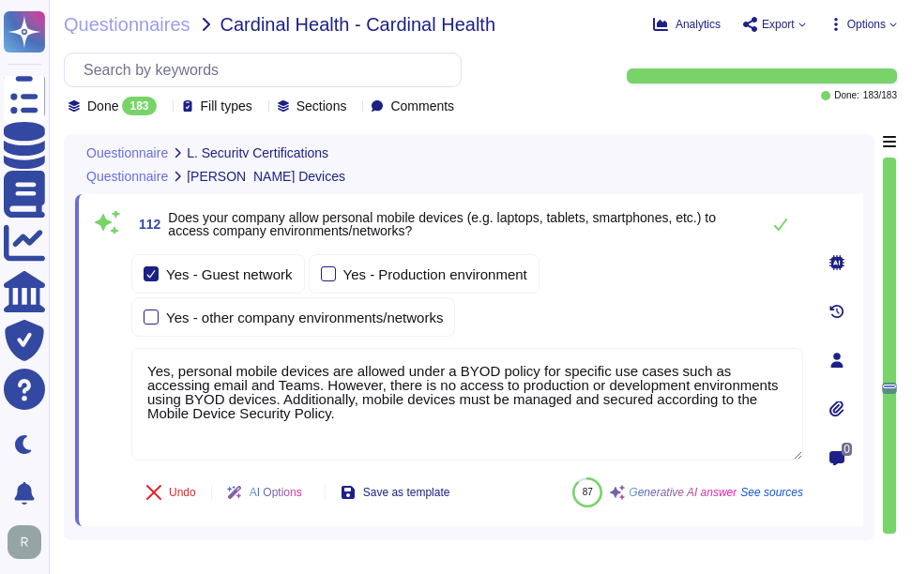
click at [677, 277] on div "Yes - Guest network Yes - Production environment Yes - other company environmen…" at bounding box center [467, 295] width 672 height 83
click at [785, 220] on icon at bounding box center [780, 225] width 13 height 12
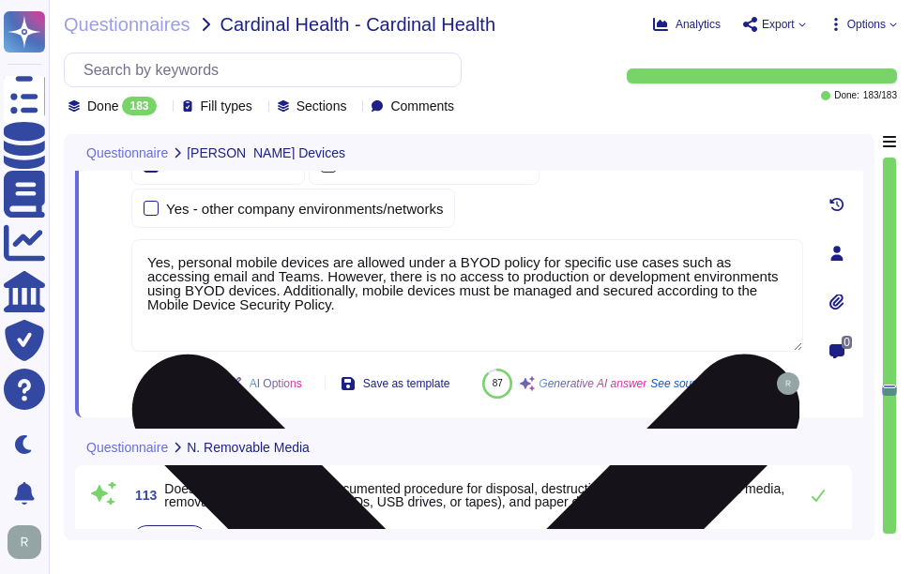
type textarea "The organization restricts the use of writable, removable media in its systems.…"
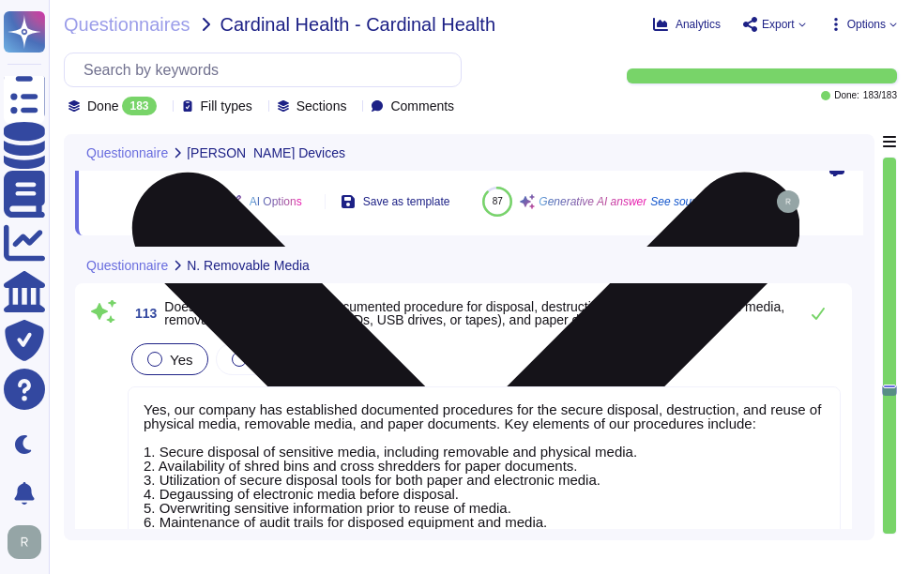
scroll to position [38896, 0]
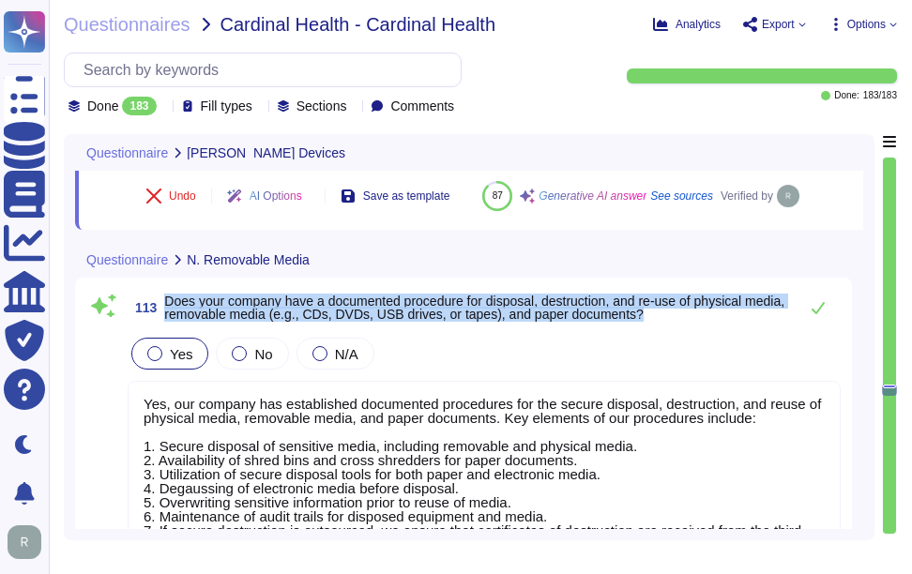
drag, startPoint x: 166, startPoint y: 342, endPoint x: 699, endPoint y: 364, distance: 533.4
click at [699, 321] on span "Does your company have a documented procedure for disposal, destruction, and re…" at bounding box center [476, 308] width 624 height 26
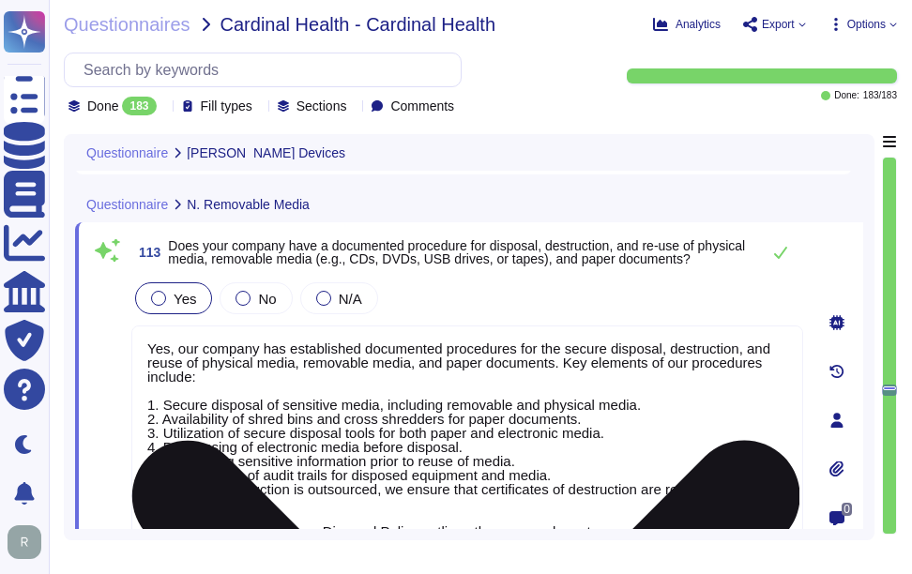
type textarea "Yes, the company has technical controls in place for removable media, which inc…"
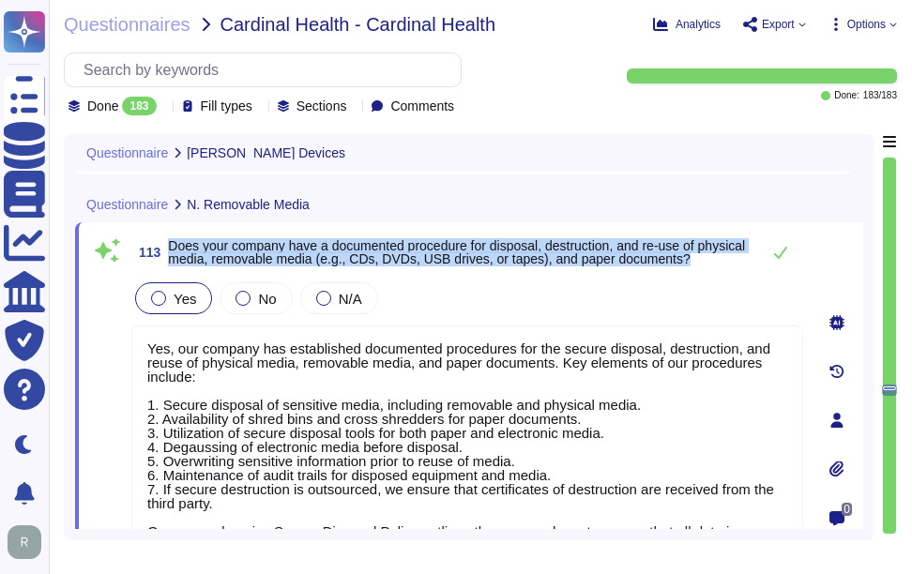
drag, startPoint x: 171, startPoint y: 243, endPoint x: 751, endPoint y: 270, distance: 580.5
click at [751, 270] on div "113 Does your company have a documented procedure for disposal, destruction, an…" at bounding box center [467, 253] width 672 height 38
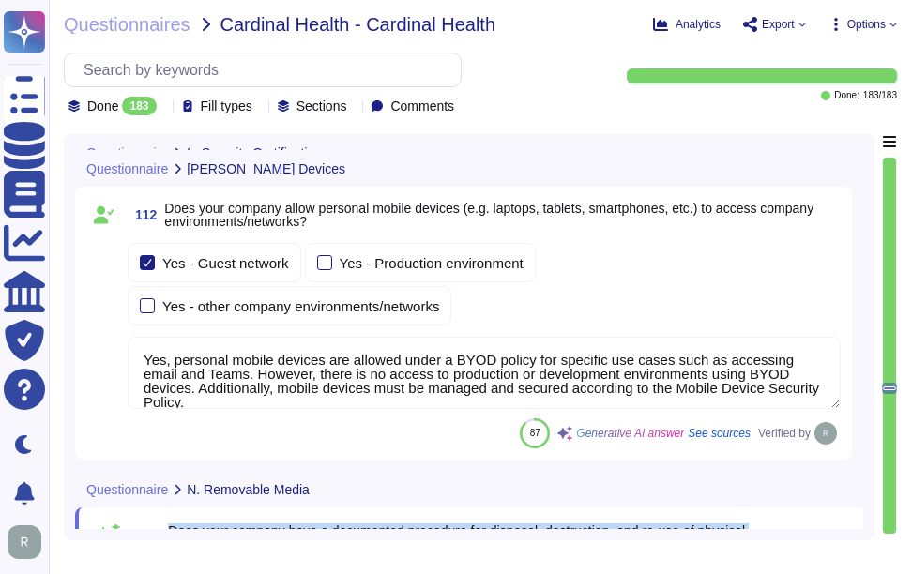
scroll to position [38615, 0]
type textarea "Sectigo holds the following certifications: 1. SOC 2 2. ISO 27001 3. WebTrust 4…"
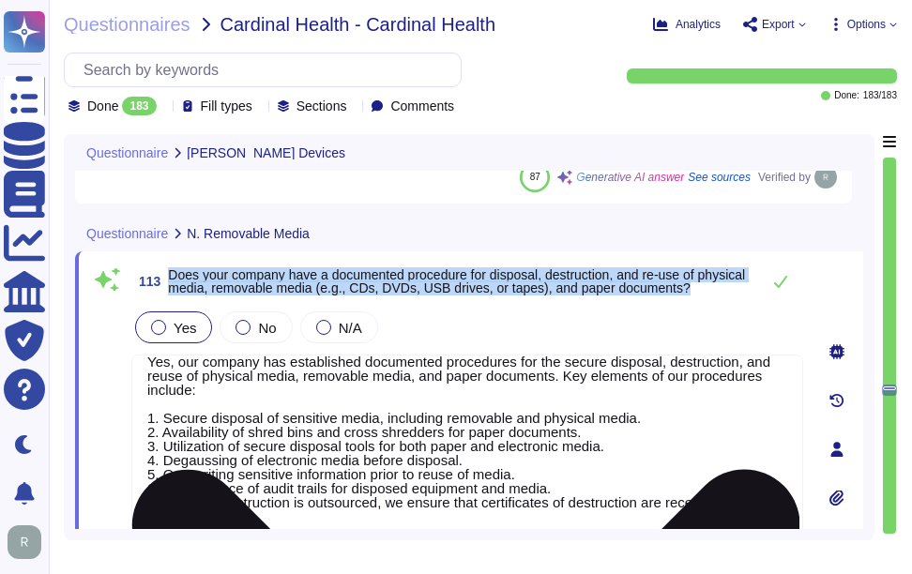
scroll to position [38896, 0]
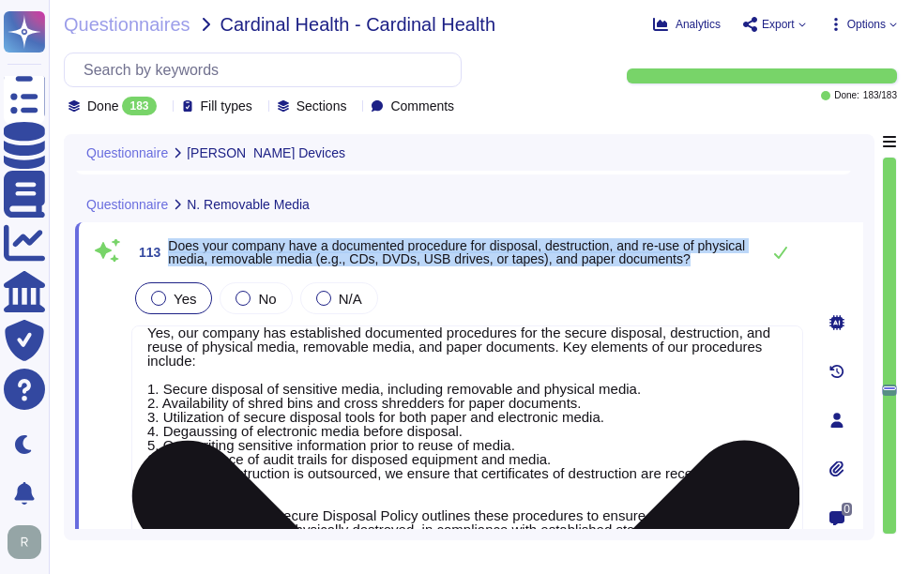
type textarea "Yes, the company has technical controls in place for removable media, which inc…"
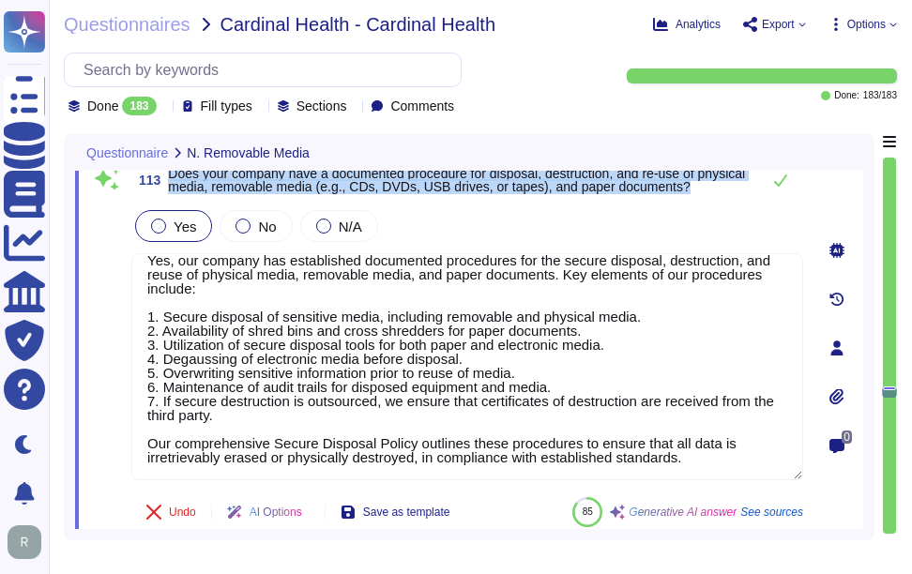
scroll to position [38990, 0]
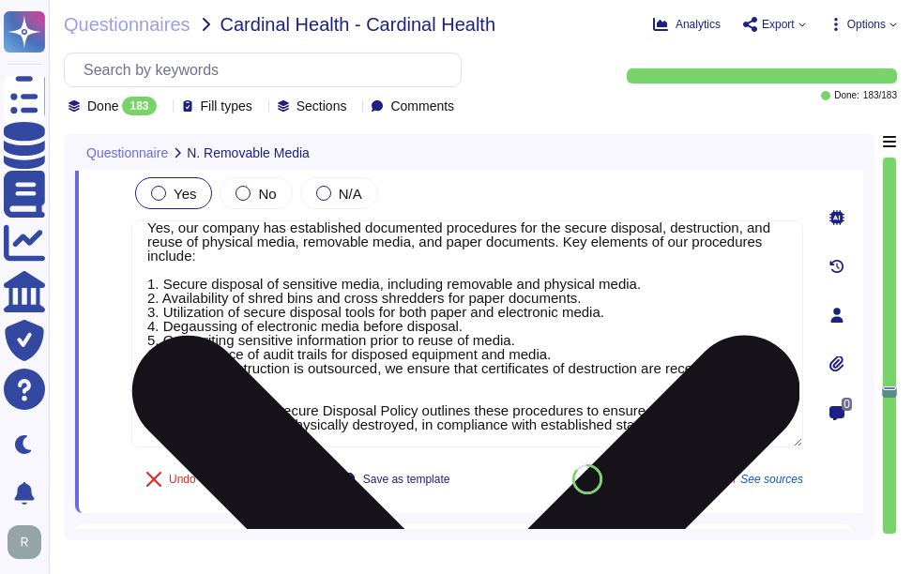
click at [583, 369] on textarea "Yes, our company has established documented procedures for the secure disposal,…" at bounding box center [467, 333] width 672 height 227
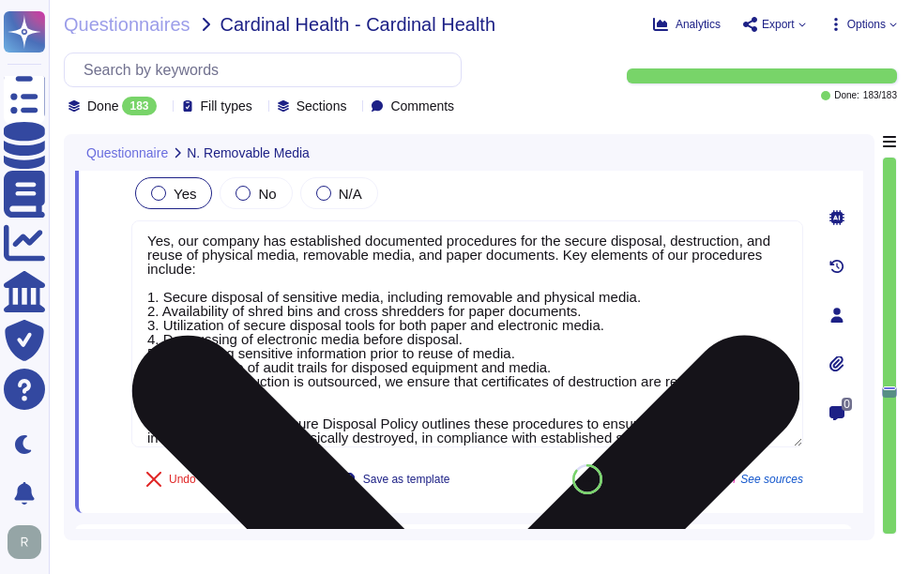
scroll to position [0, 0]
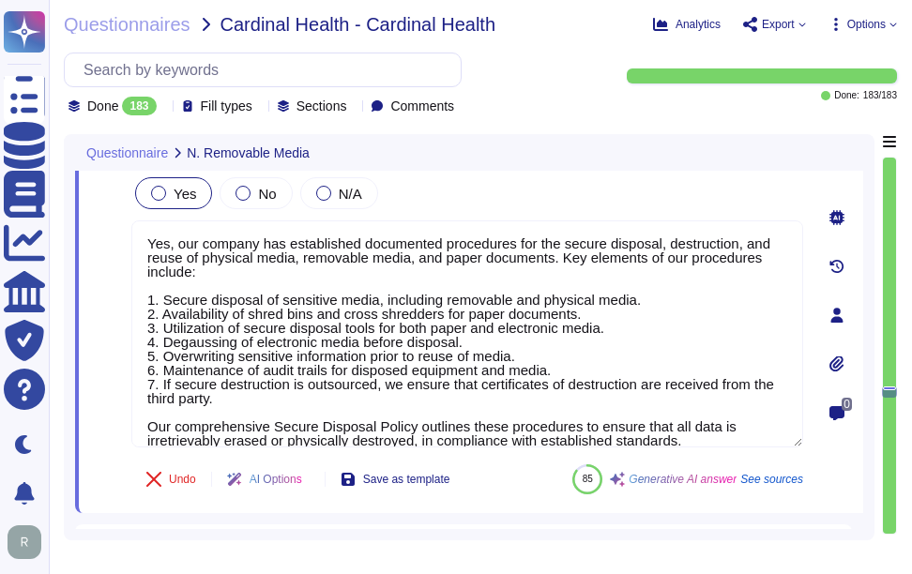
click at [584, 205] on div "Yes No N/A" at bounding box center [467, 193] width 672 height 39
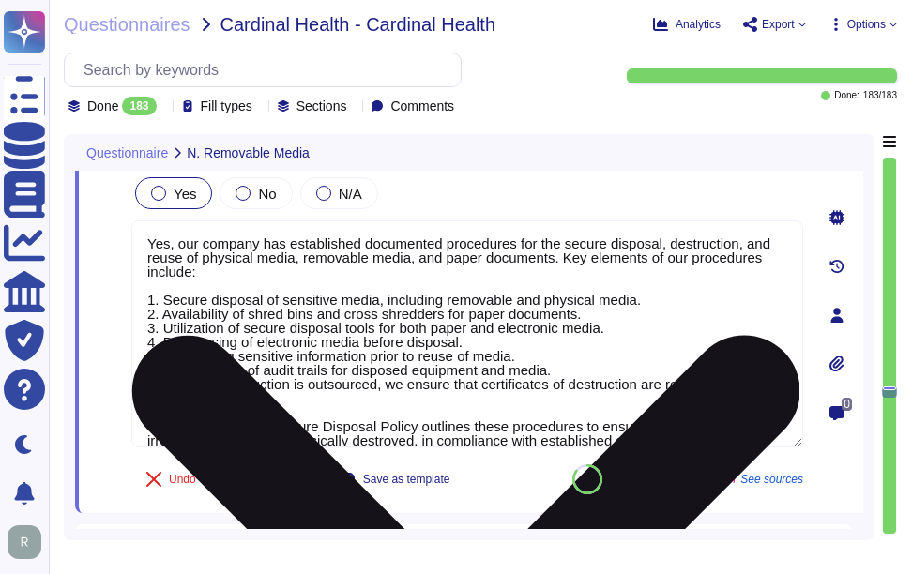
scroll to position [38896, 0]
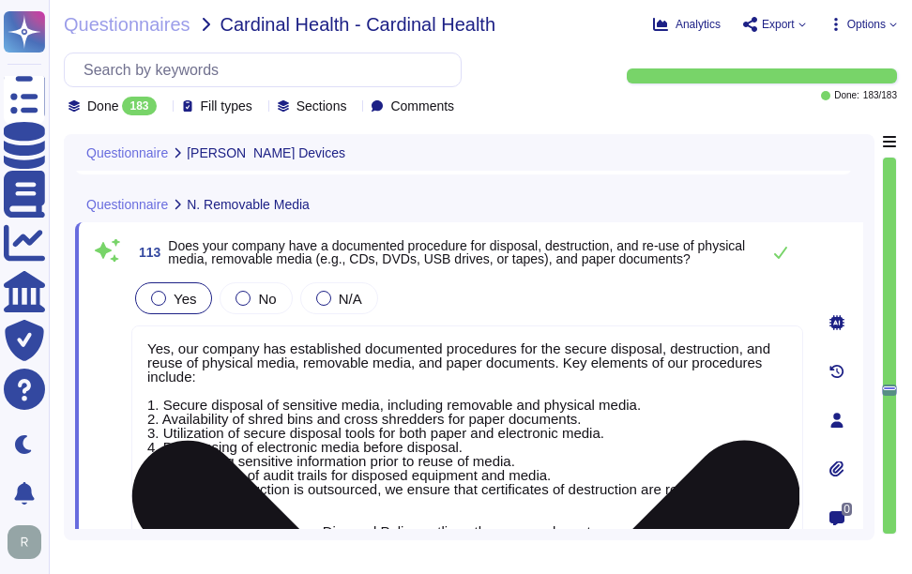
type textarea "Yes, personal mobile devices are allowed under a BYOD policy for specific use c…"
click at [351, 470] on textarea "Yes, our company has established documented procedures for the secure disposal,…" at bounding box center [467, 439] width 672 height 227
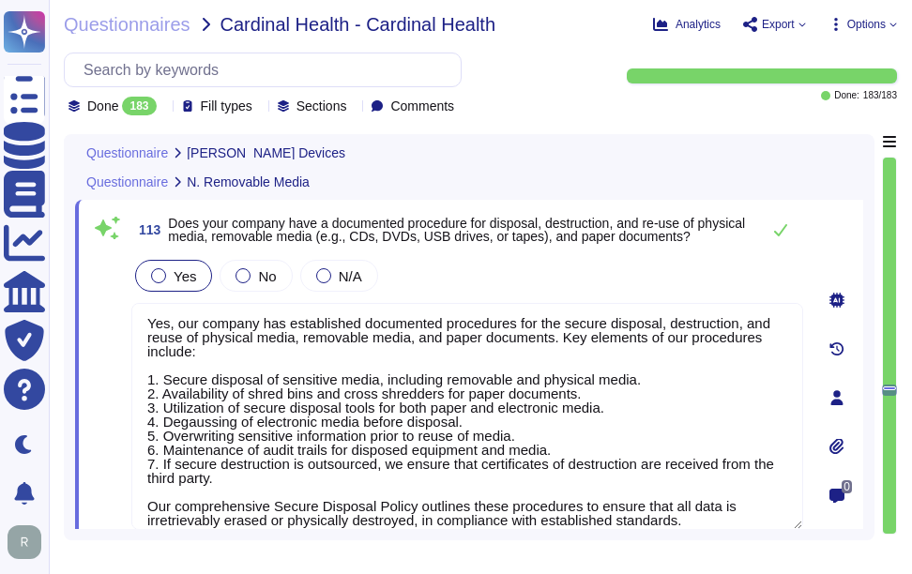
click at [505, 266] on div "Yes No N/A" at bounding box center [467, 275] width 672 height 39
